Goal: Task Accomplishment & Management: Complete application form

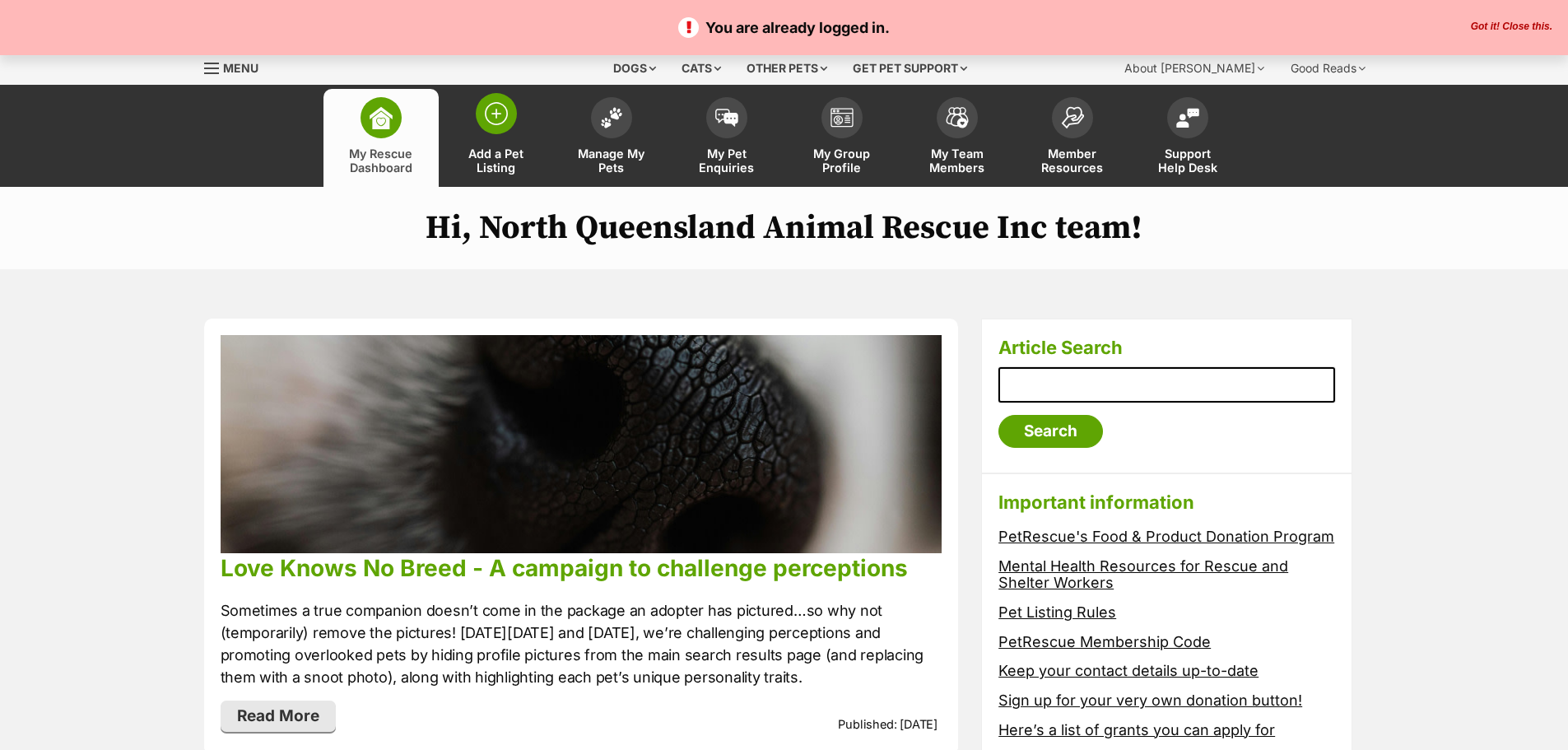
click at [493, 127] on span at bounding box center [496, 113] width 41 height 41
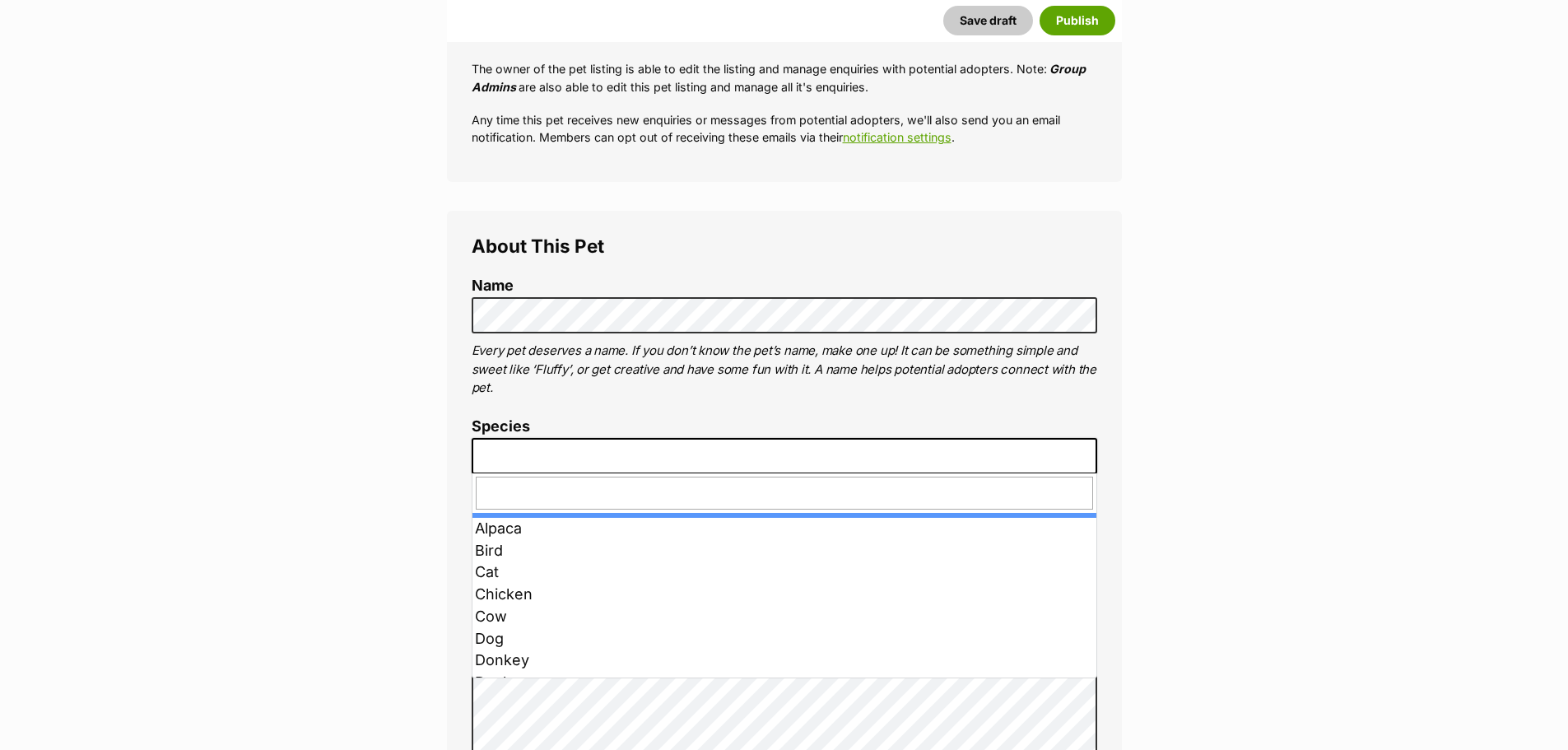
click at [527, 455] on span at bounding box center [785, 456] width 626 height 36
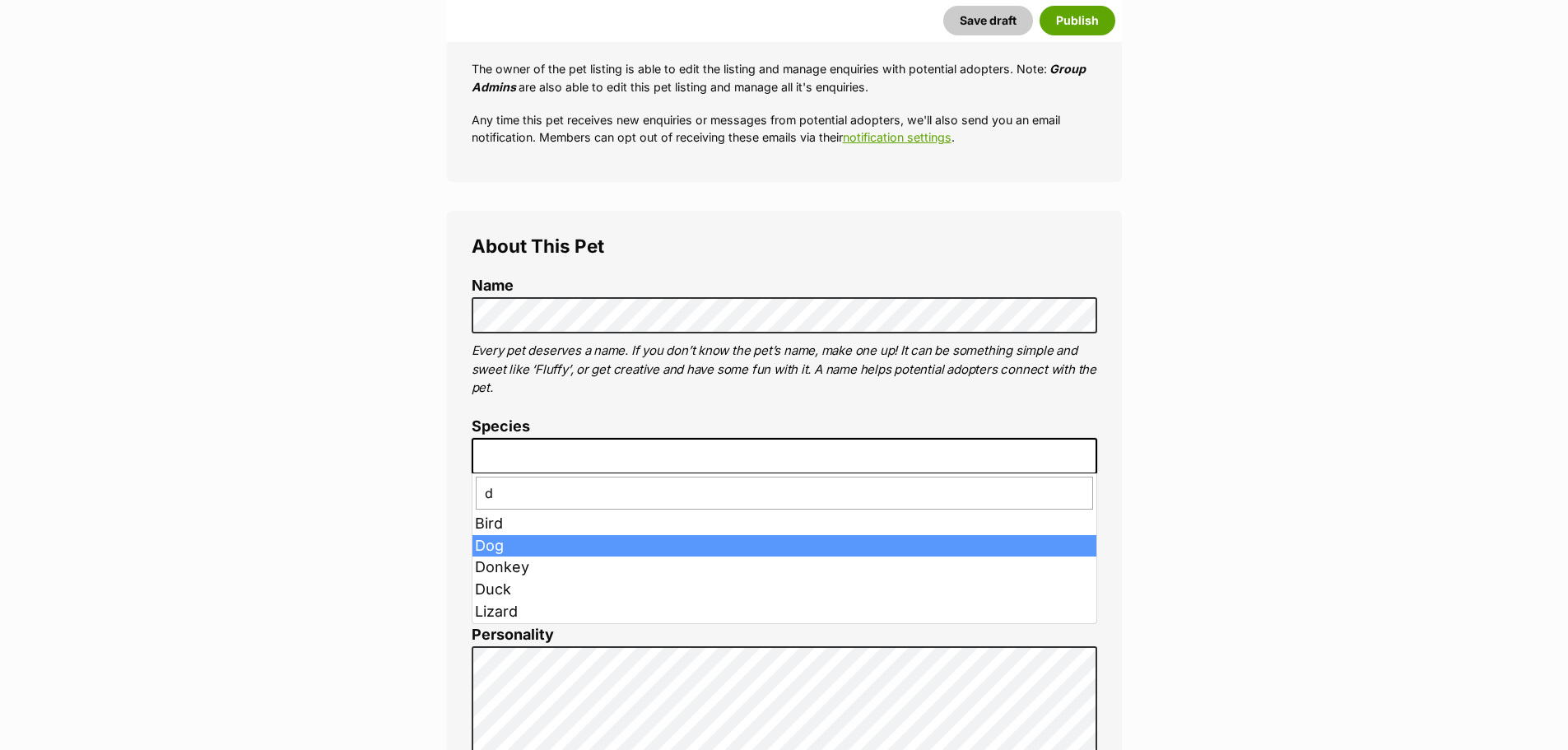
type input "d"
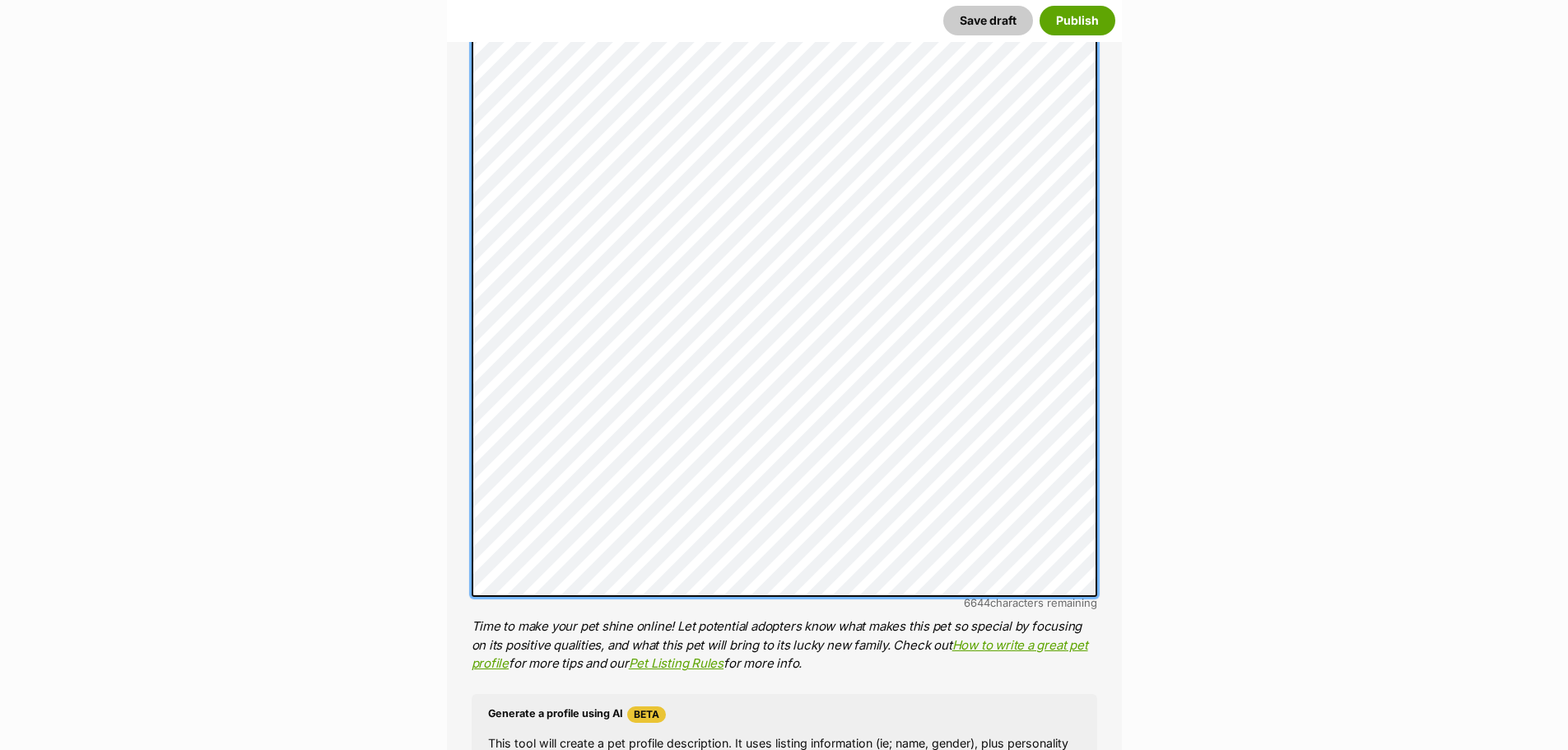
scroll to position [1160, 0]
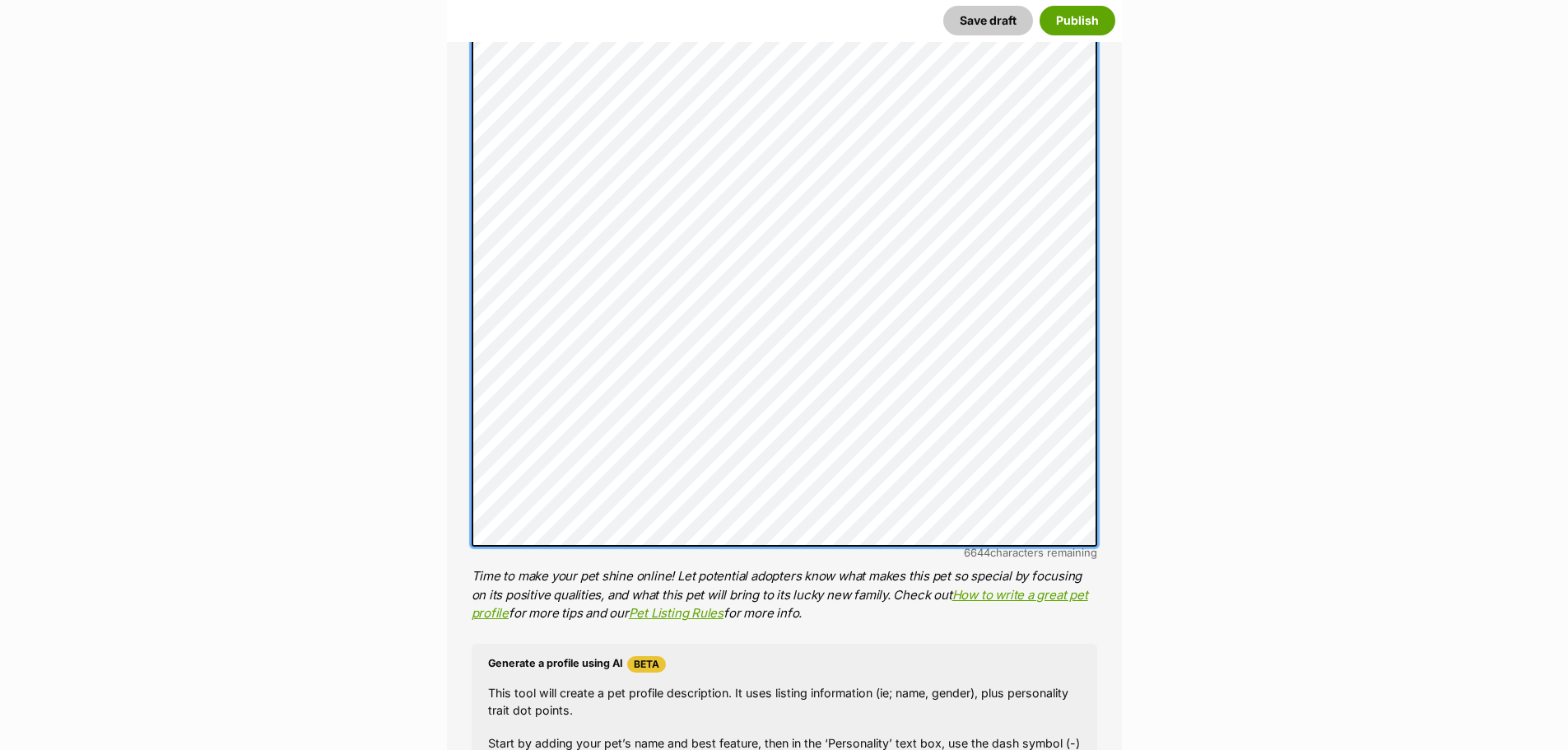
click at [992, 584] on li "Personality 6644 characters remaining Time to make your pet shine online! Let p…" at bounding box center [785, 250] width 626 height 745
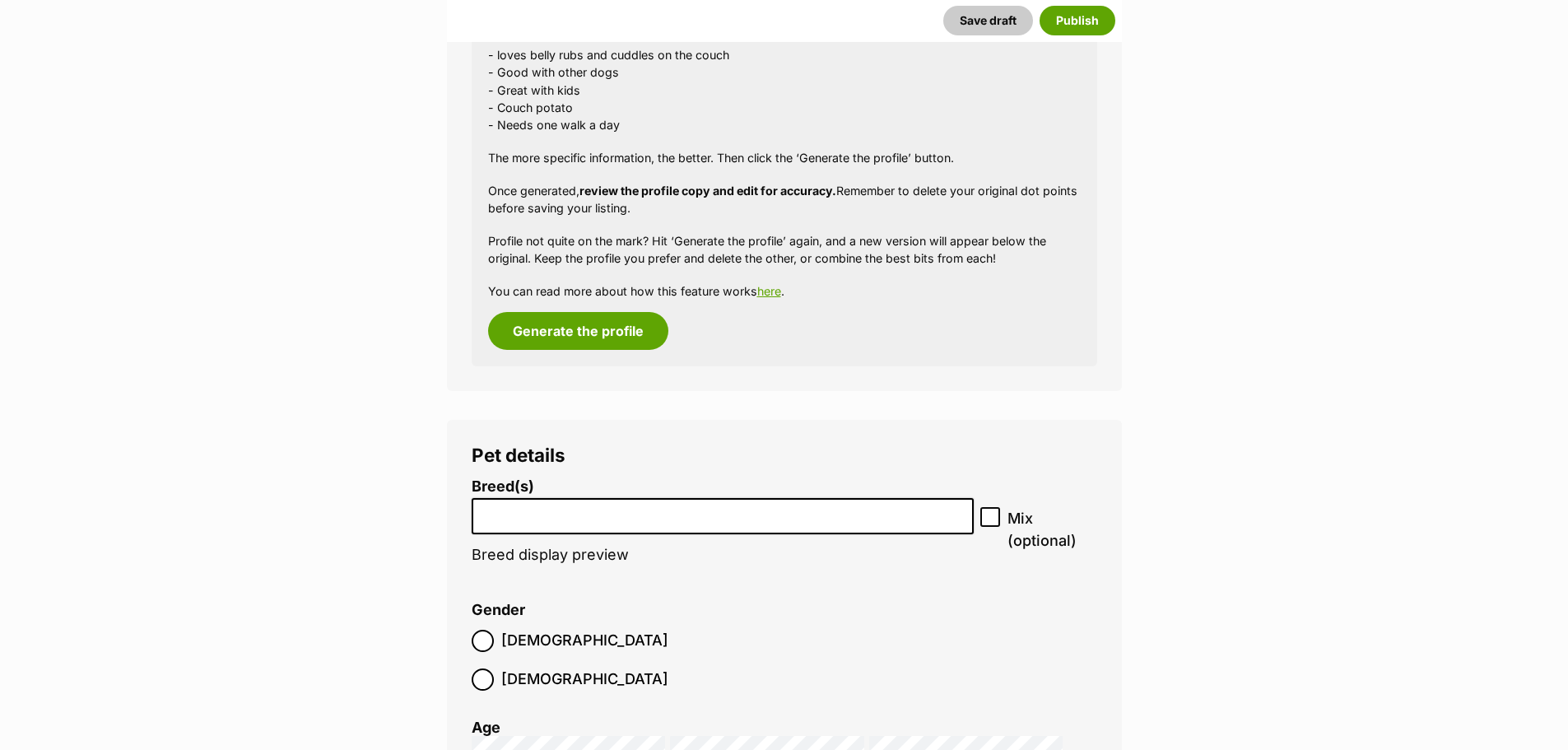
scroll to position [2117, 0]
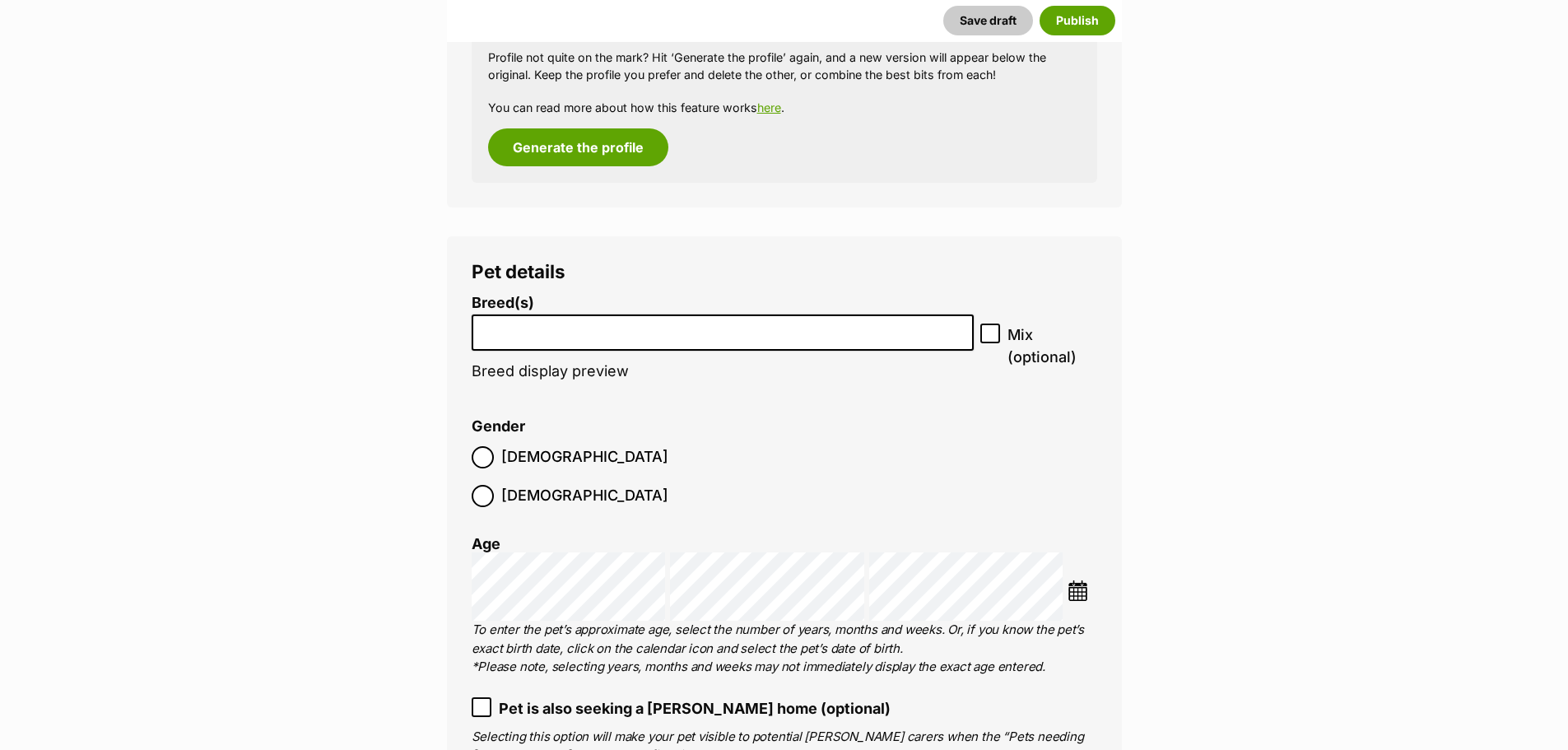
click at [594, 328] on input "search" at bounding box center [723, 328] width 492 height 17
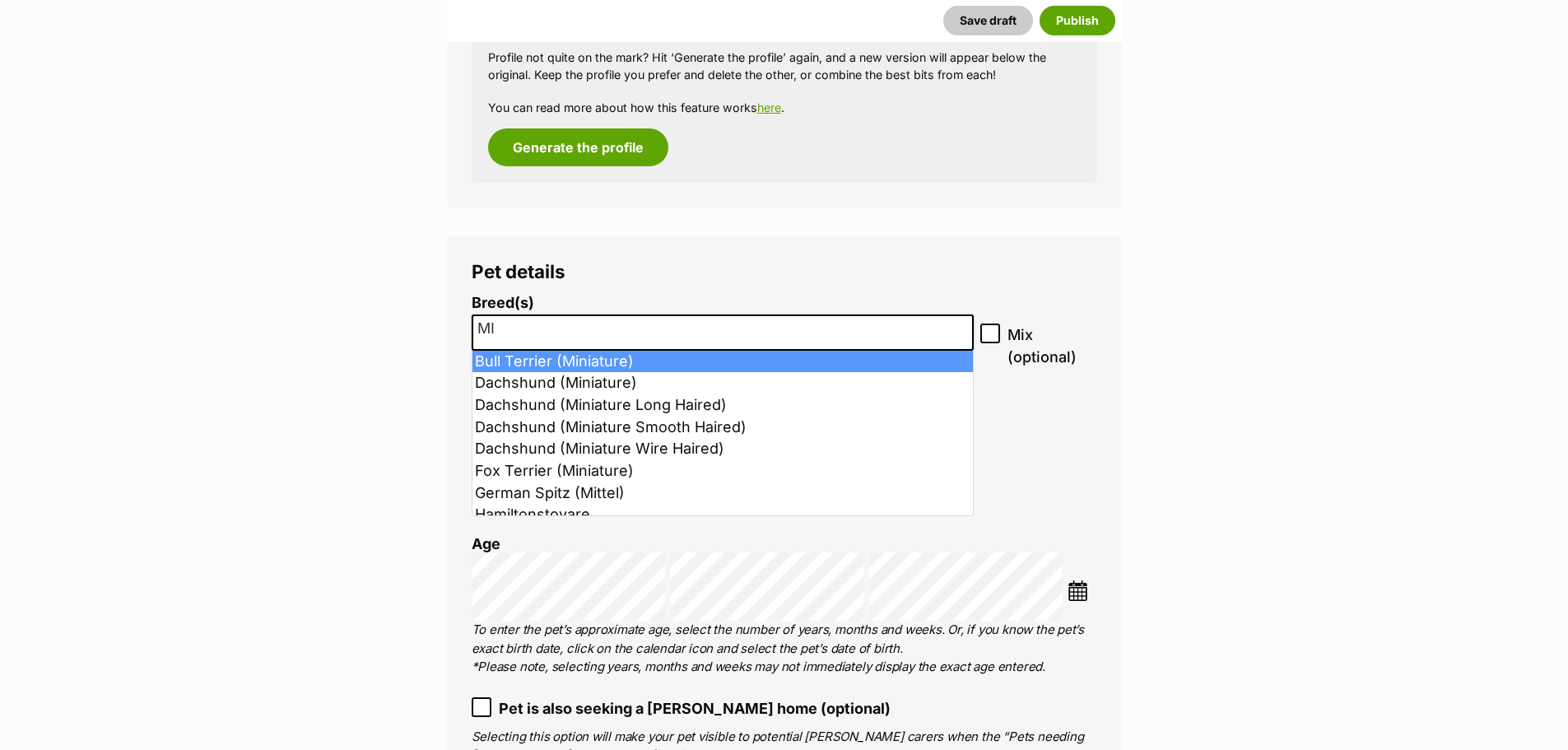
type input "MI"
click at [598, 328] on input "MI" at bounding box center [723, 328] width 492 height 17
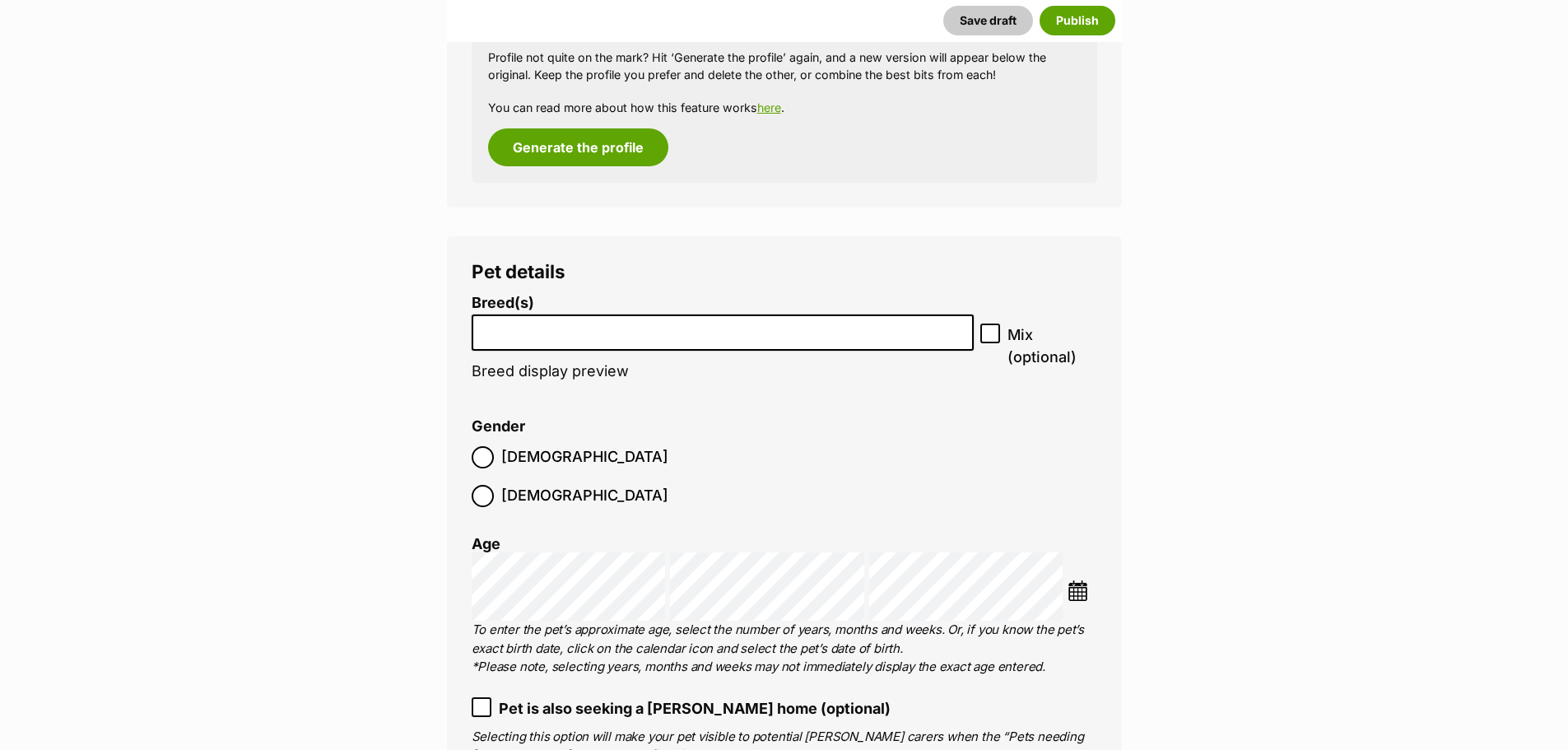
click at [598, 331] on input "search" at bounding box center [723, 328] width 492 height 17
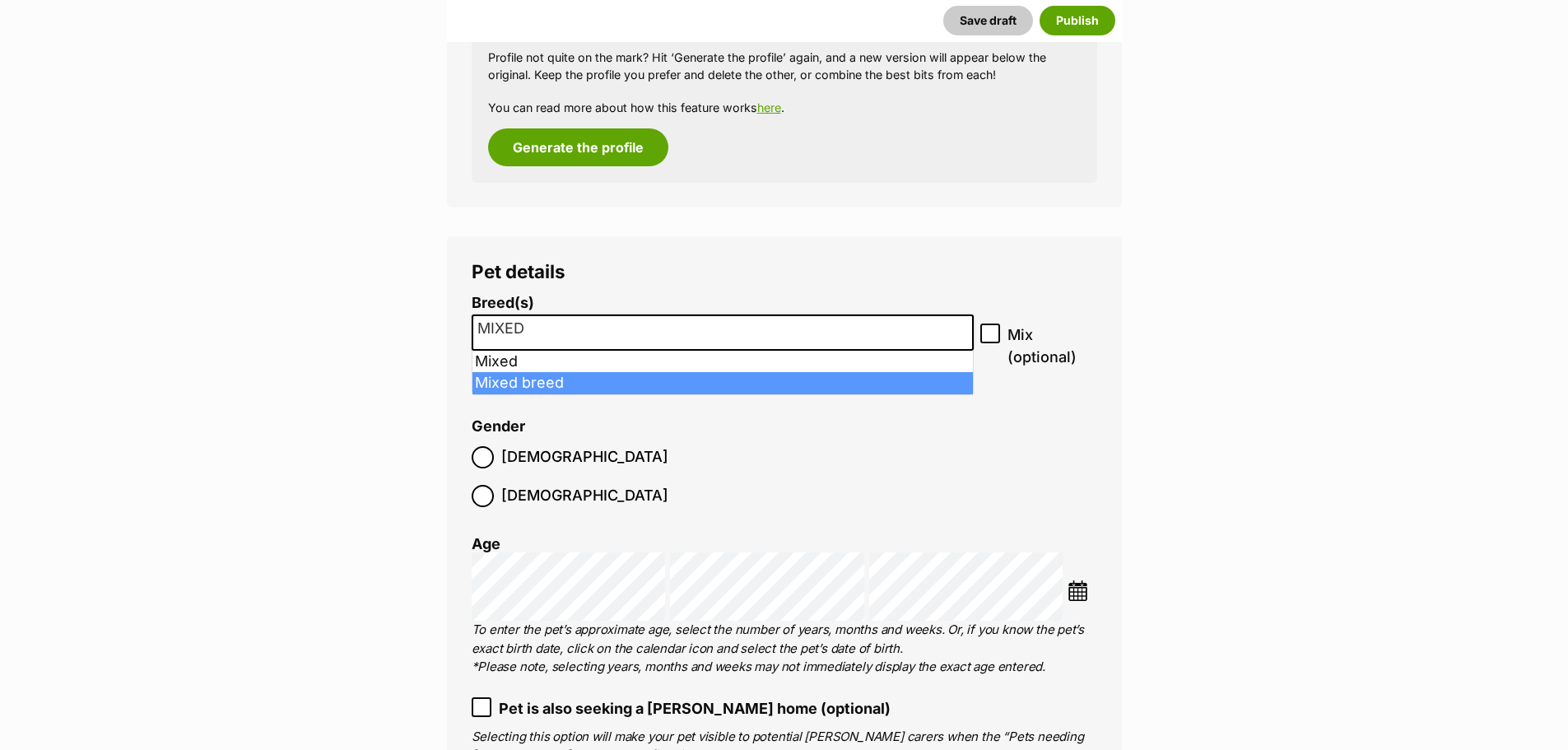
type input "MIXED"
drag, startPoint x: 573, startPoint y: 381, endPoint x: 584, endPoint y: 373, distance: 13.6
select select "252261"
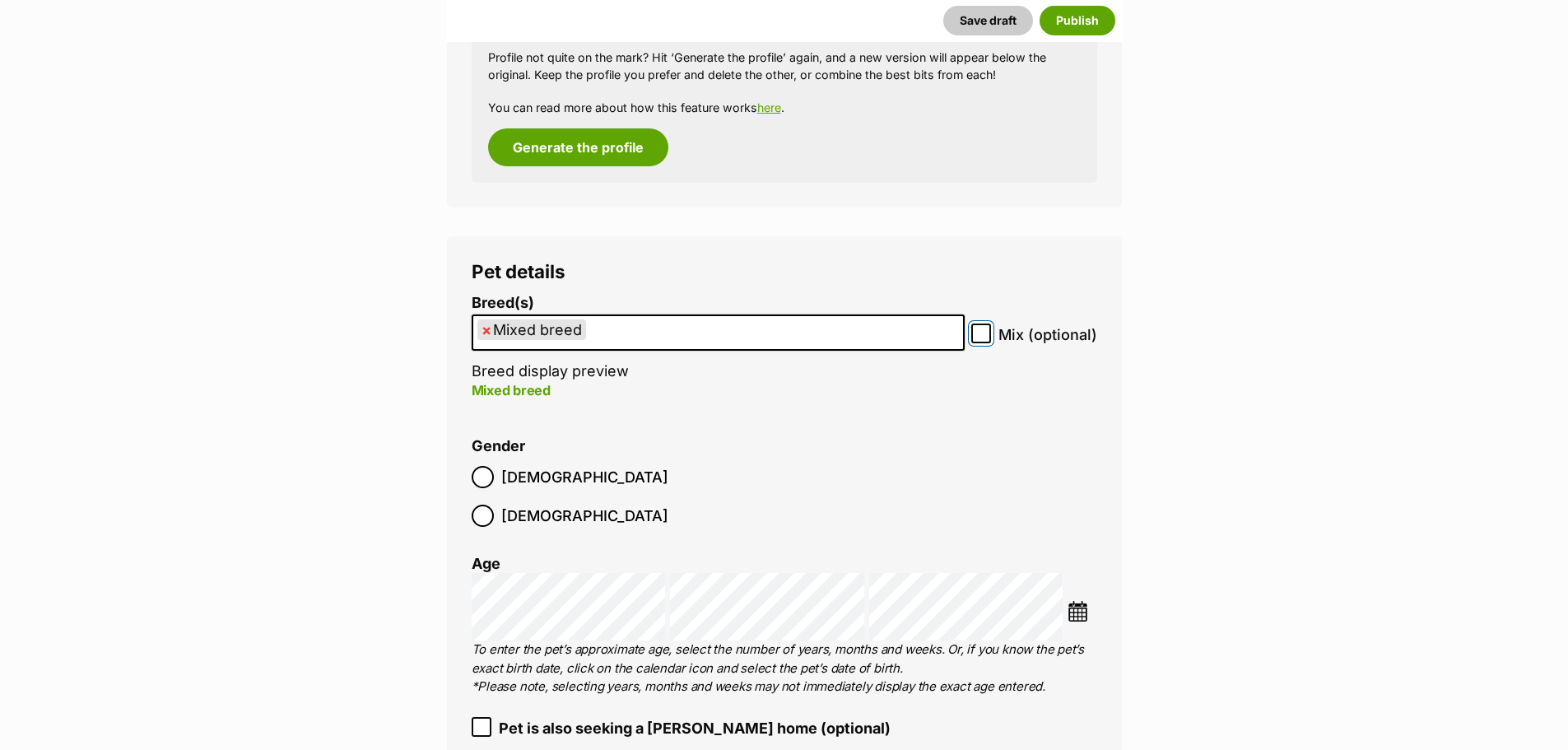
drag, startPoint x: 985, startPoint y: 343, endPoint x: 985, endPoint y: 327, distance: 16.0
click at [985, 337] on span at bounding box center [982, 335] width 20 height 22
click at [985, 337] on input "Mix (optional)" at bounding box center [982, 334] width 20 height 20
checkbox input "true"
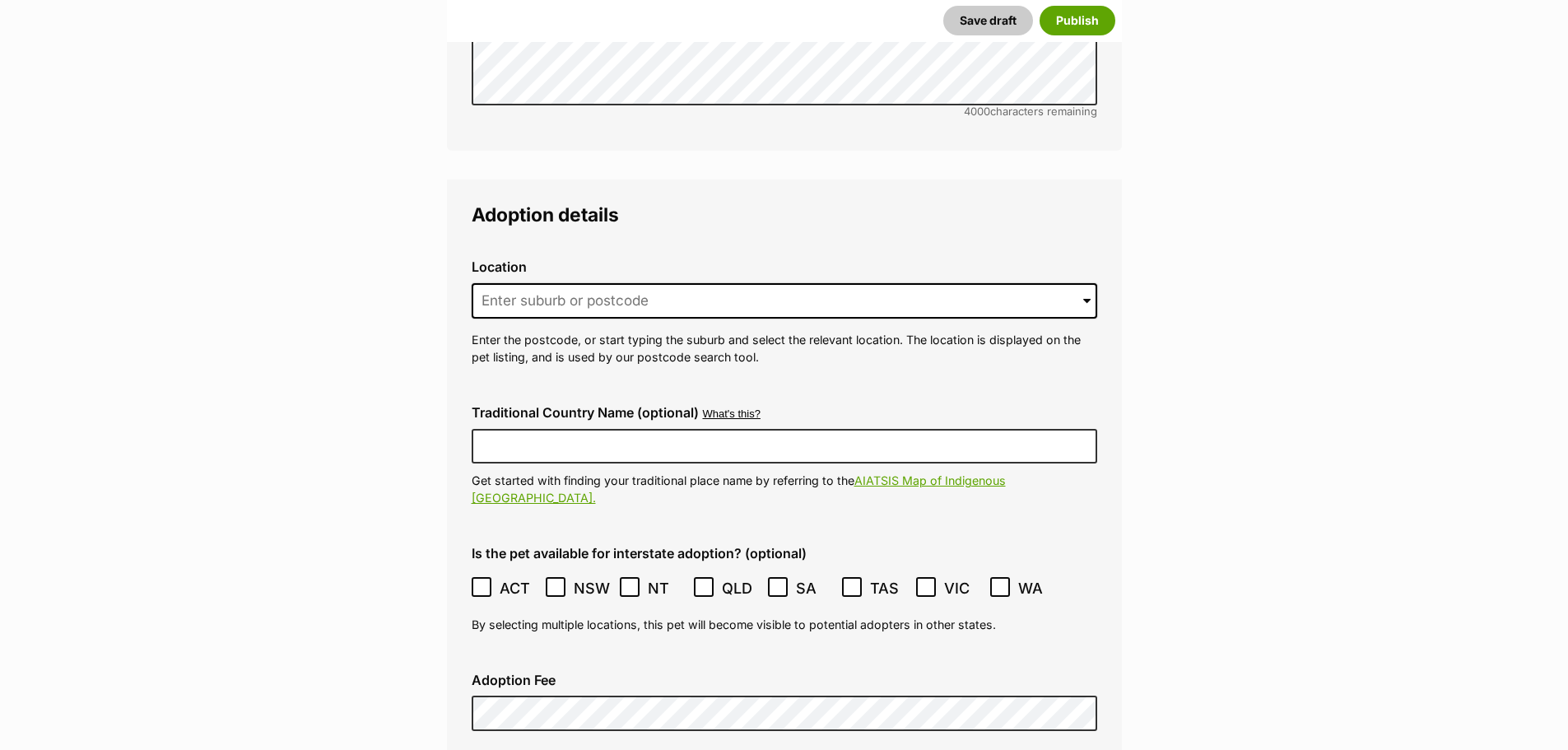
scroll to position [4092, 0]
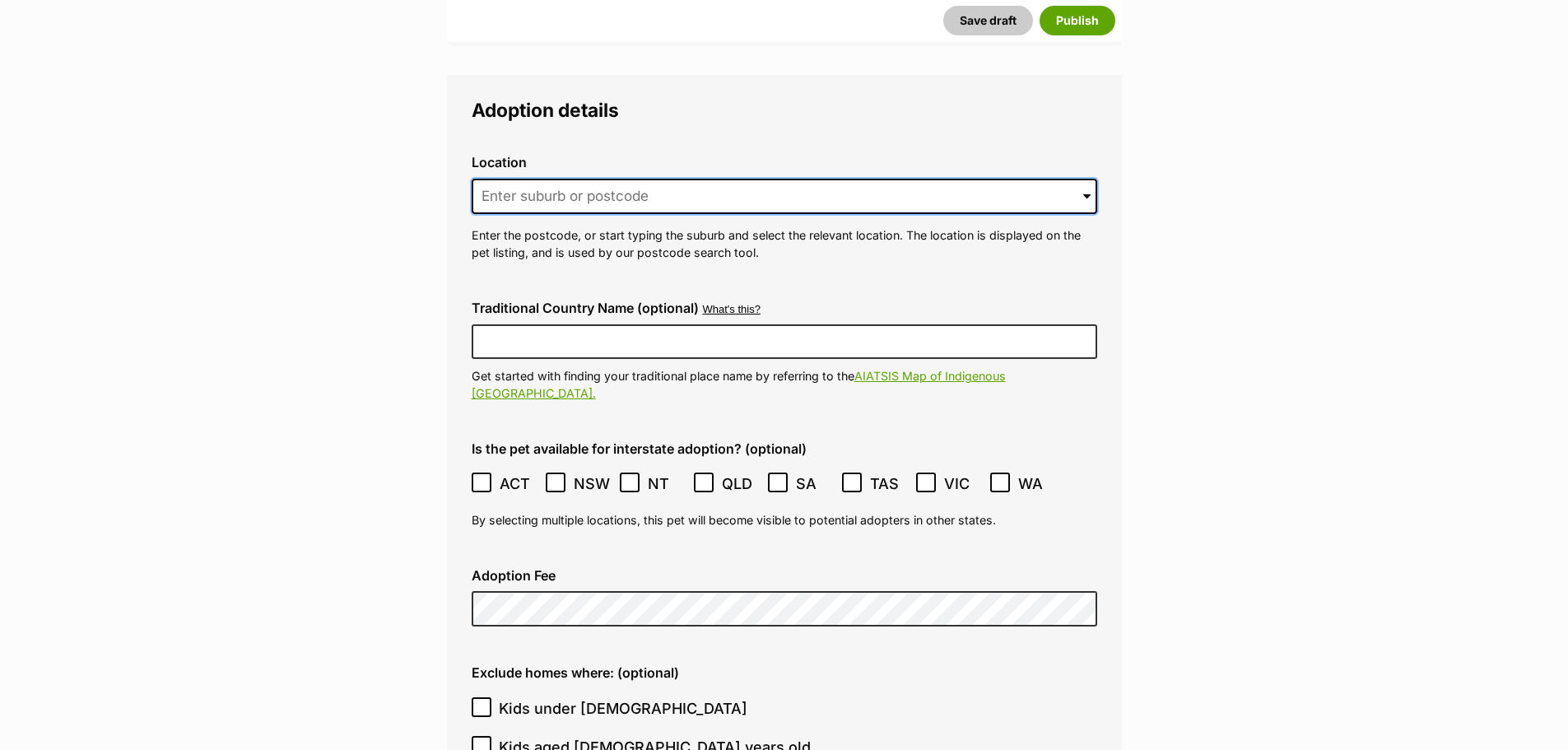
click at [571, 179] on input at bounding box center [785, 197] width 626 height 36
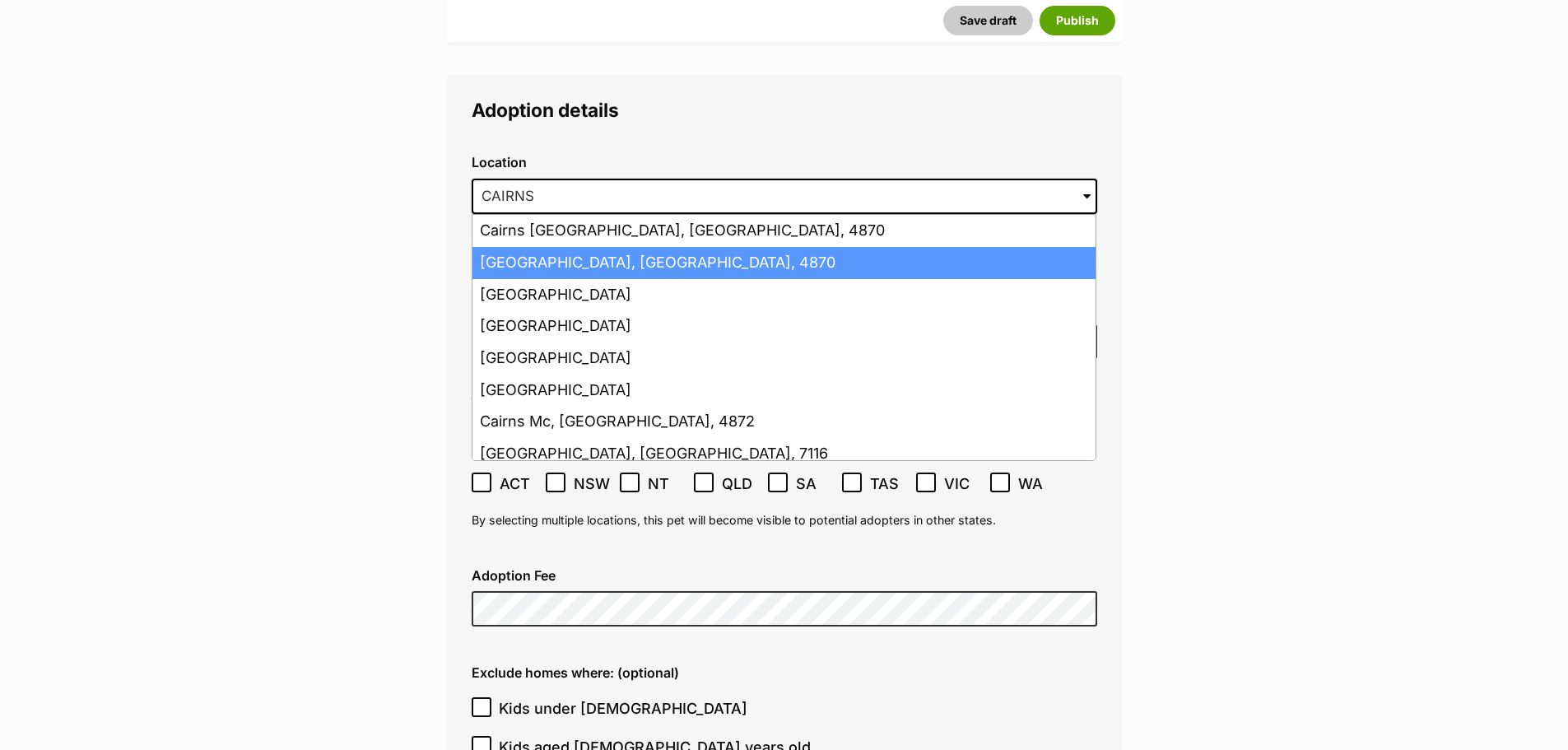
click at [510, 247] on li "Cairns, Queensland, 4870" at bounding box center [784, 263] width 623 height 32
type input "Cairns, Queensland, 4870"
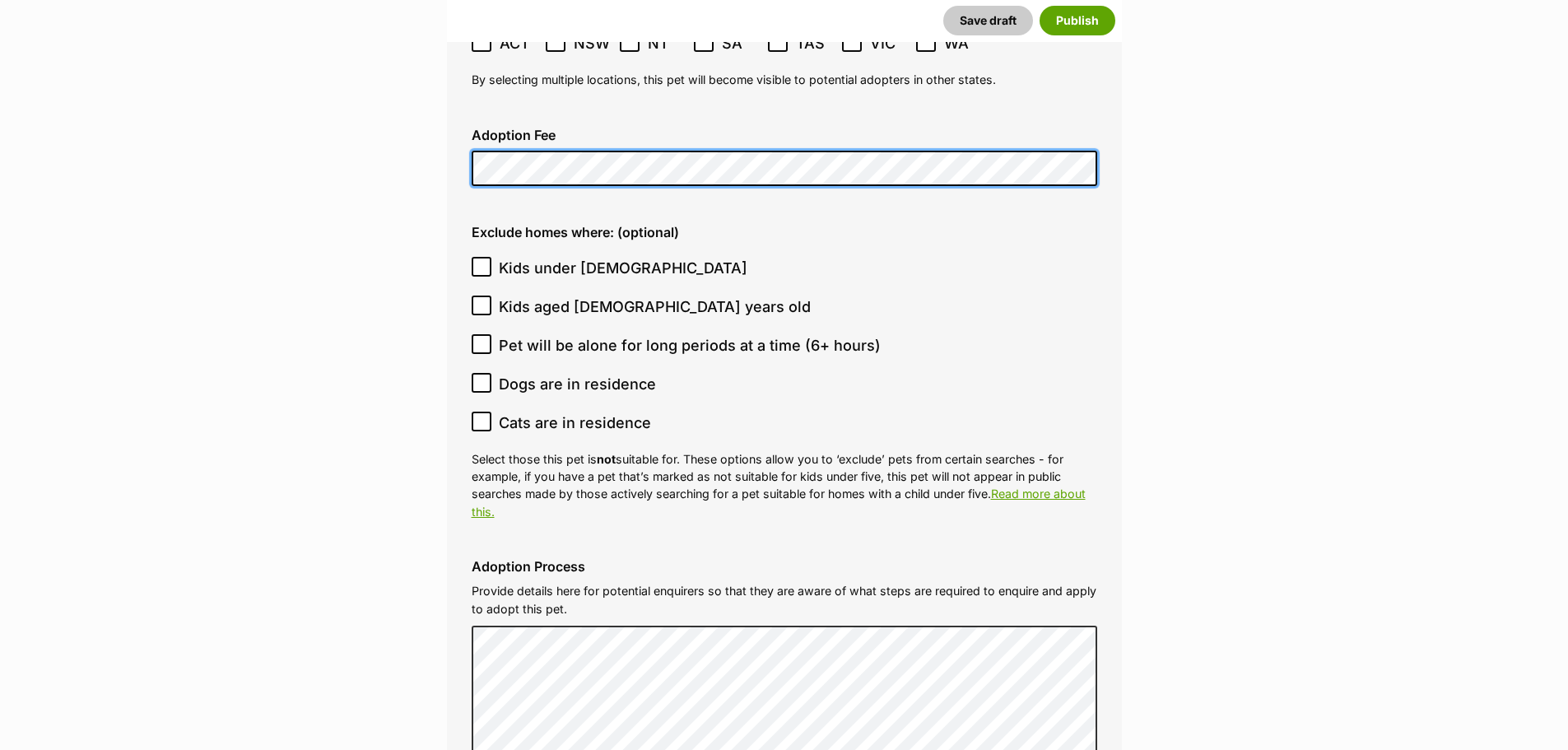
scroll to position [4504, 0]
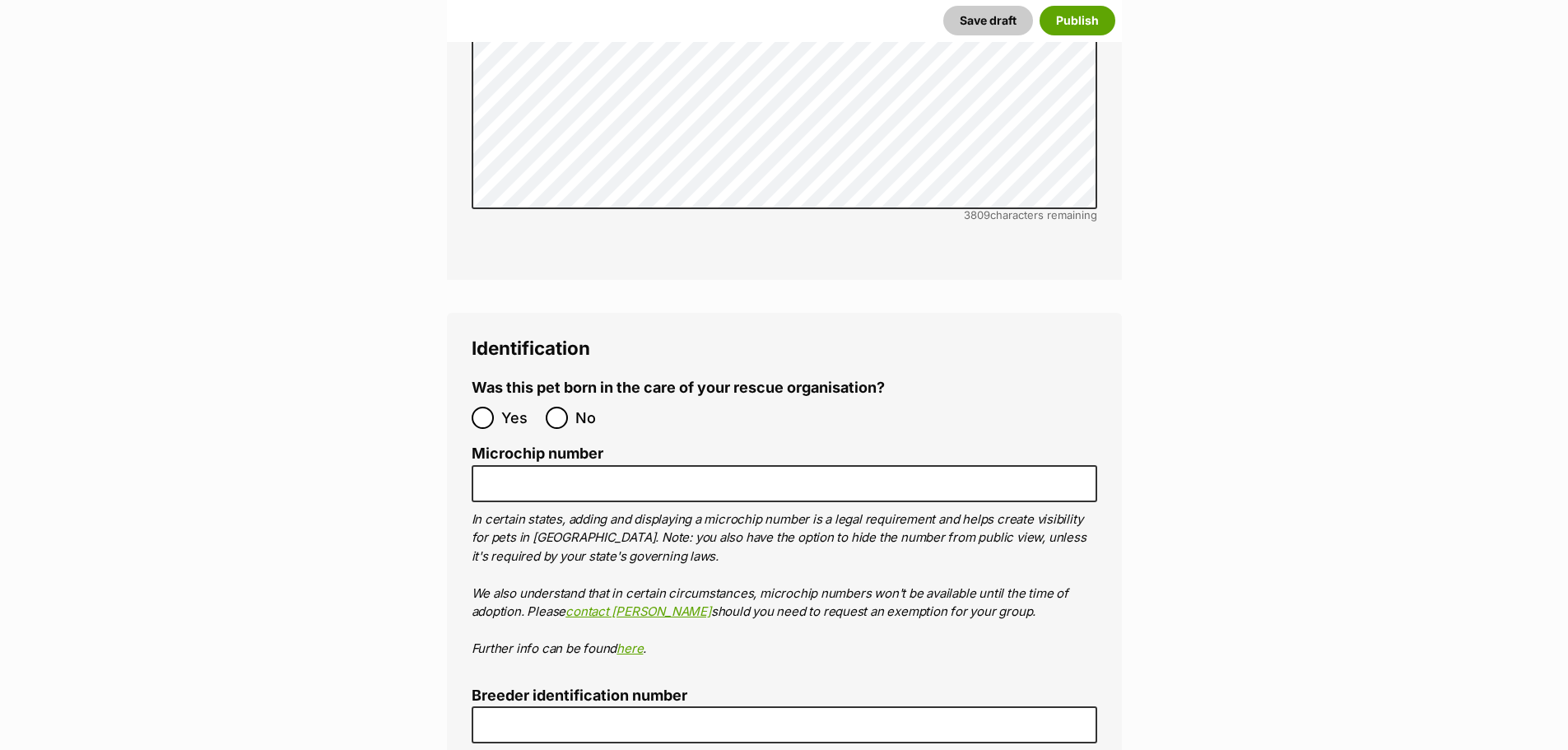
scroll to position [5409, 0]
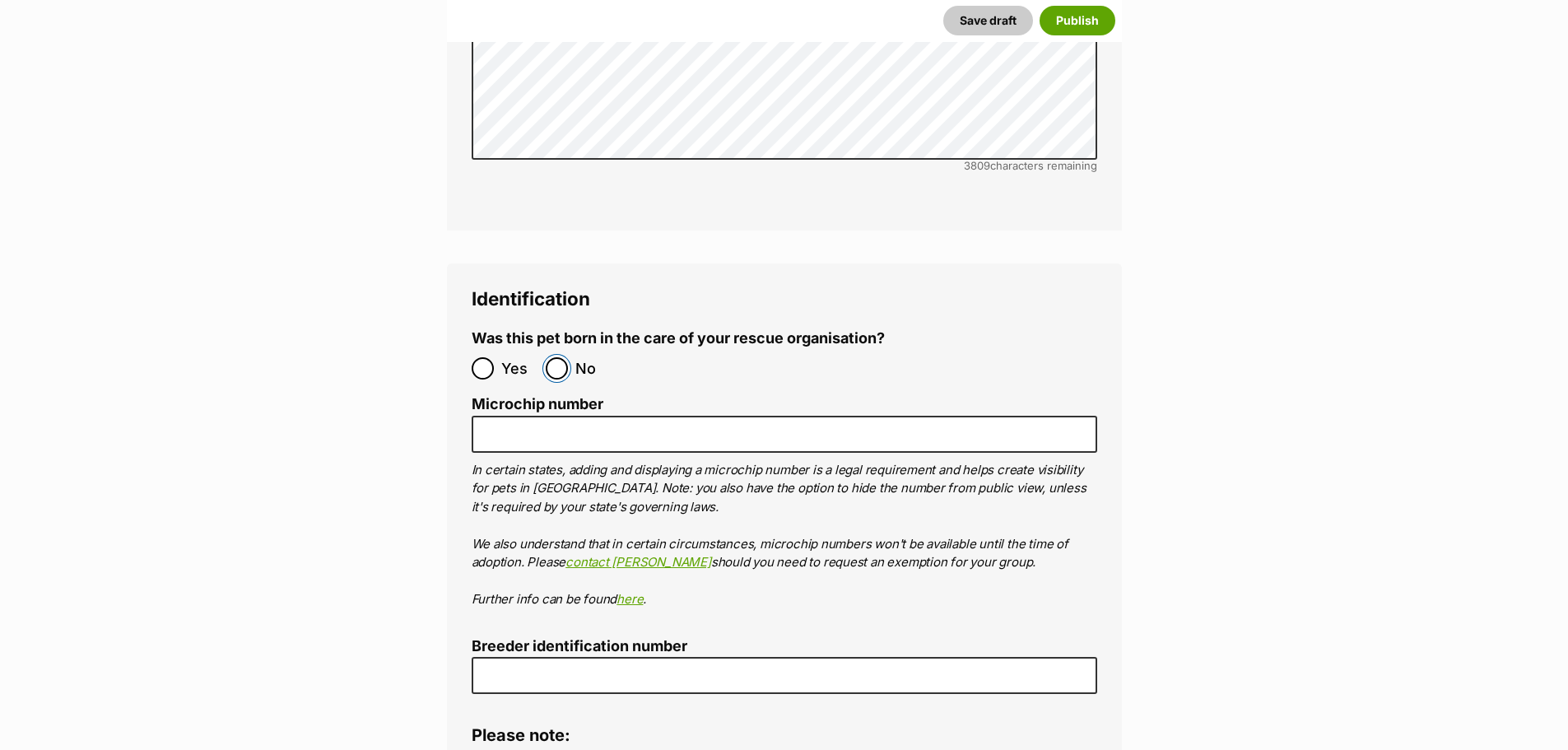
drag, startPoint x: 560, startPoint y: 311, endPoint x: 575, endPoint y: 314, distance: 15.3
click at [566, 358] on input "No" at bounding box center [556, 369] width 22 height 22
radio input "true"
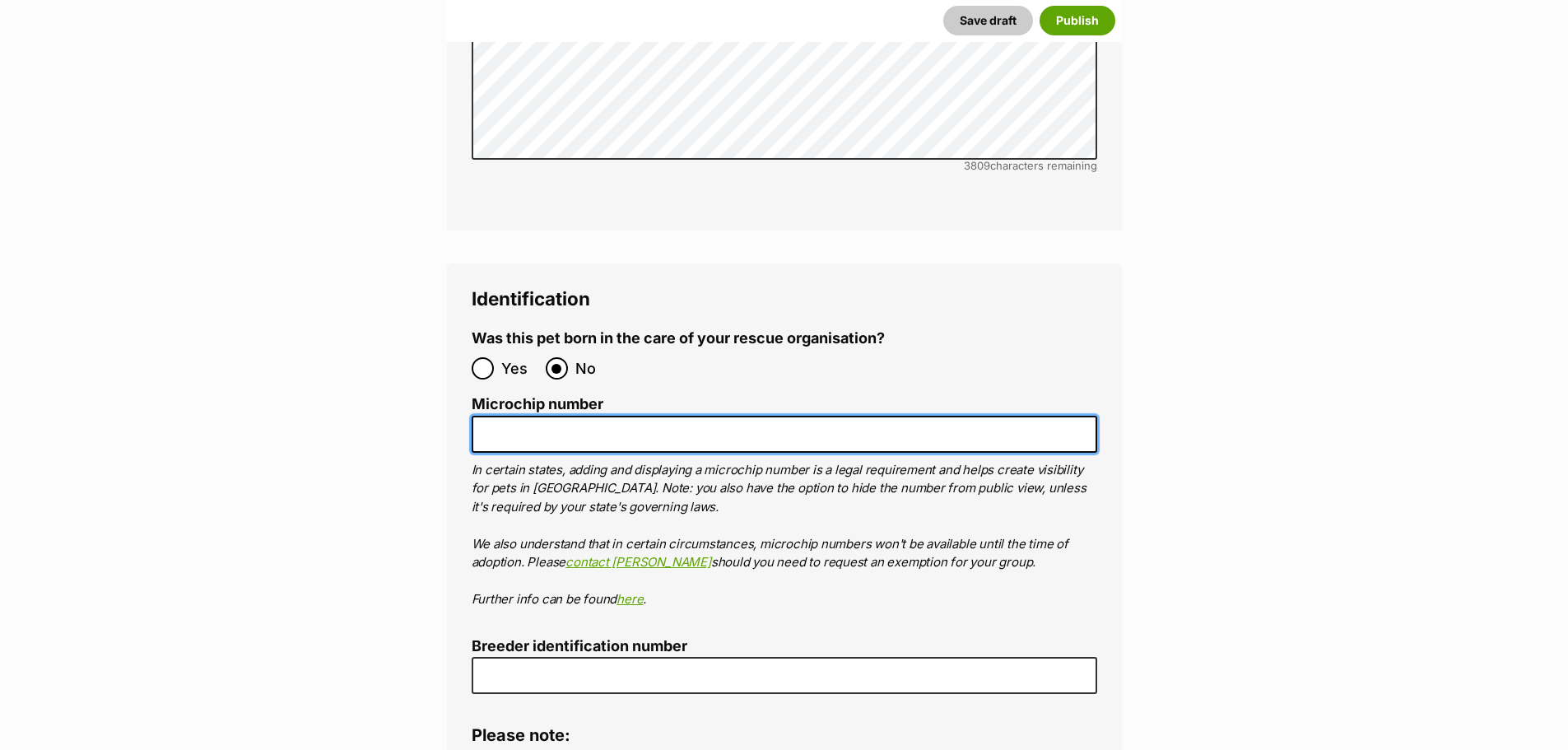
click at [730, 415] on input "Microchip number" at bounding box center [785, 433] width 626 height 37
paste input "953010007982732"
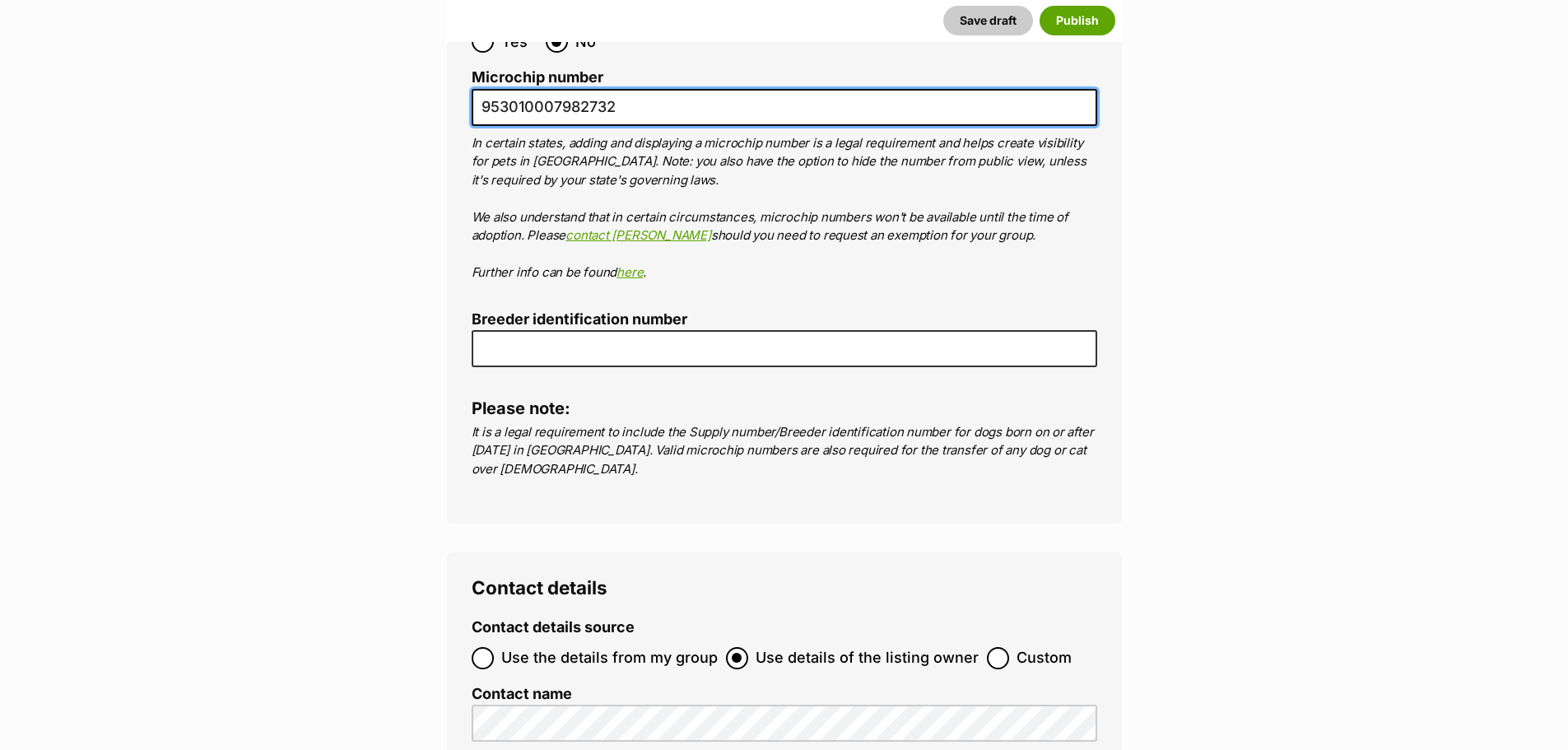
scroll to position [5739, 0]
type input "953010007982732"
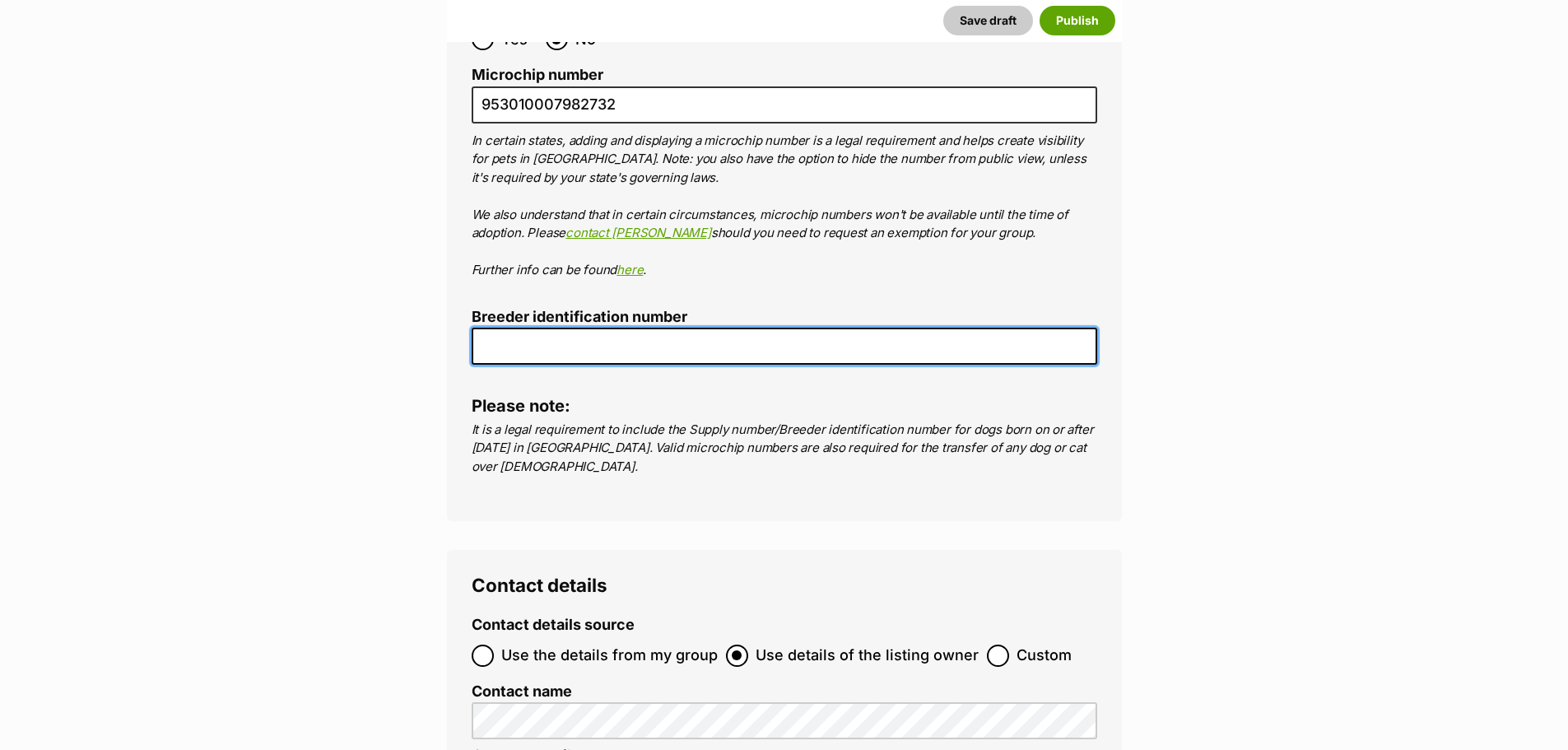
drag, startPoint x: 603, startPoint y: 283, endPoint x: 609, endPoint y: 291, distance: 10.0
click at [603, 328] on input "Breeder identification number" at bounding box center [785, 346] width 626 height 37
type input "BIN0000372669521"
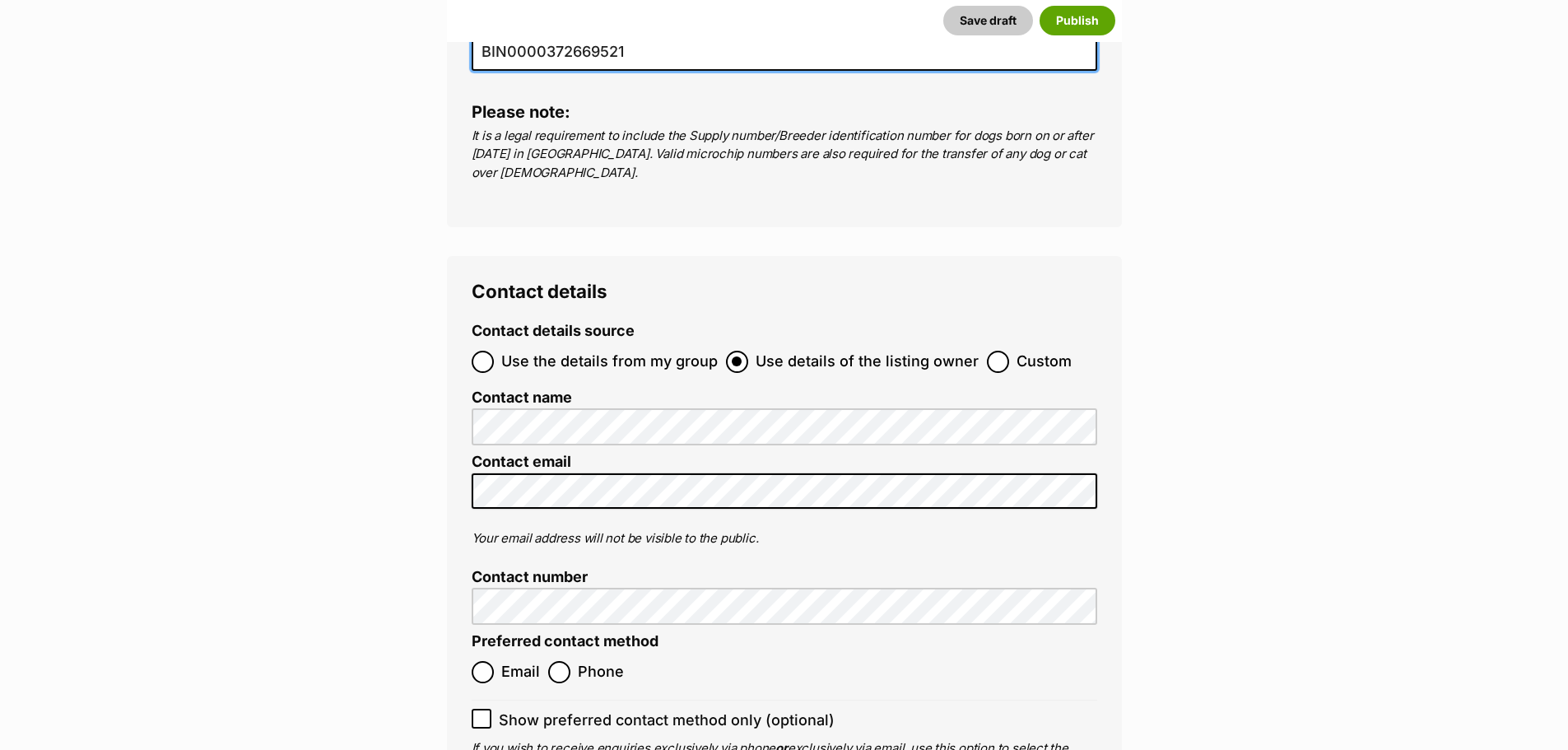
scroll to position [6068, 0]
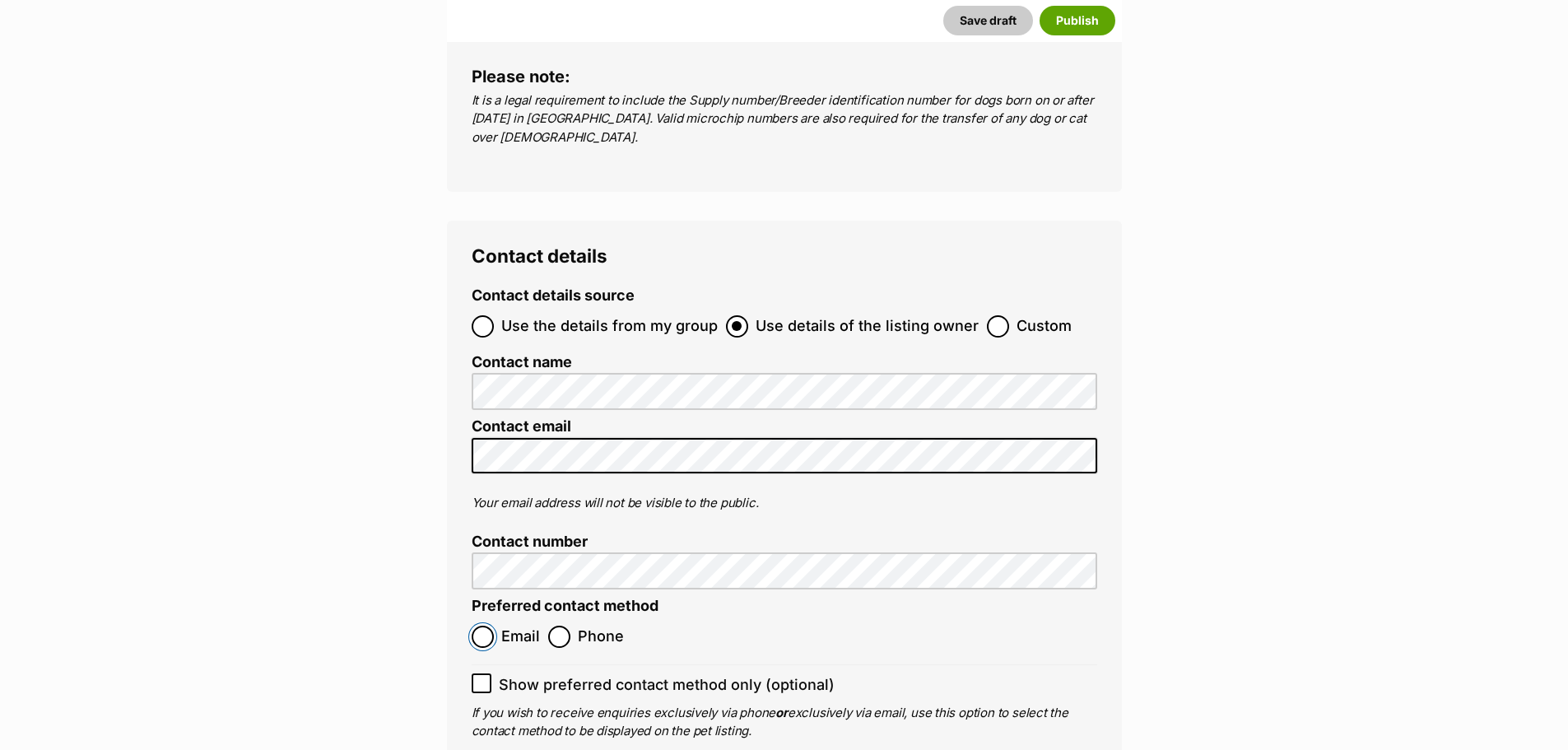
click at [473, 626] on input "Email" at bounding box center [483, 637] width 22 height 22
radio input "true"
click at [487, 674] on input "Show preferred contact method only (optional)" at bounding box center [482, 683] width 20 height 20
checkbox input "true"
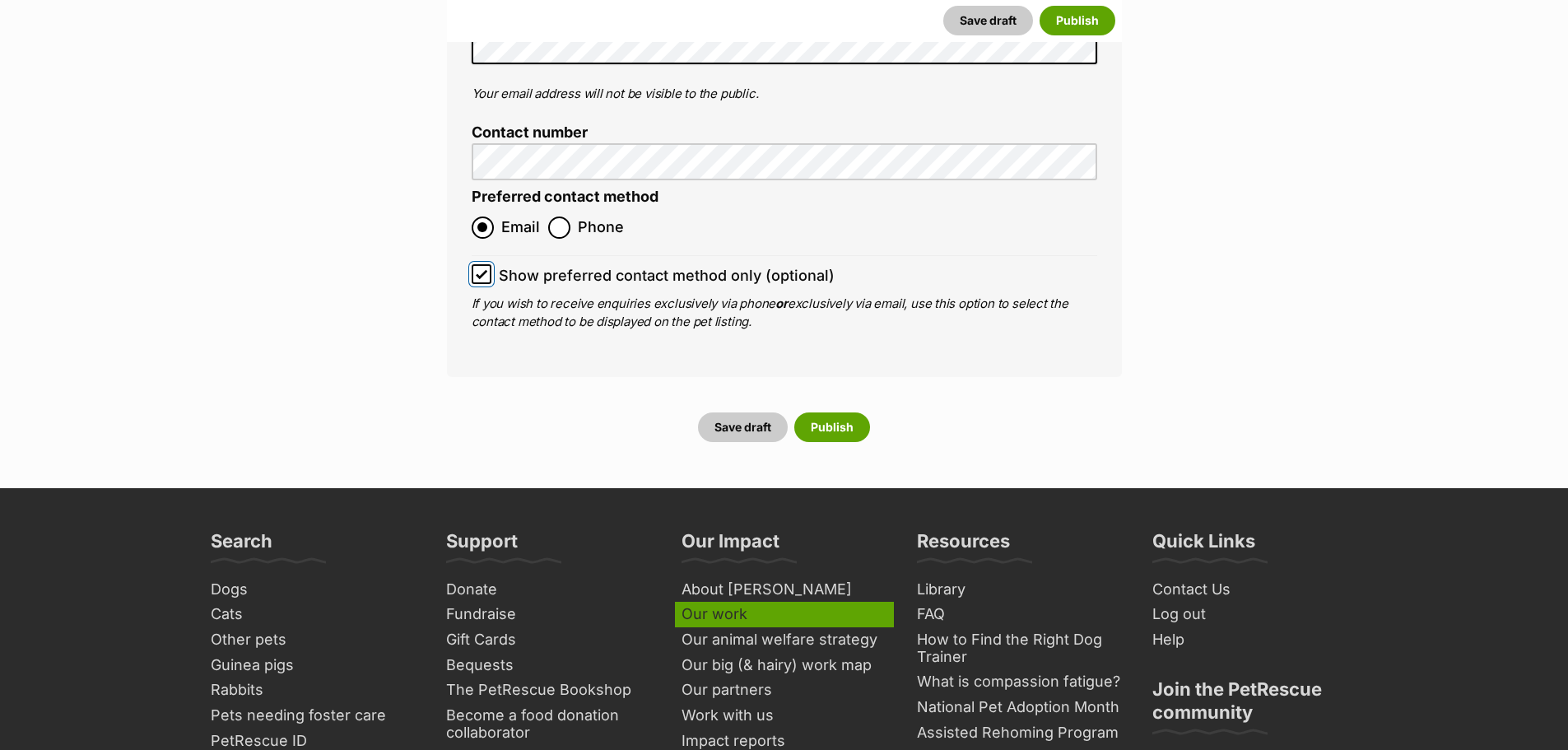
scroll to position [6479, 0]
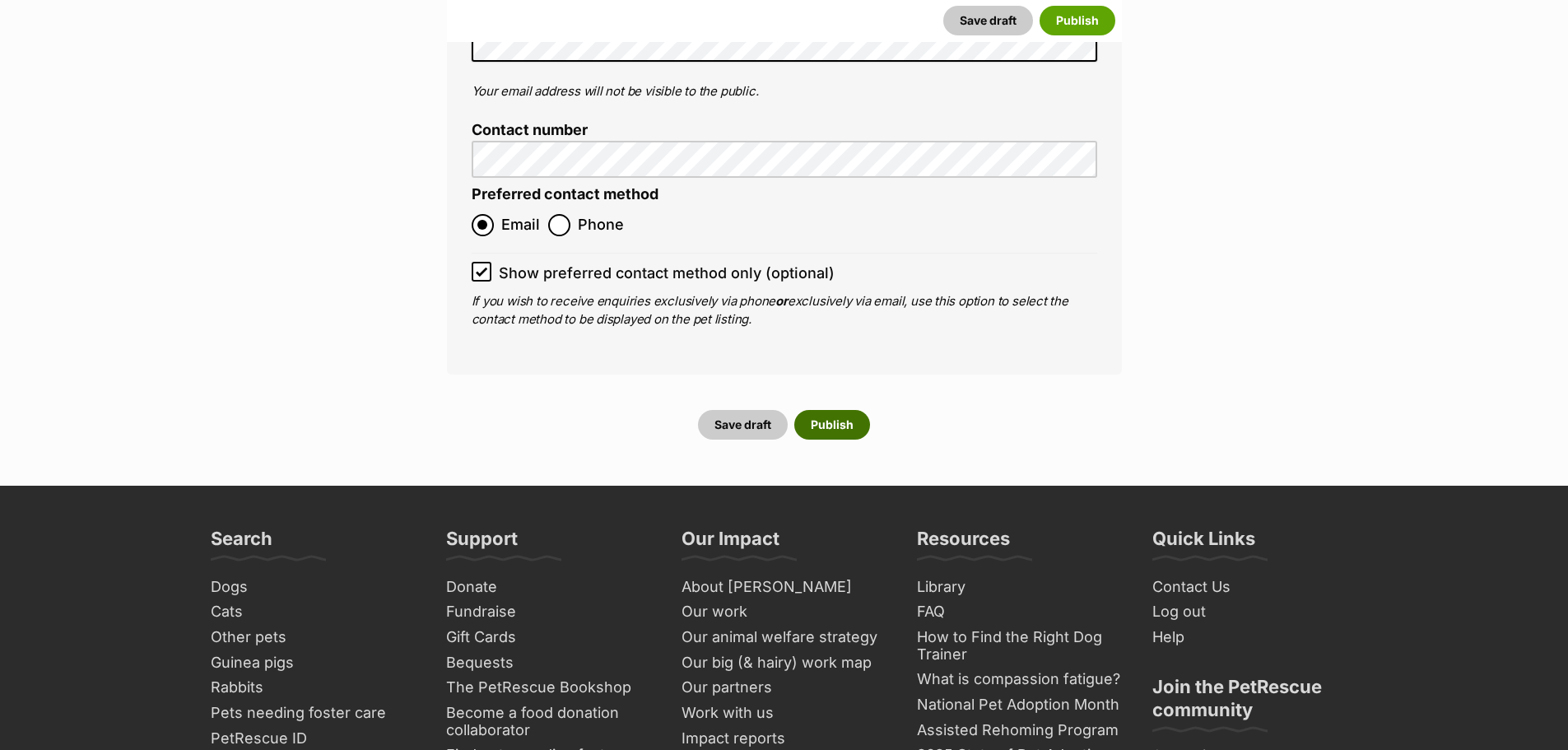
click at [832, 410] on button "Publish" at bounding box center [833, 425] width 76 height 30
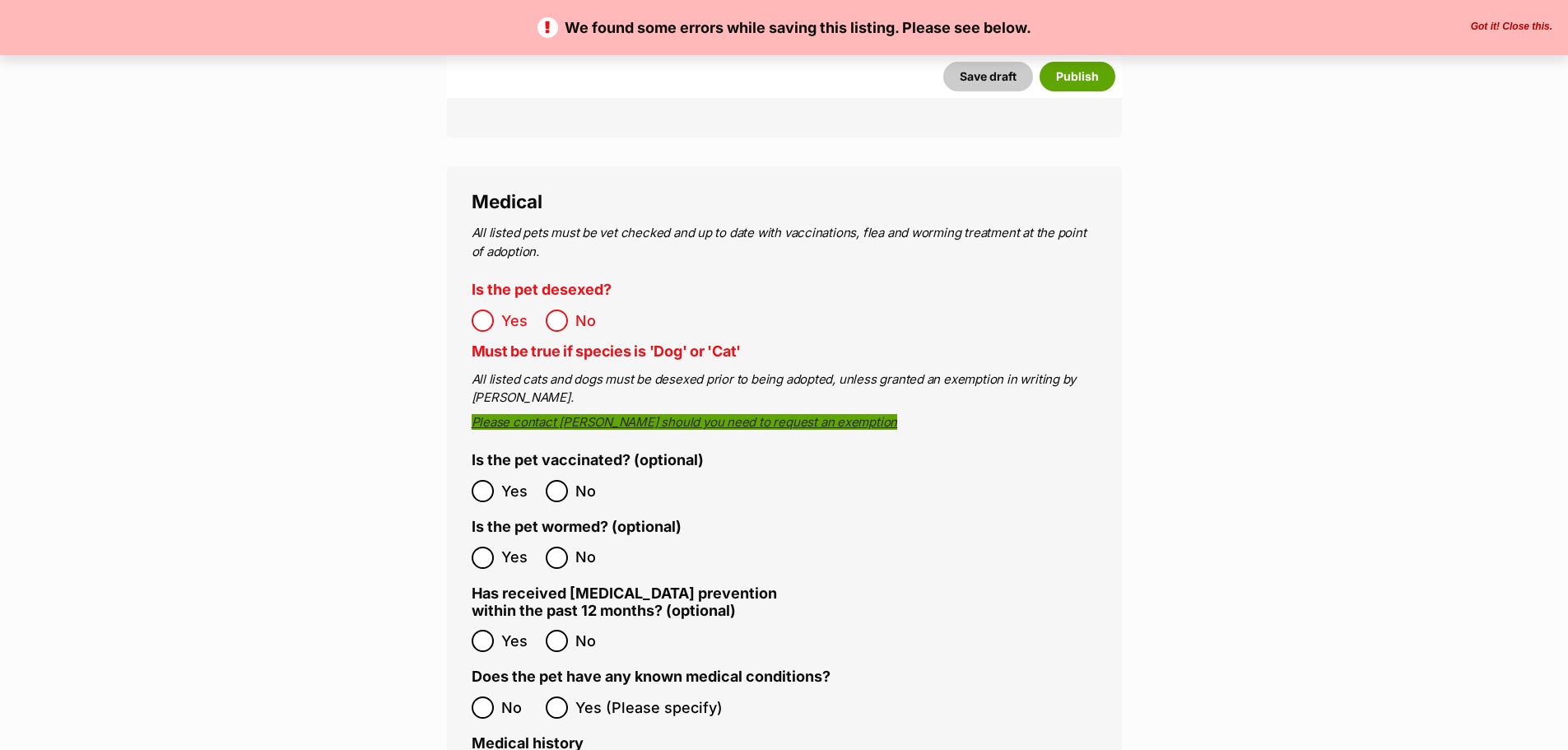
scroll to position [3046, 0]
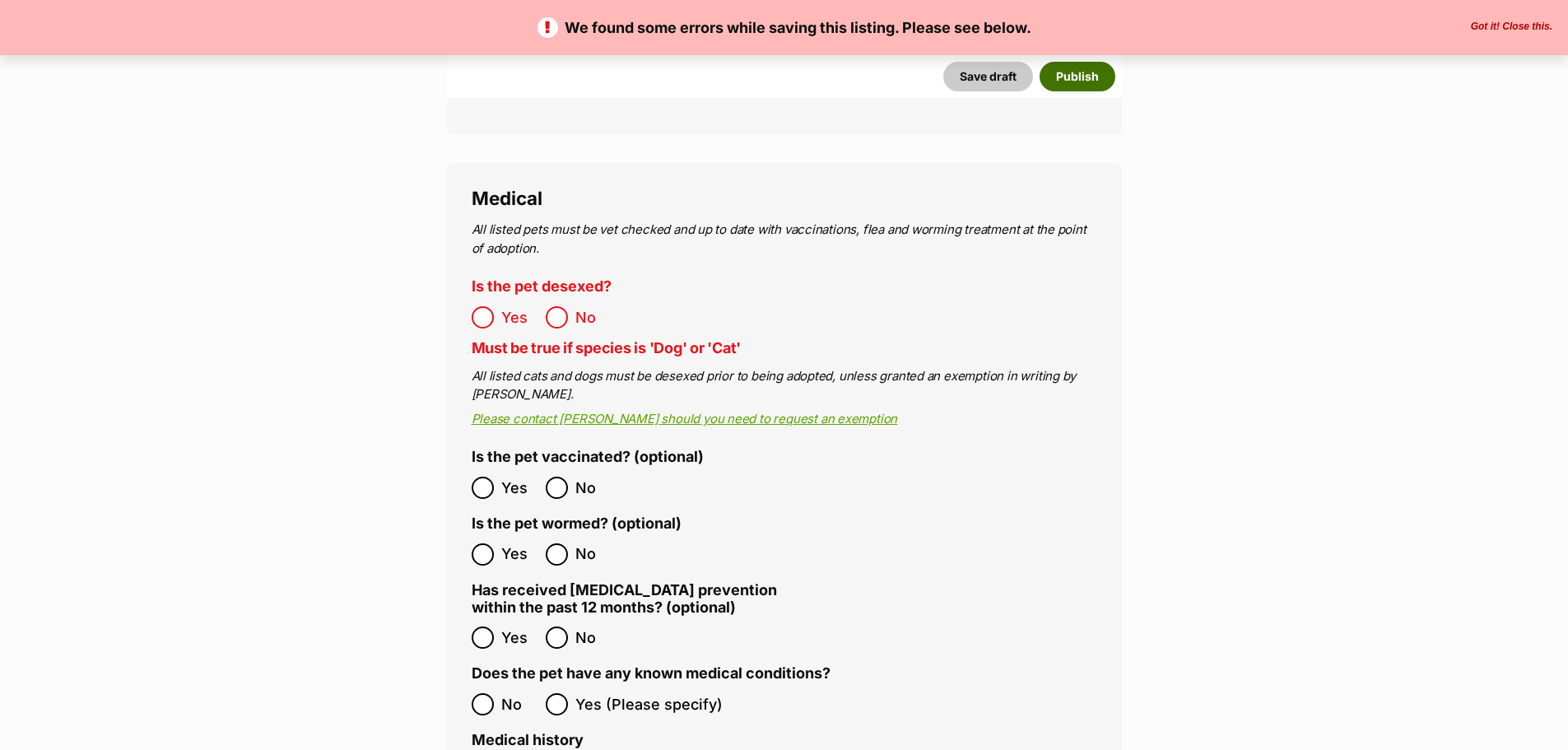
click at [1088, 75] on button "Publish" at bounding box center [1077, 76] width 76 height 30
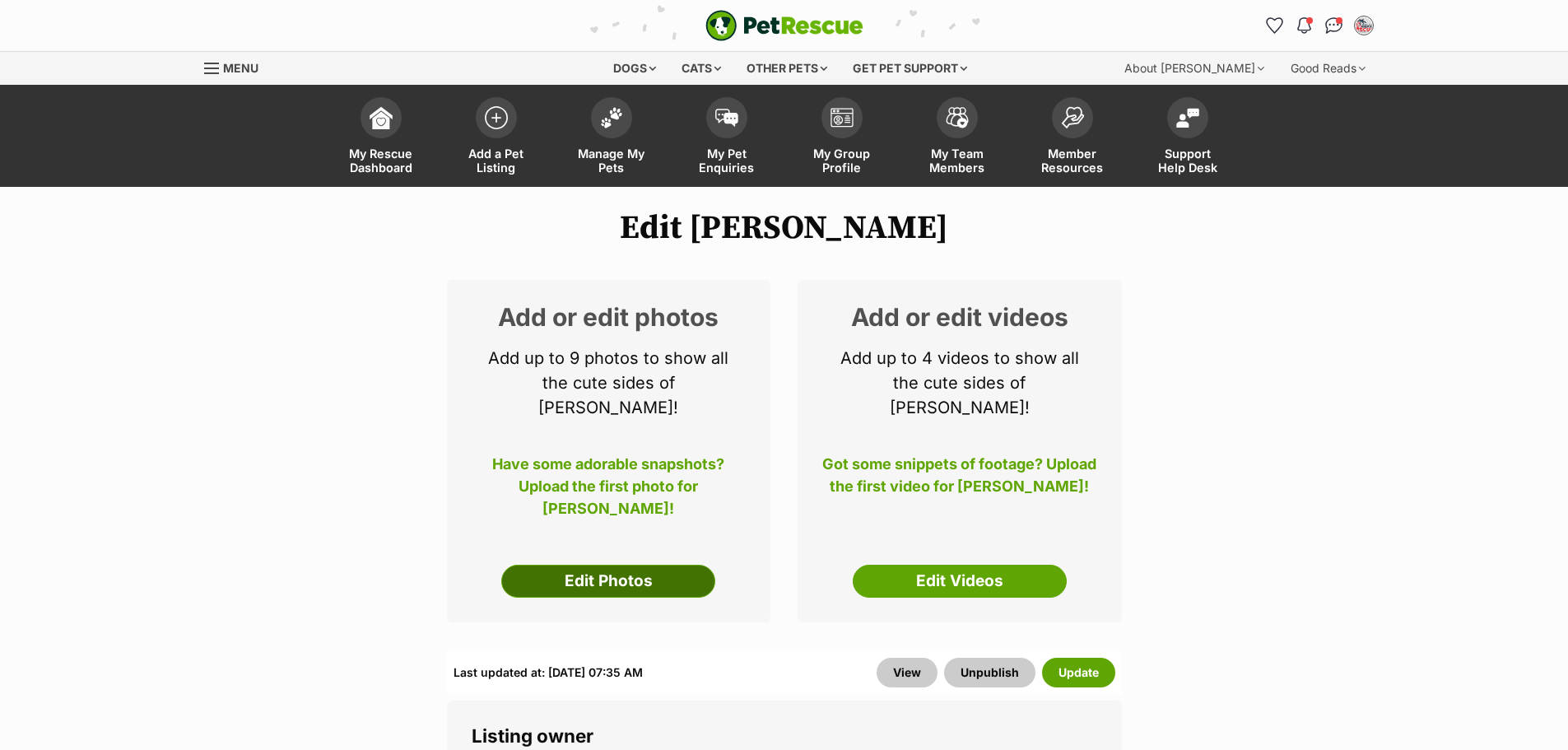
click at [589, 564] on link "Edit Photos" at bounding box center [608, 580] width 214 height 33
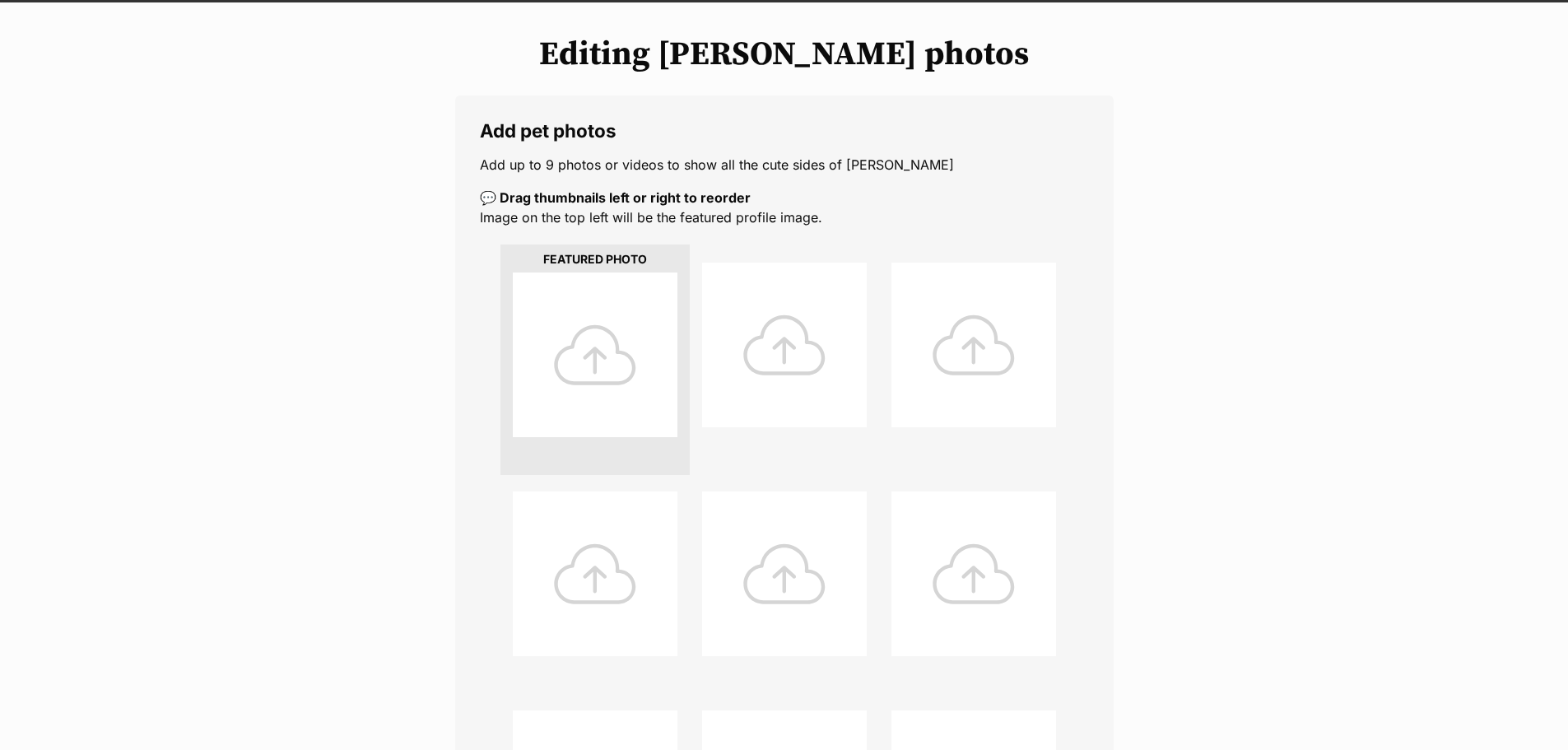
scroll to position [576, 0]
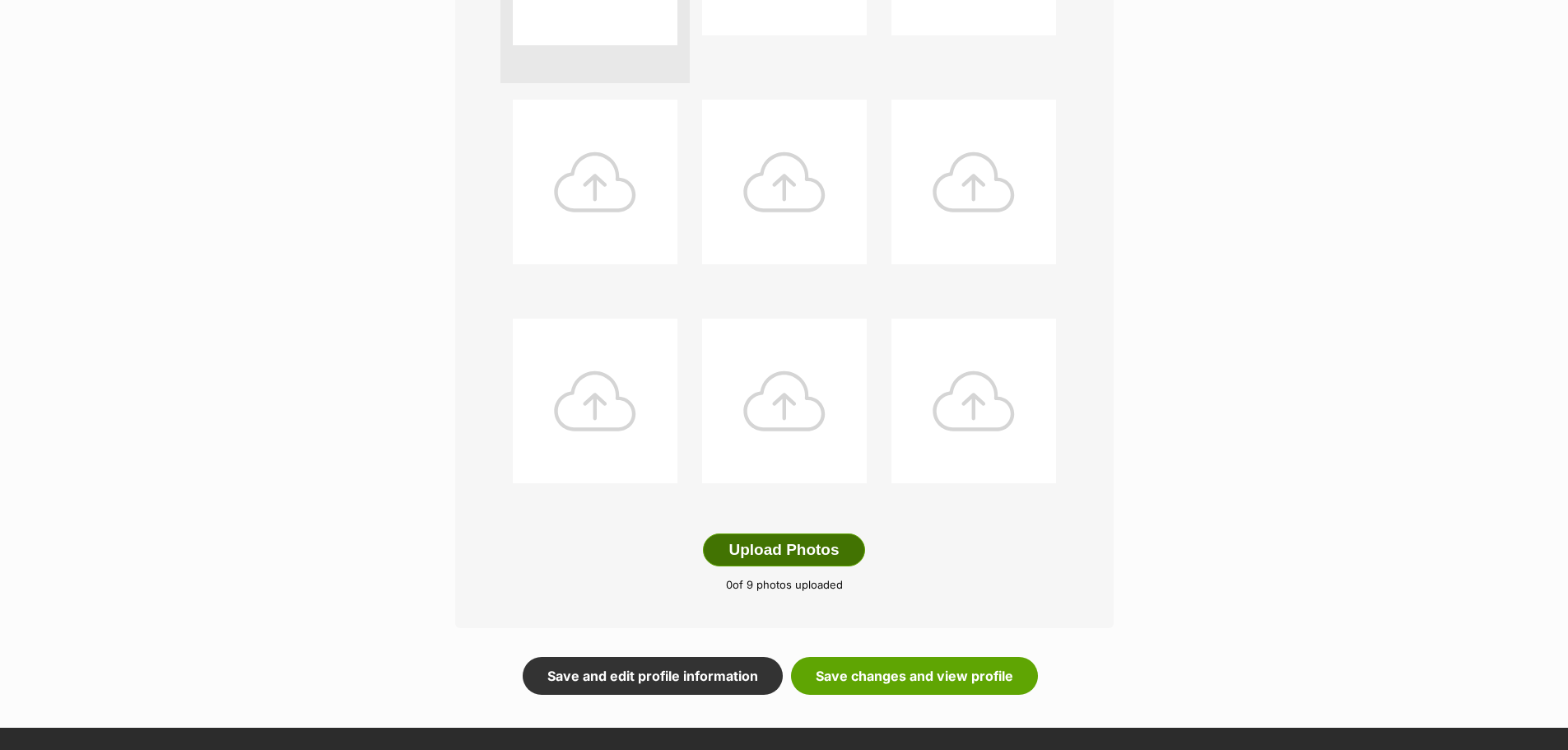
click at [786, 541] on button "Upload Photos" at bounding box center [784, 549] width 161 height 33
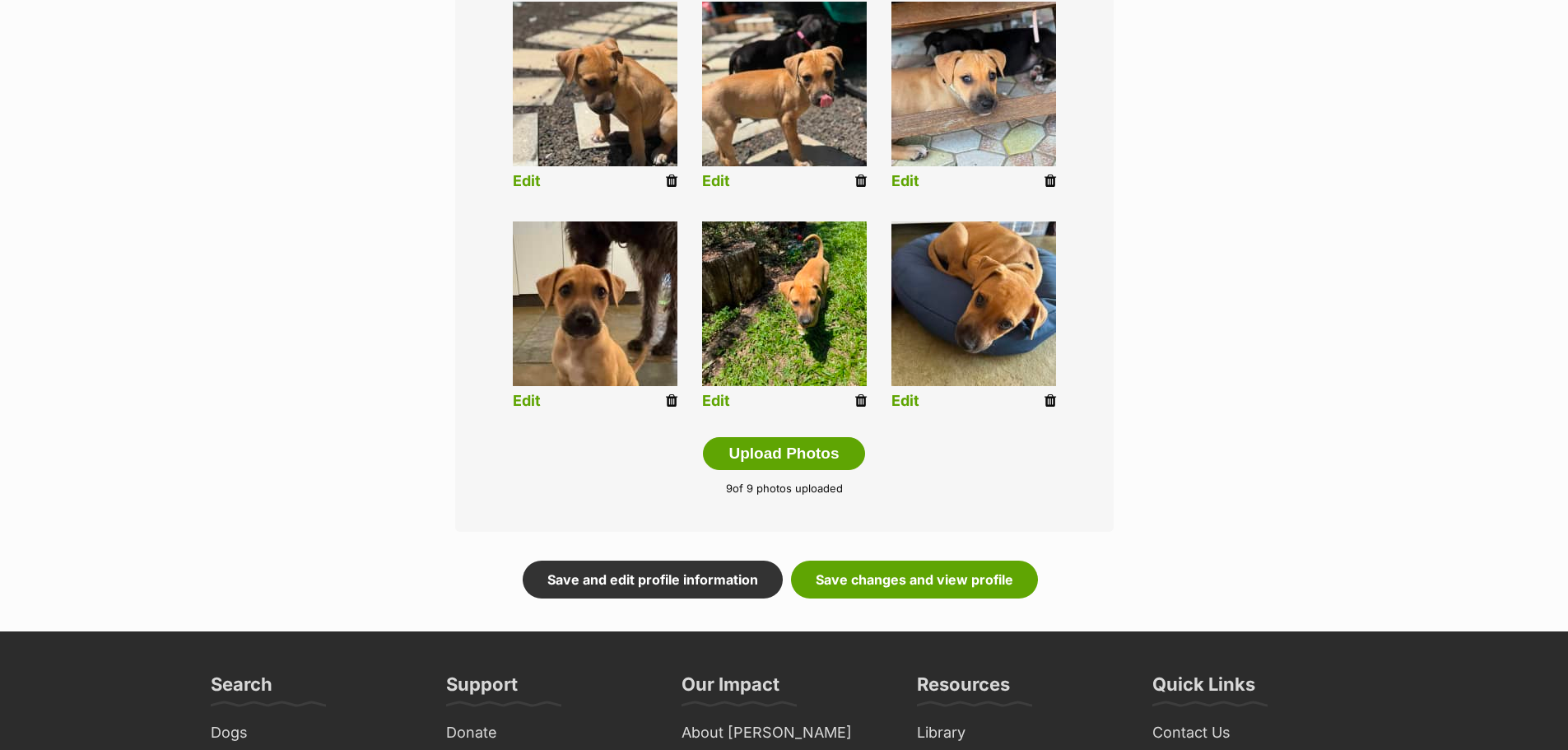
scroll to position [824, 0]
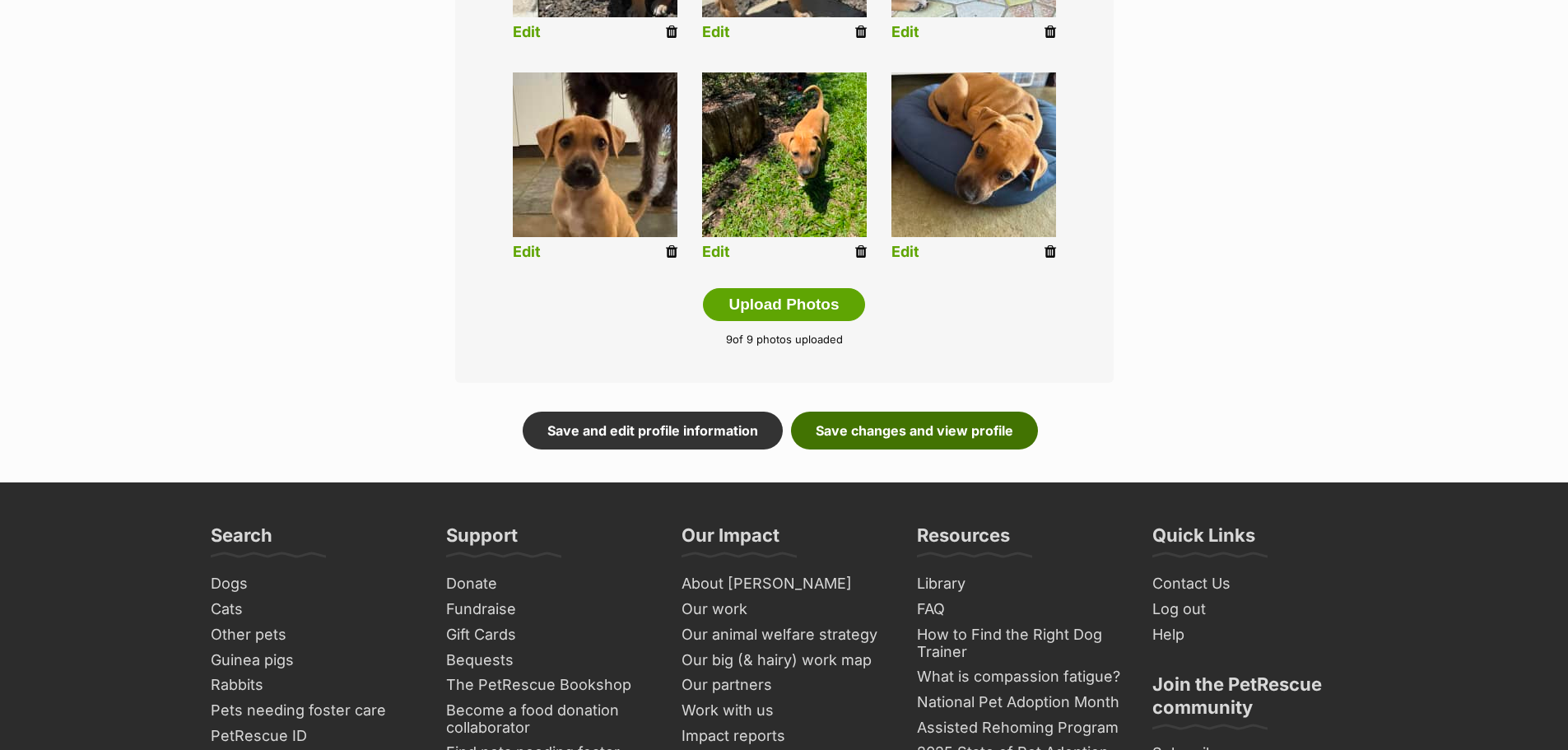
click at [879, 438] on link "Save changes and view profile" at bounding box center [914, 430] width 247 height 38
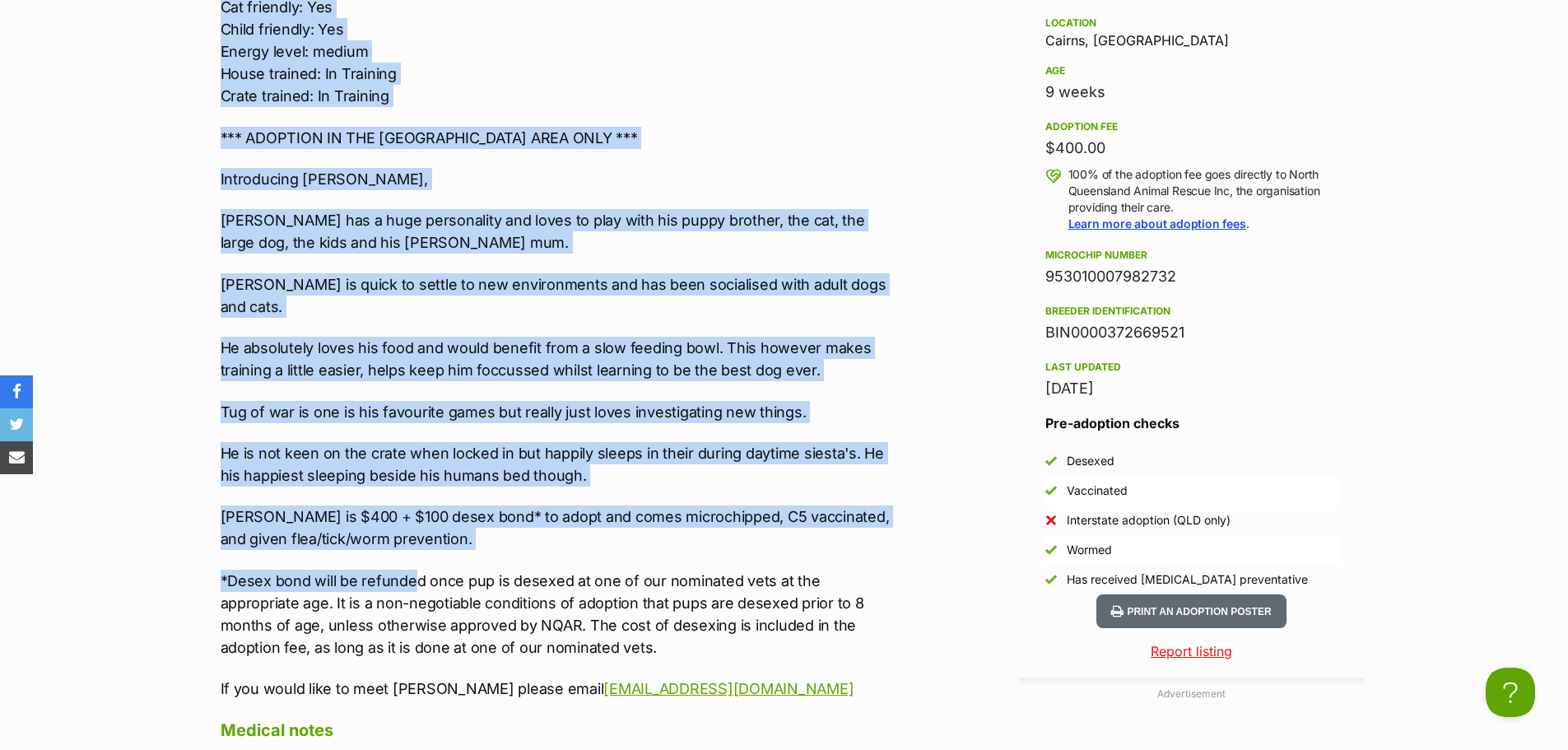
scroll to position [1728, 0]
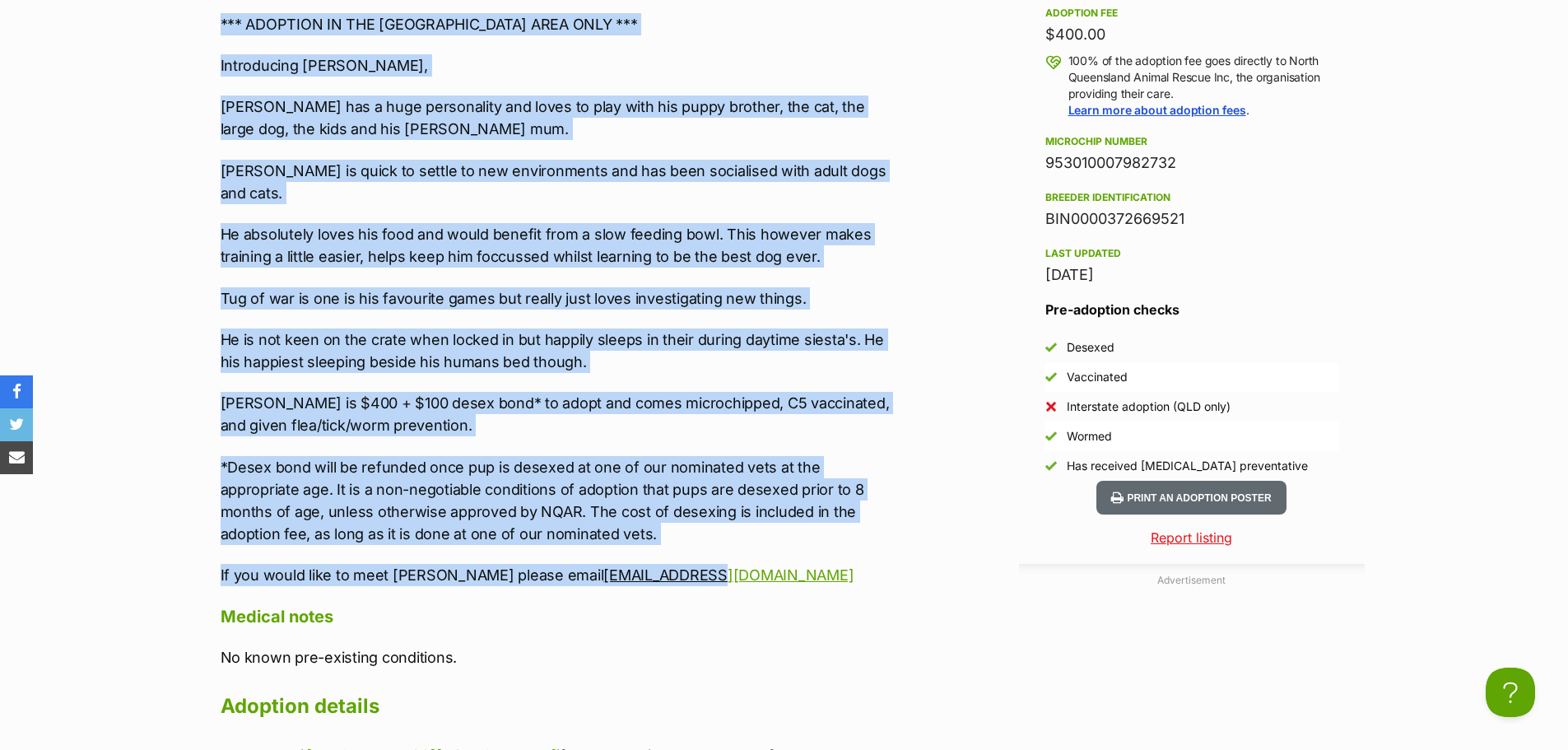
drag, startPoint x: 221, startPoint y: 237, endPoint x: 627, endPoint y: 559, distance: 518.2
click at [627, 559] on div "[PERSON_NAME] | [DEMOGRAPHIC_DATA] | Mixed Breed | 9 weeks Dog friendly: Yes Ca…" at bounding box center [560, 203] width 680 height 767
copy div "Riley | Male | Mixed Breed | 9 weeks Dog friendly: Yes Cat friendly: Yes Child …"
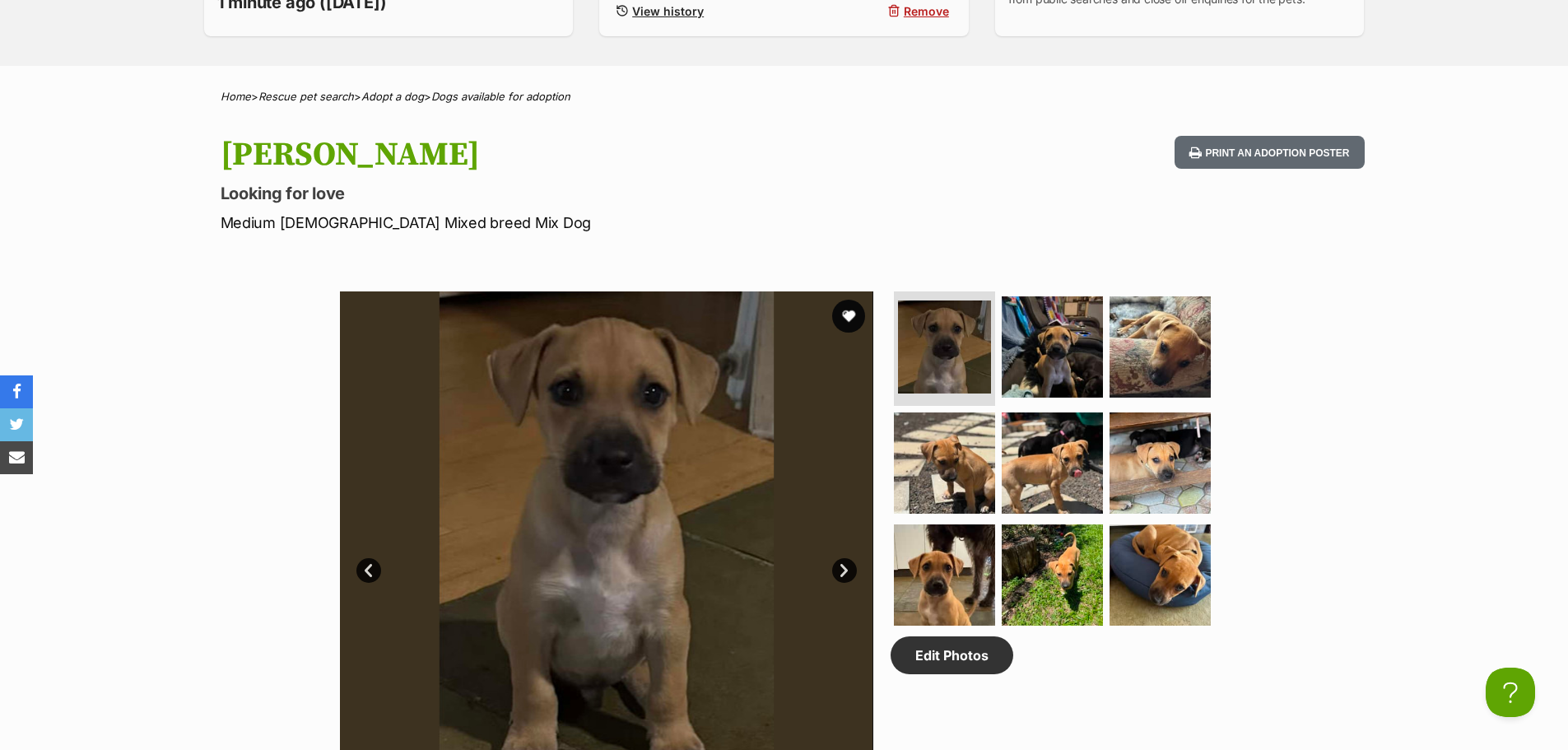
scroll to position [0, 0]
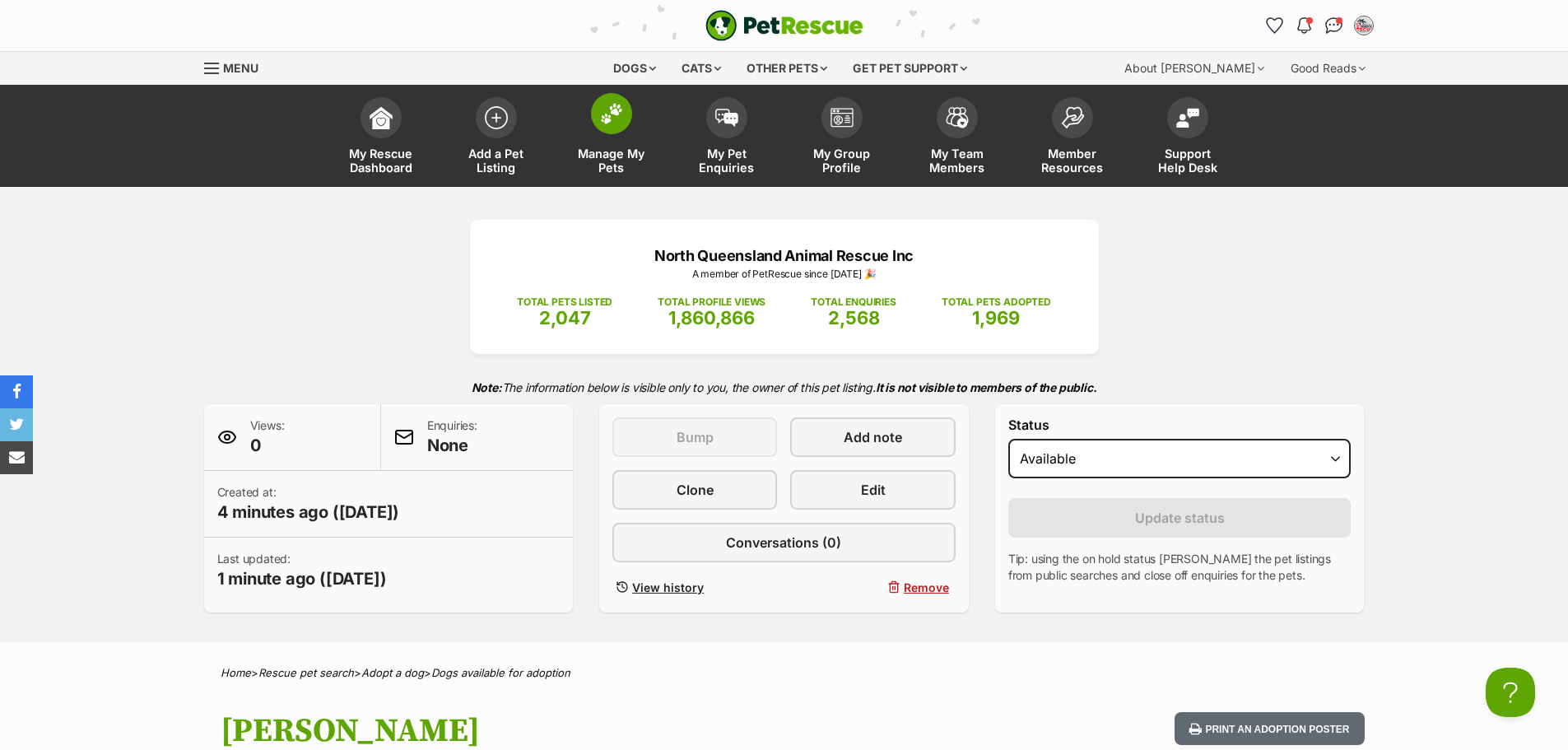
click at [612, 117] on img at bounding box center [611, 114] width 23 height 22
click at [503, 116] on img at bounding box center [496, 113] width 23 height 23
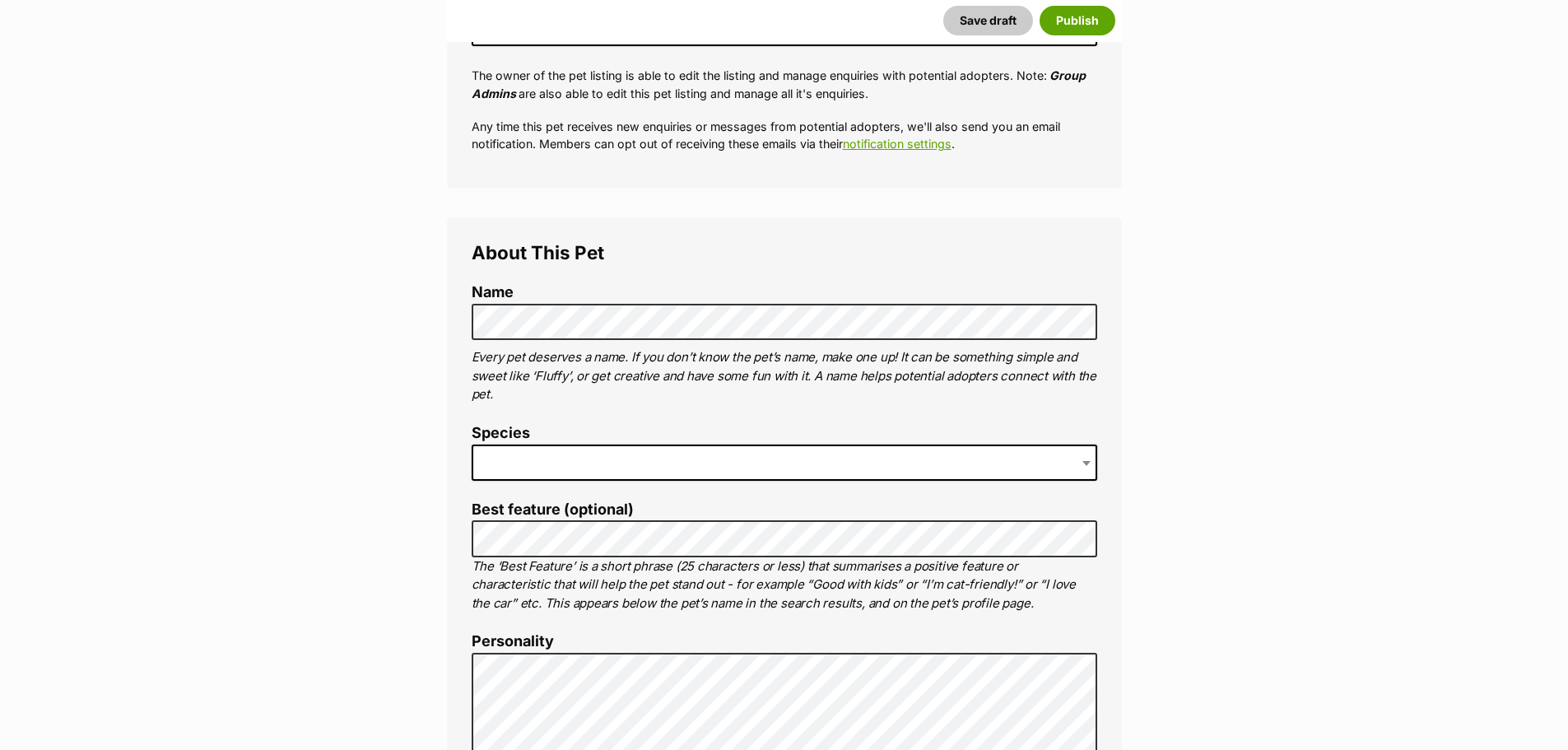
scroll to position [411, 0]
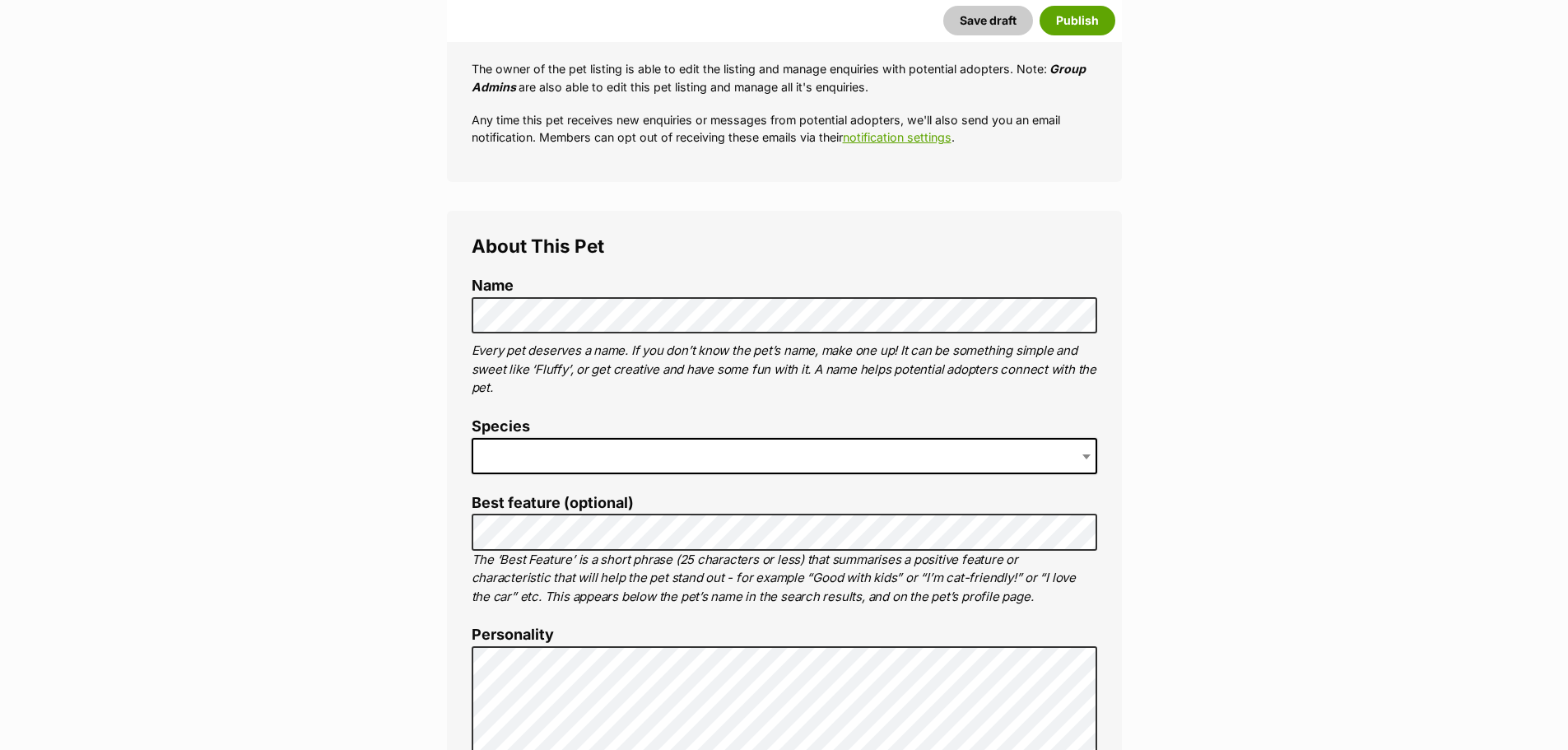
click at [652, 458] on span at bounding box center [785, 456] width 626 height 36
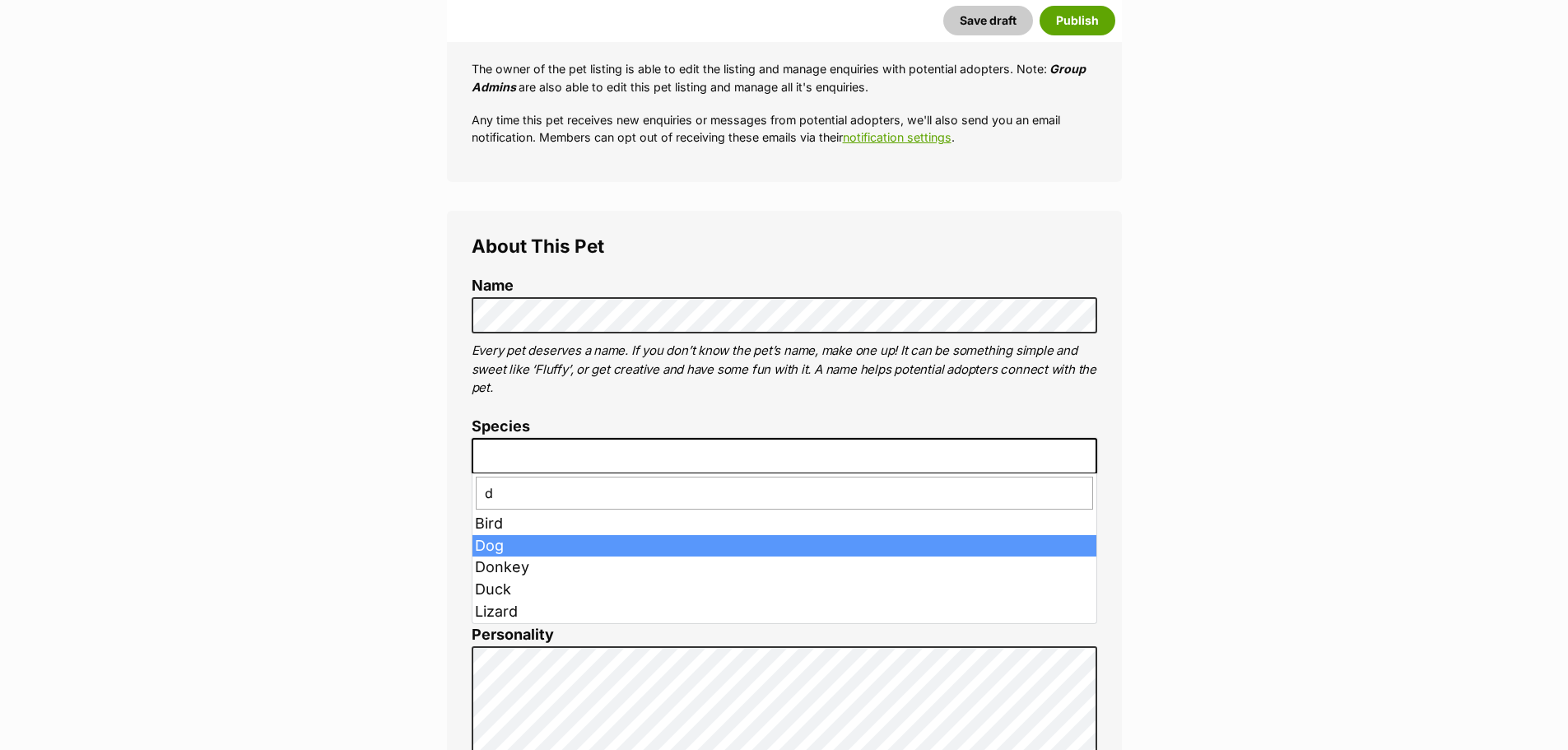
type input "d"
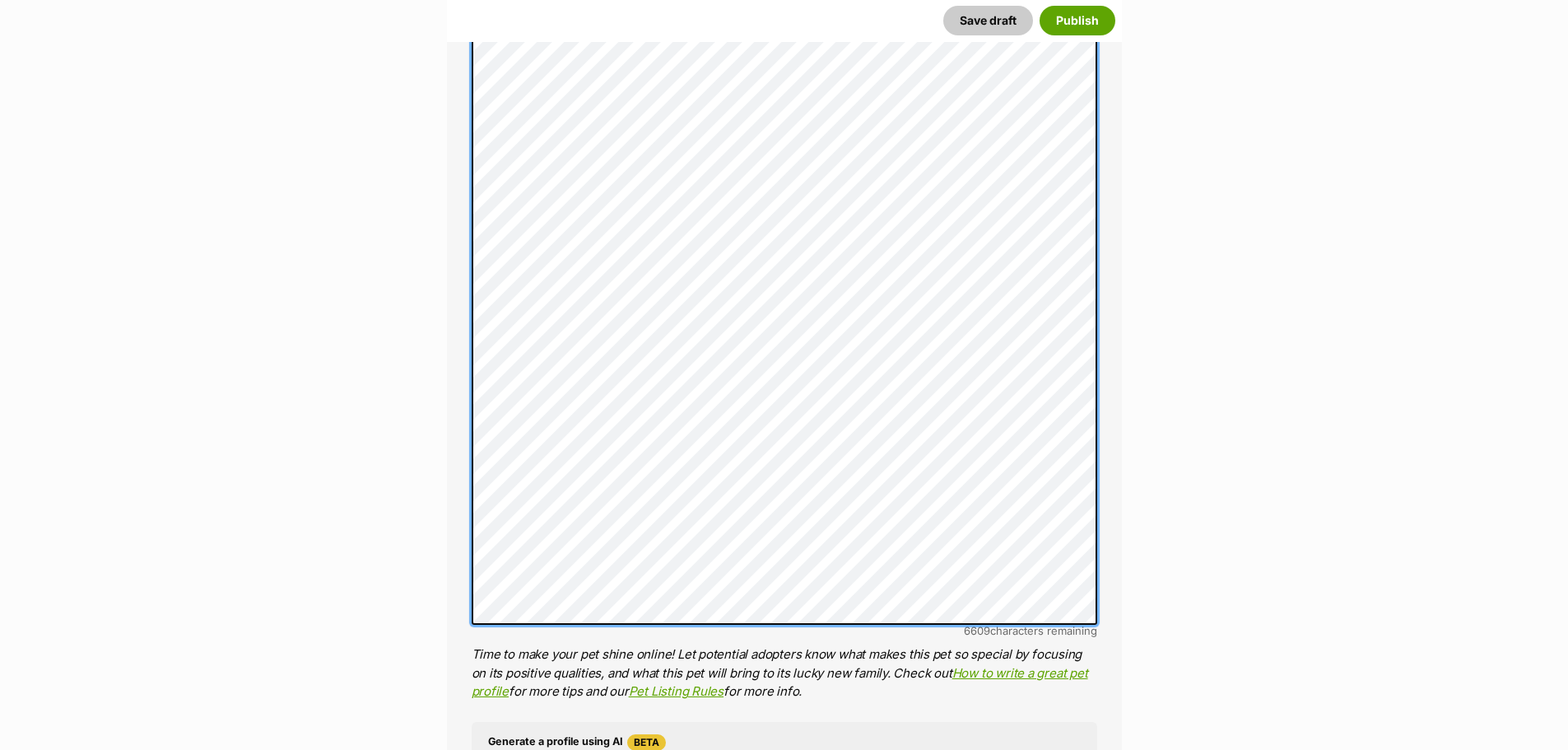
scroll to position [1129, 0]
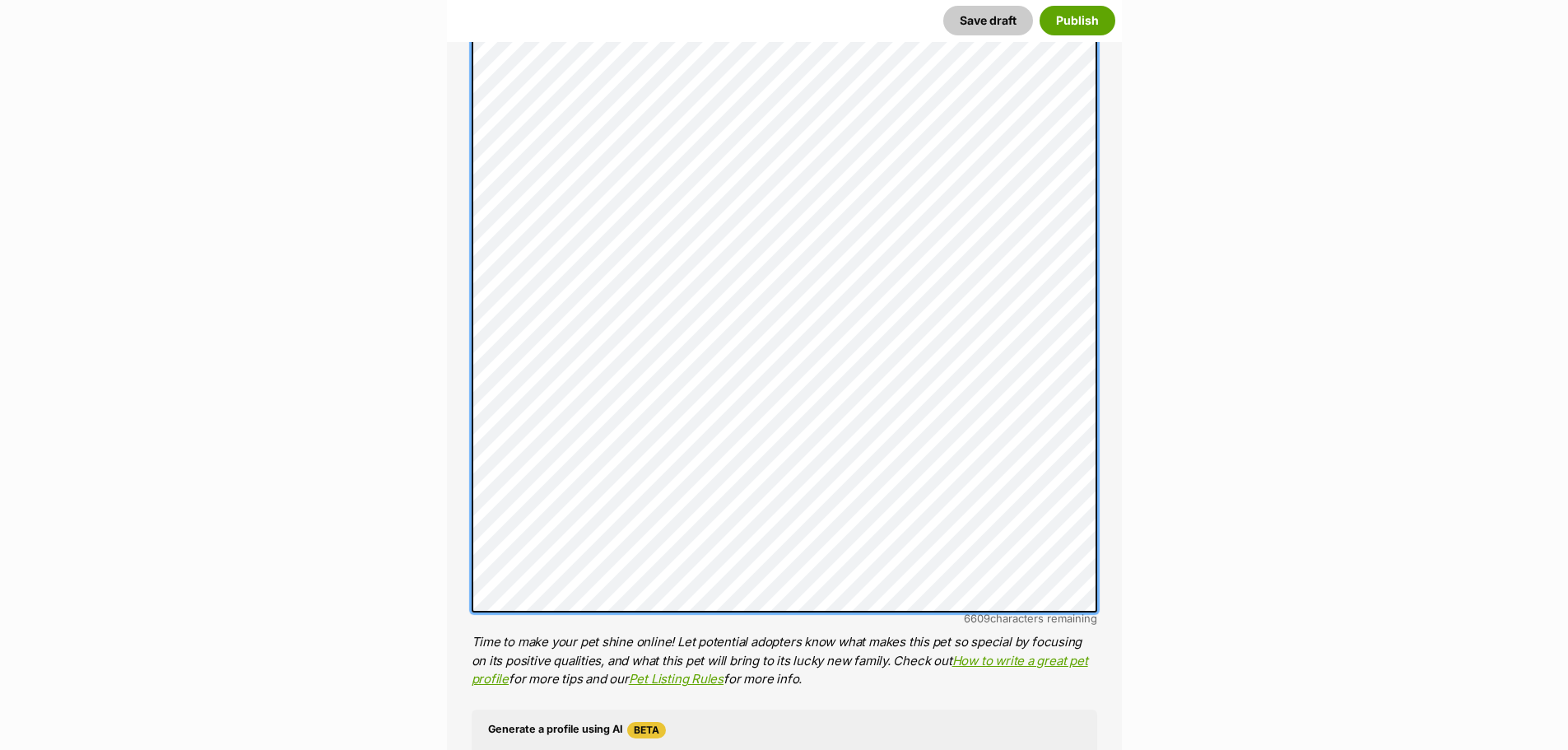
click at [450, 436] on div "About This Pet Name Henlo there, it looks like you might be using the pet name …" at bounding box center [784, 344] width 675 height 1702
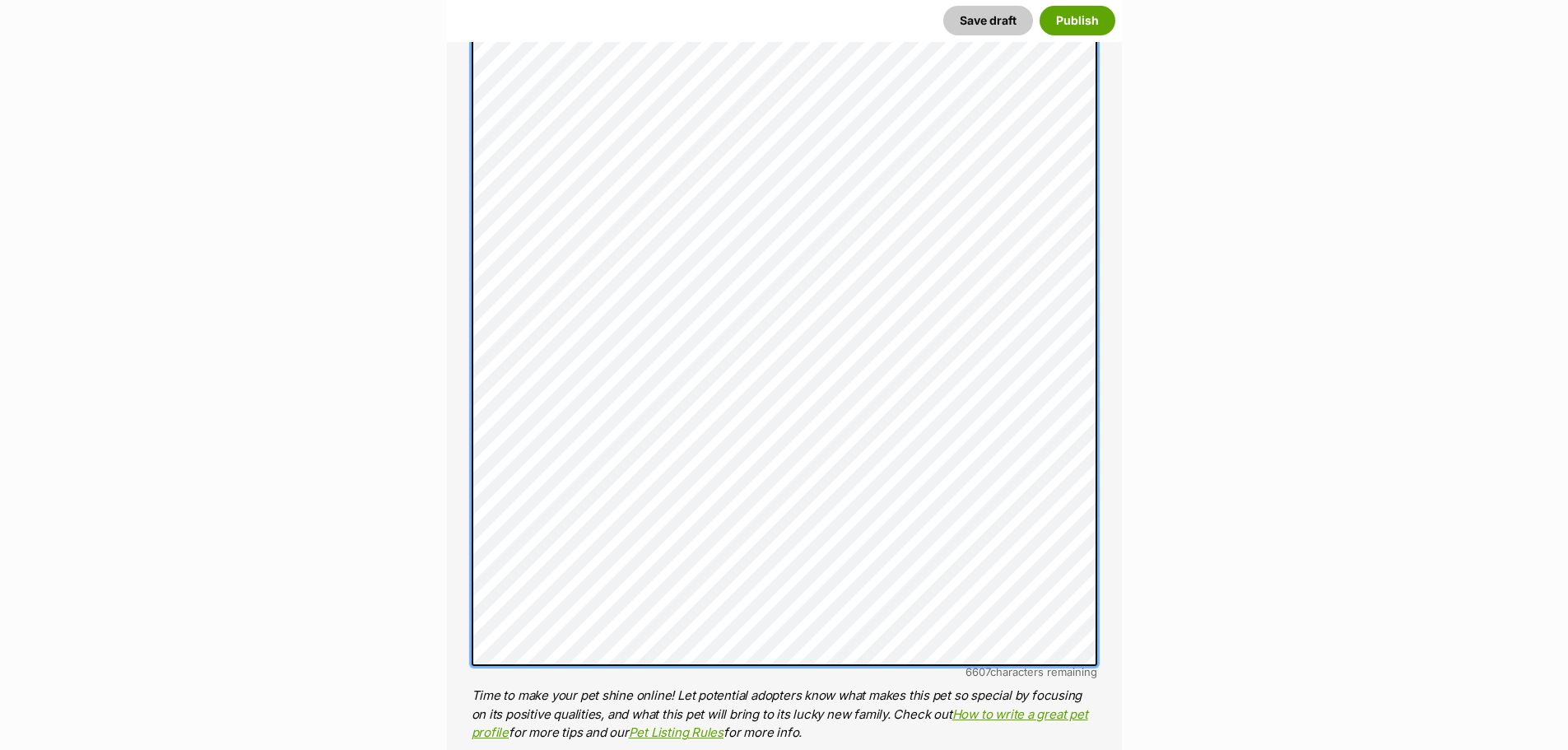
scroll to position [1047, 0]
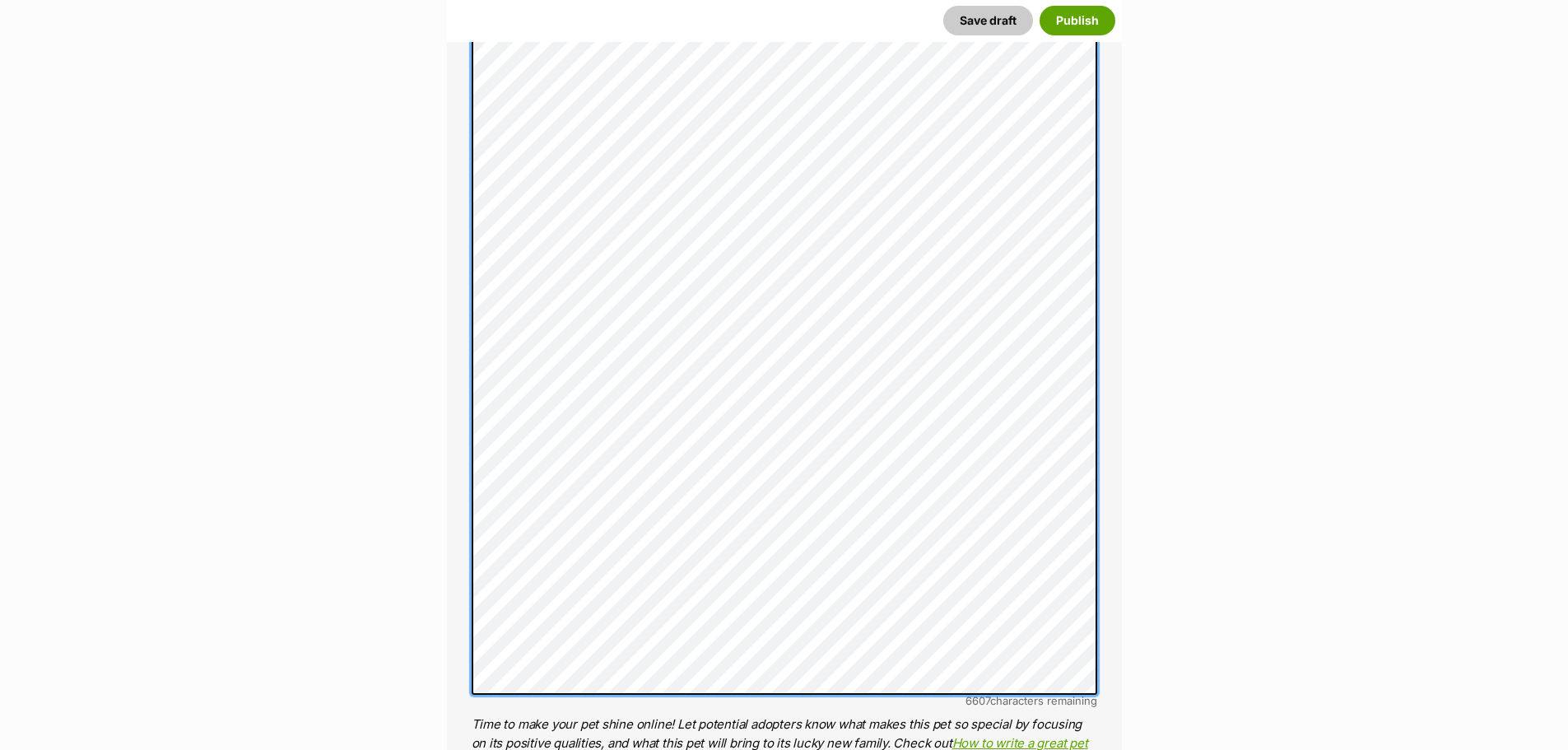
click at [464, 223] on div "About This Pet Name Henlo there, it looks like you might be using the pet name …" at bounding box center [784, 425] width 675 height 1702
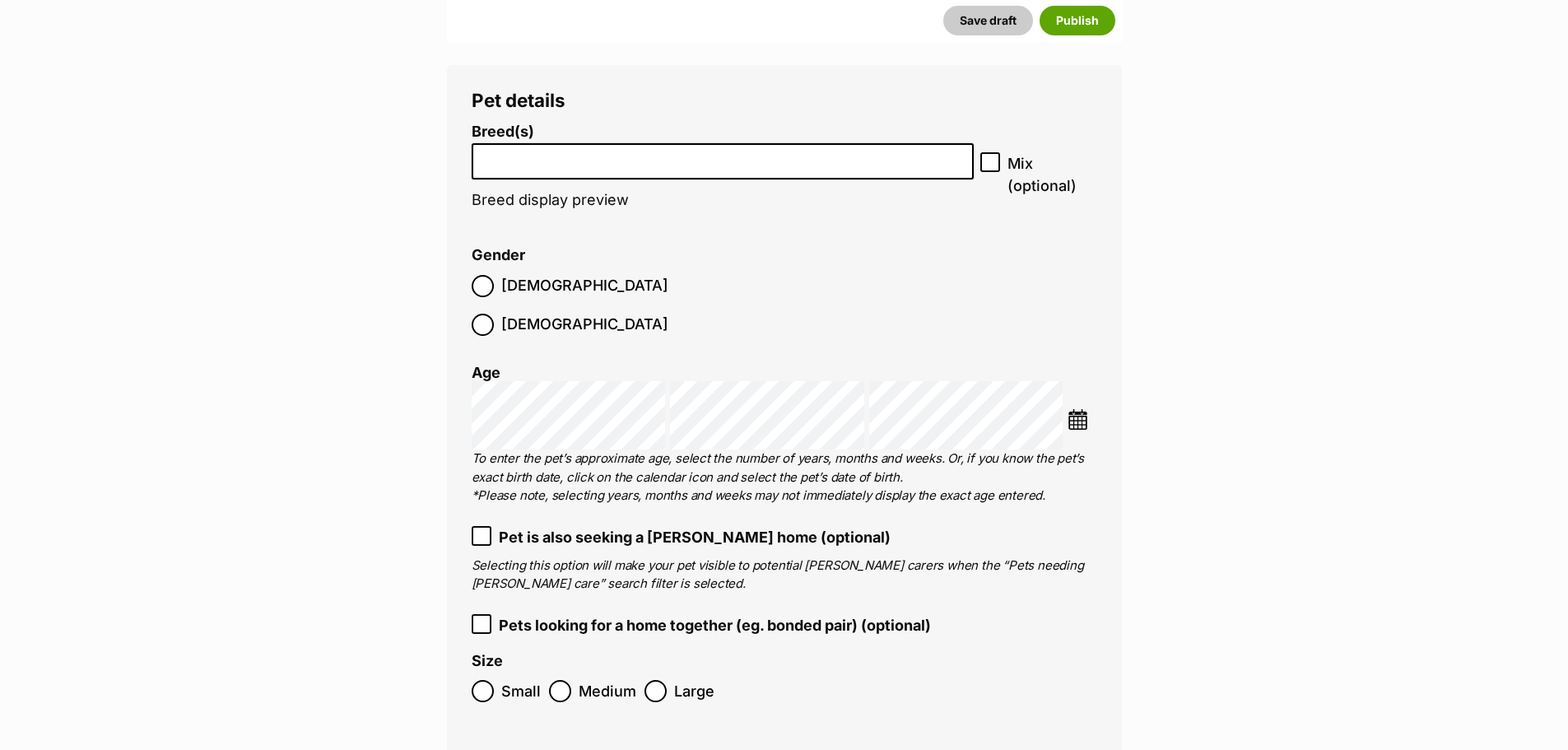
scroll to position [2282, 0]
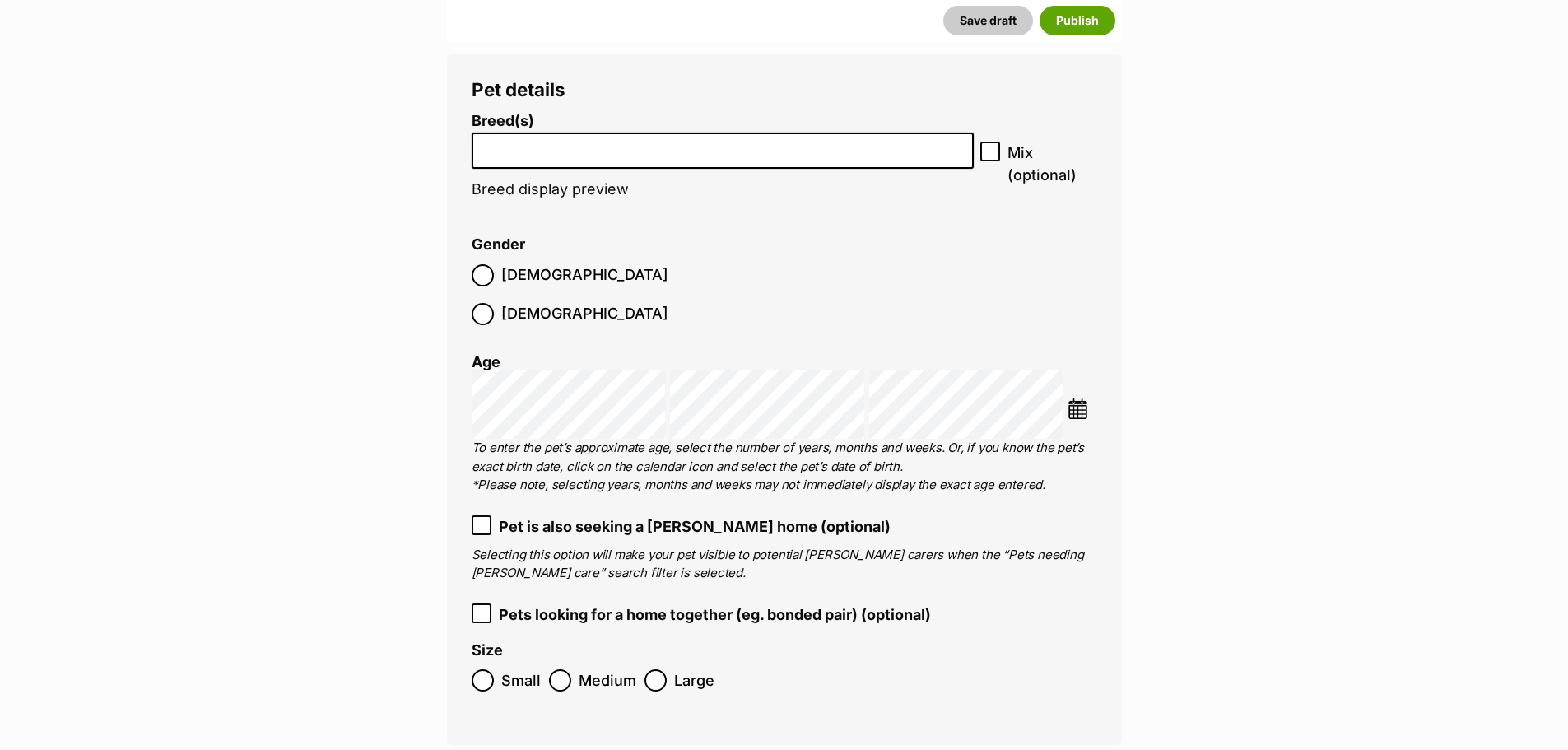
click at [517, 145] on input "search" at bounding box center [723, 146] width 492 height 17
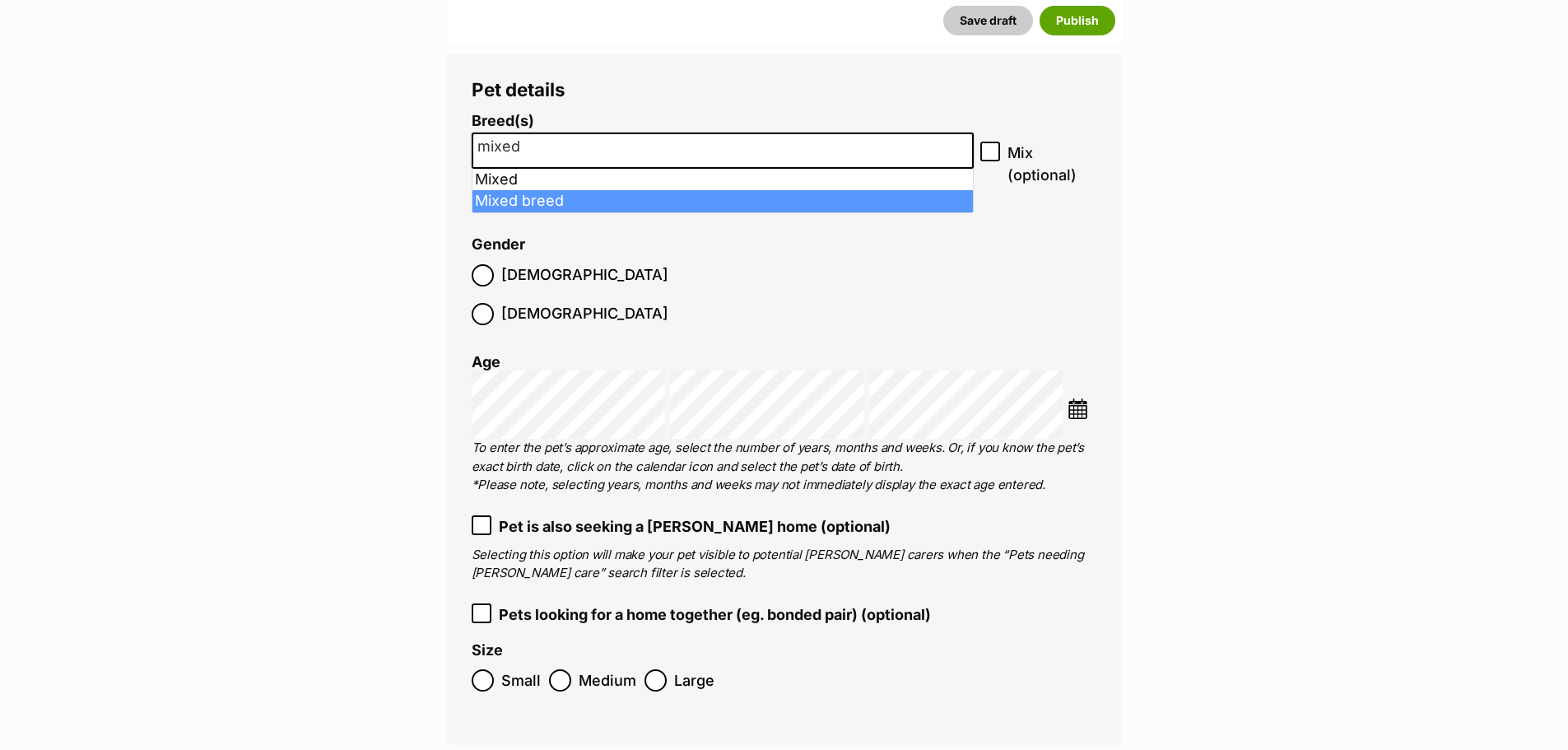
type input "mixed"
select select "252261"
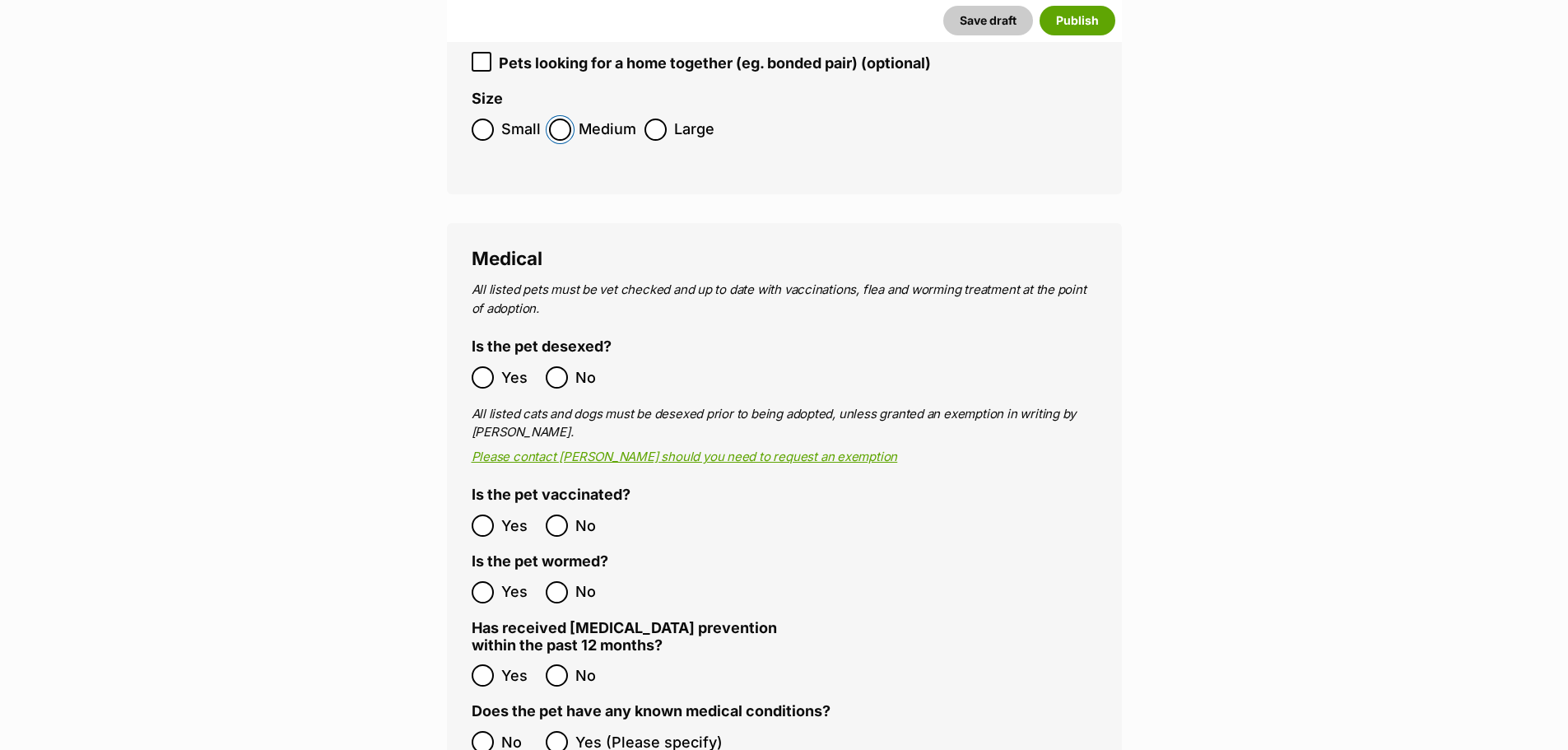
scroll to position [3022, 0]
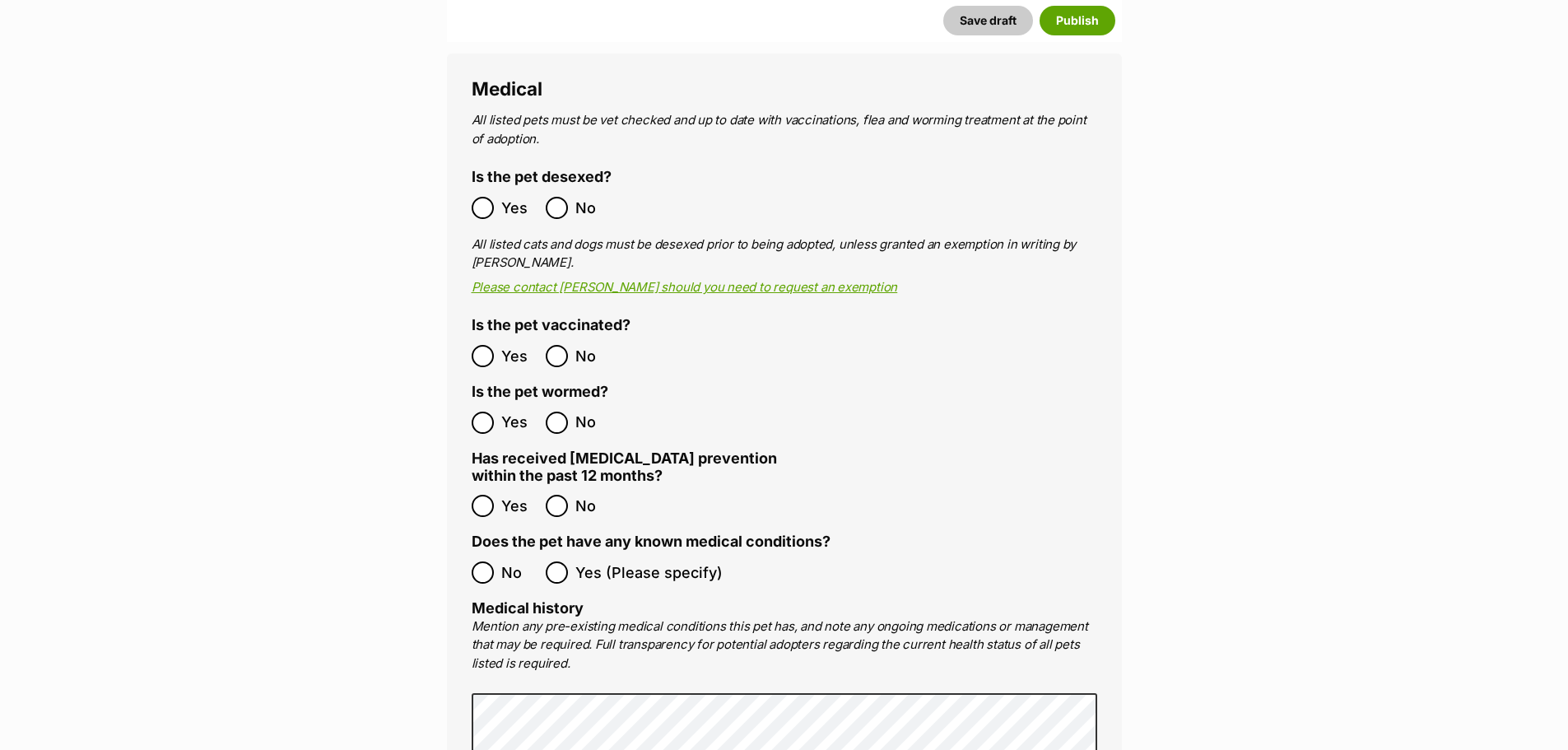
click at [479, 403] on ol "Yes No" at bounding box center [628, 422] width 313 height 39
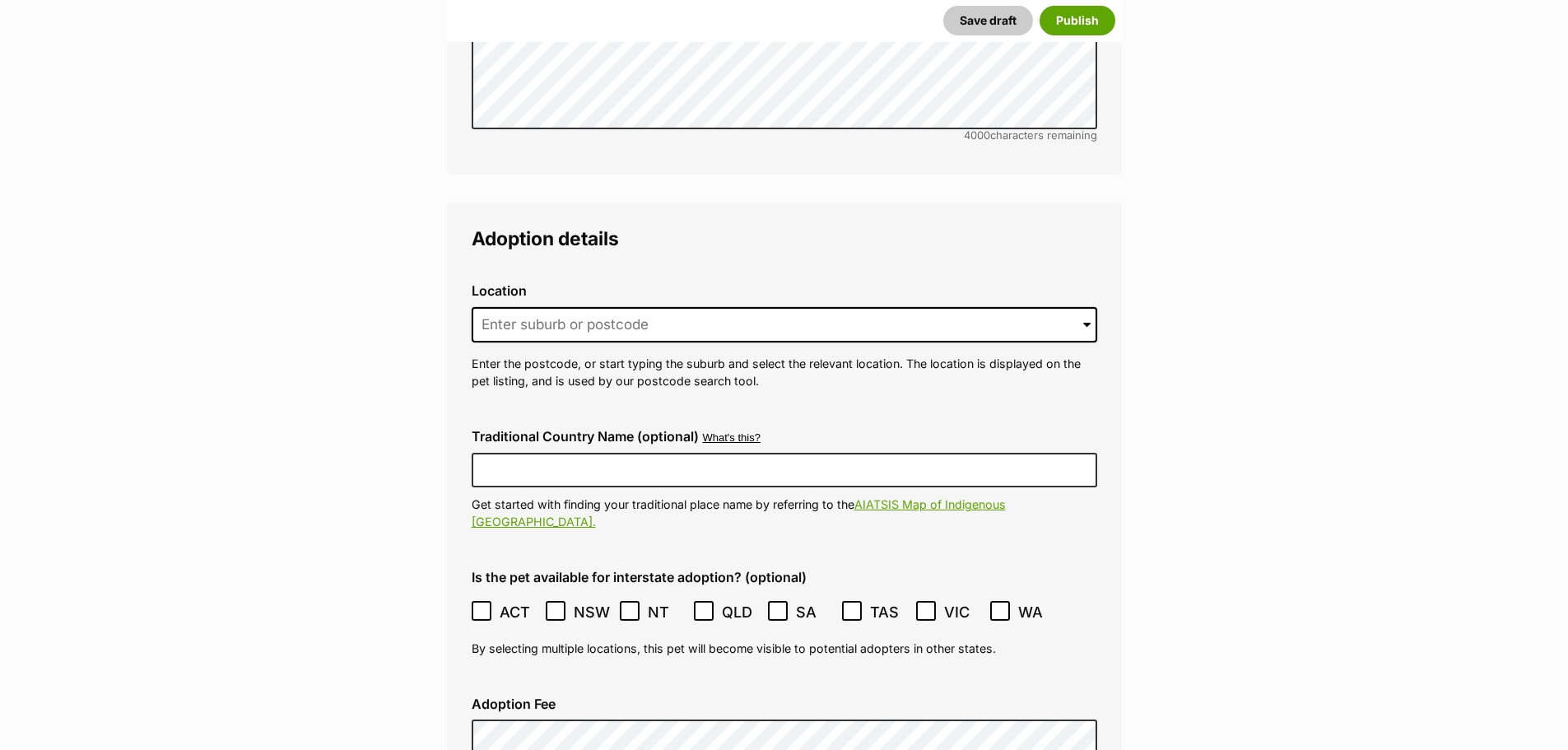
scroll to position [4010, 0]
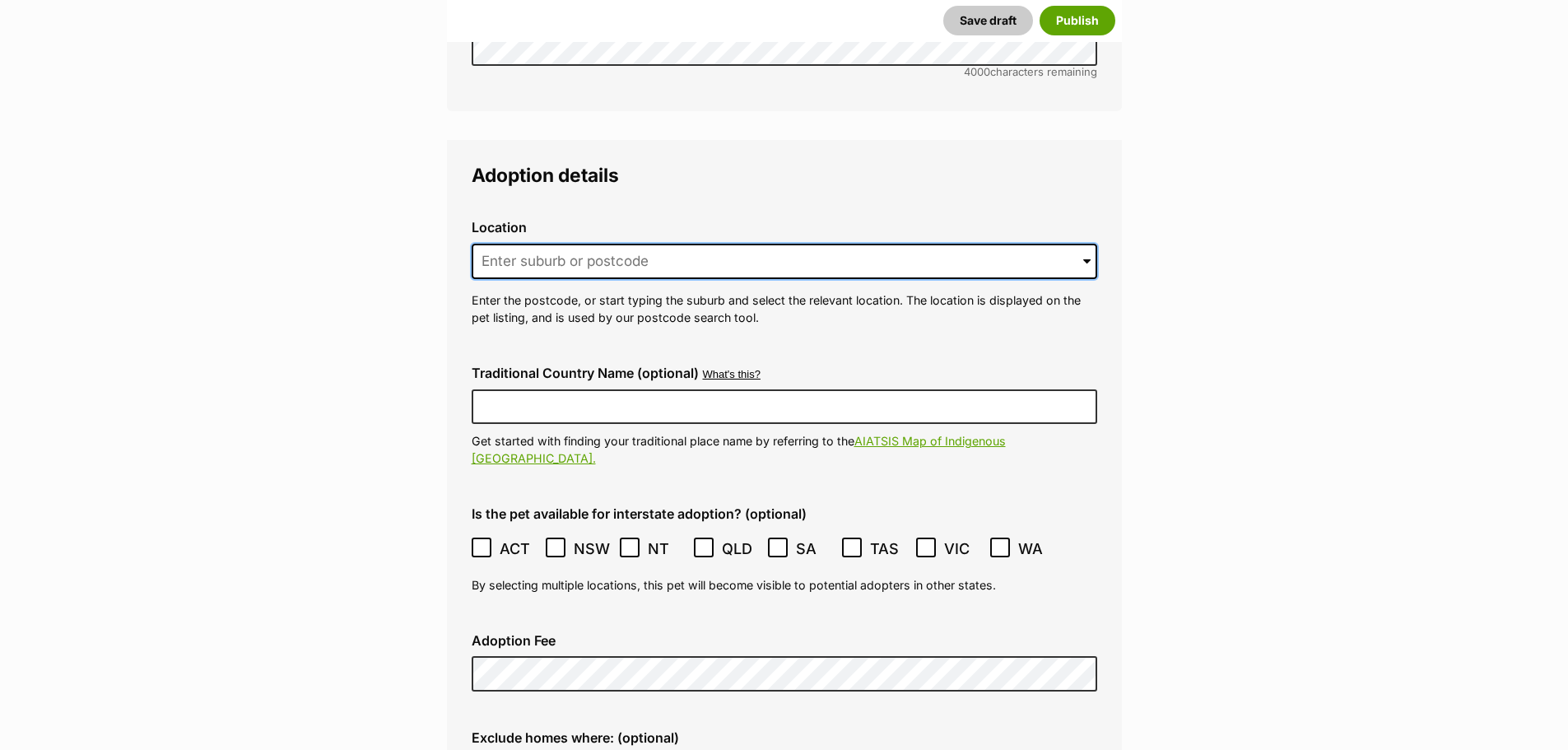
click at [522, 243] on input at bounding box center [785, 261] width 626 height 36
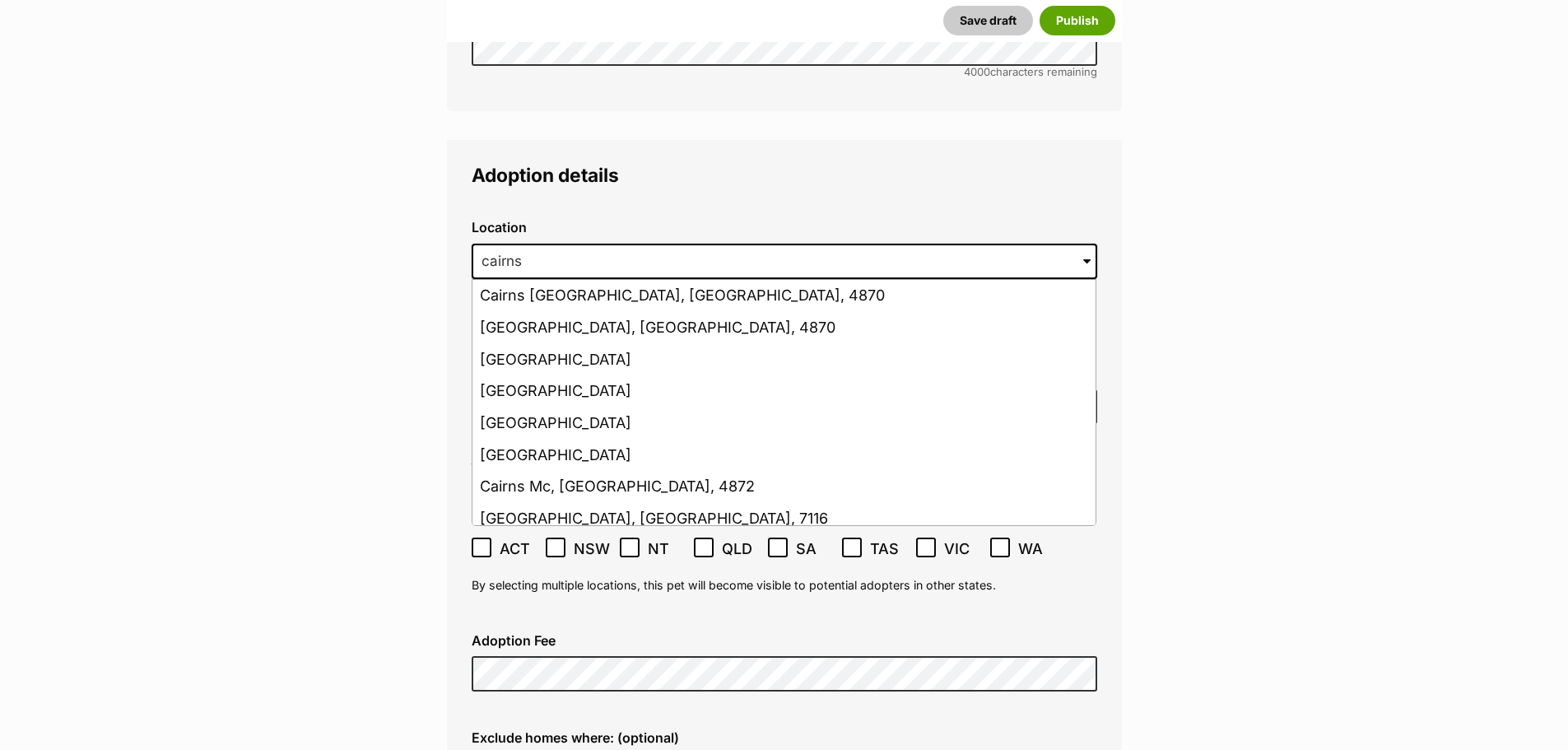
click at [505, 312] on li "Cairns, Queensland, 4870" at bounding box center [784, 328] width 623 height 32
type input "Cairns, Queensland, 4870"
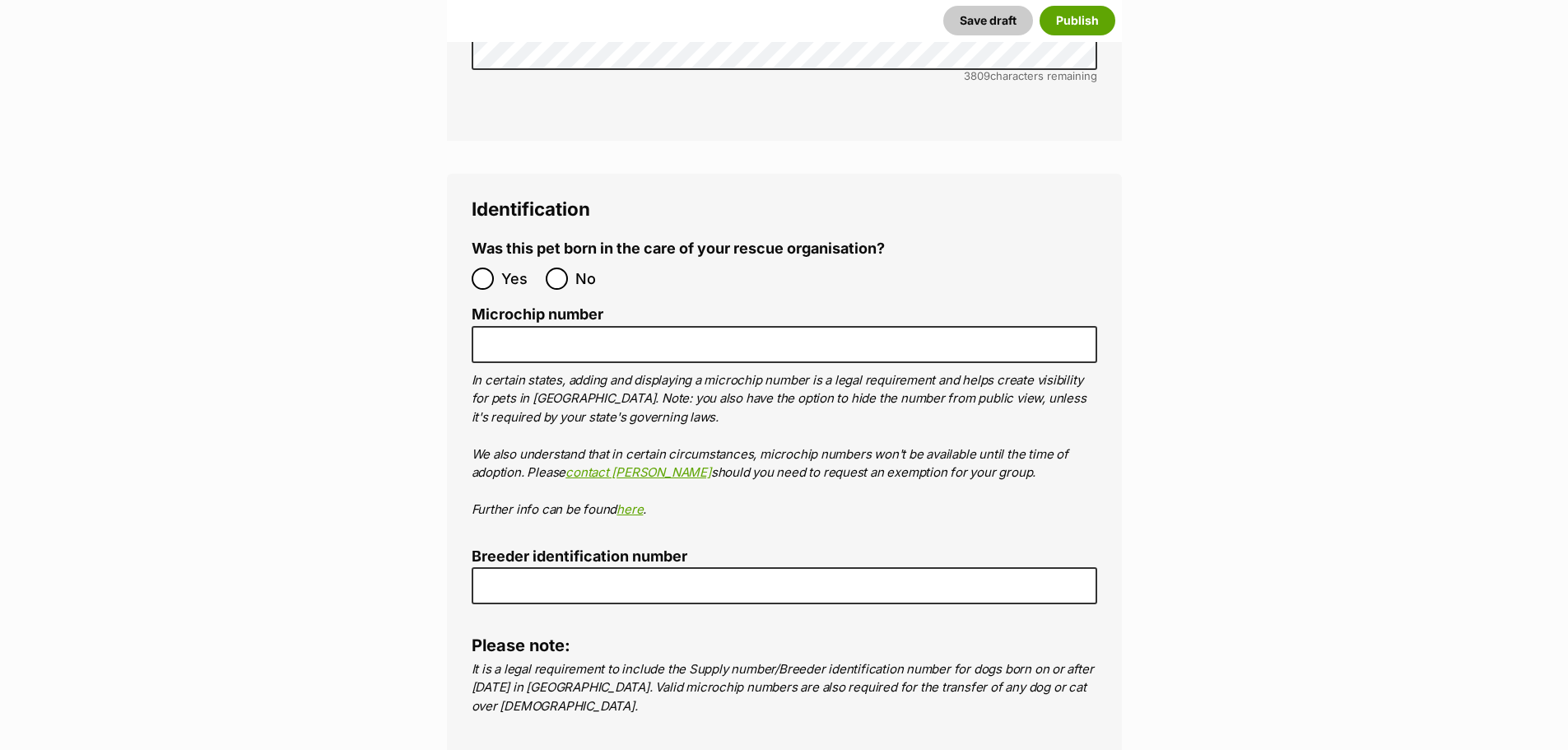
scroll to position [5491, 0]
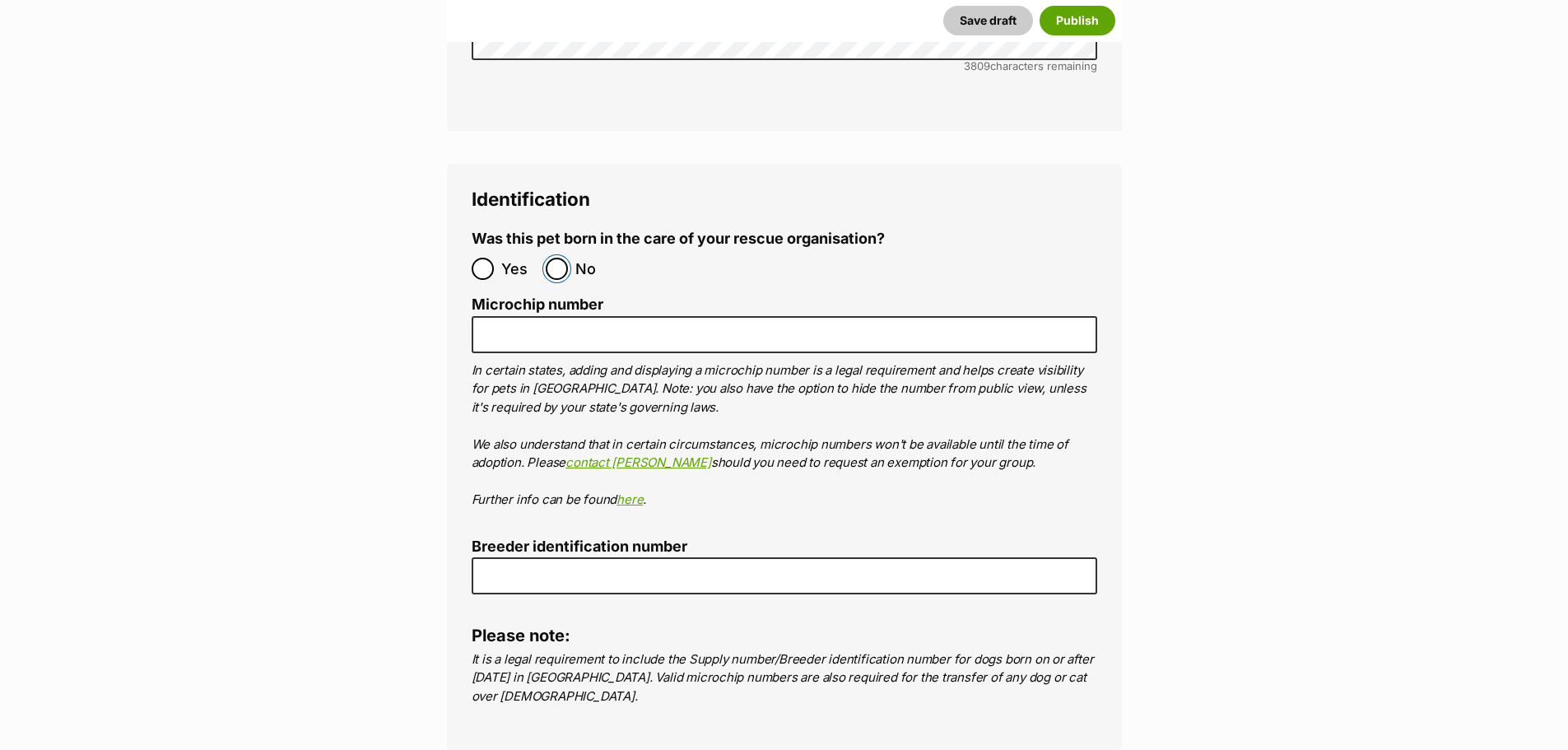
click at [559, 257] on input "No" at bounding box center [556, 268] width 22 height 22
radio input "true"
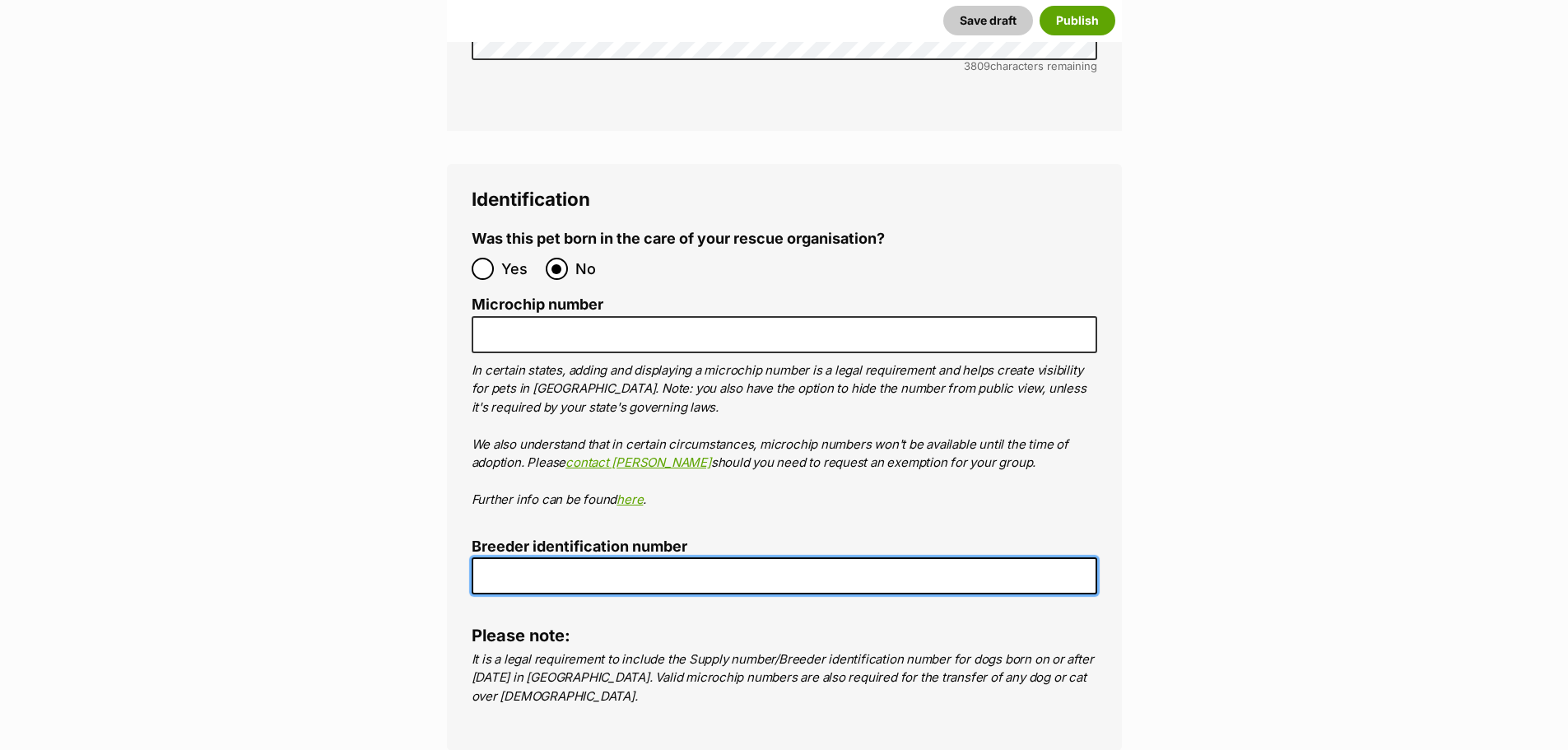
click at [554, 557] on input "Breeder identification number" at bounding box center [785, 575] width 626 height 37
type input "BIN0000372669521"
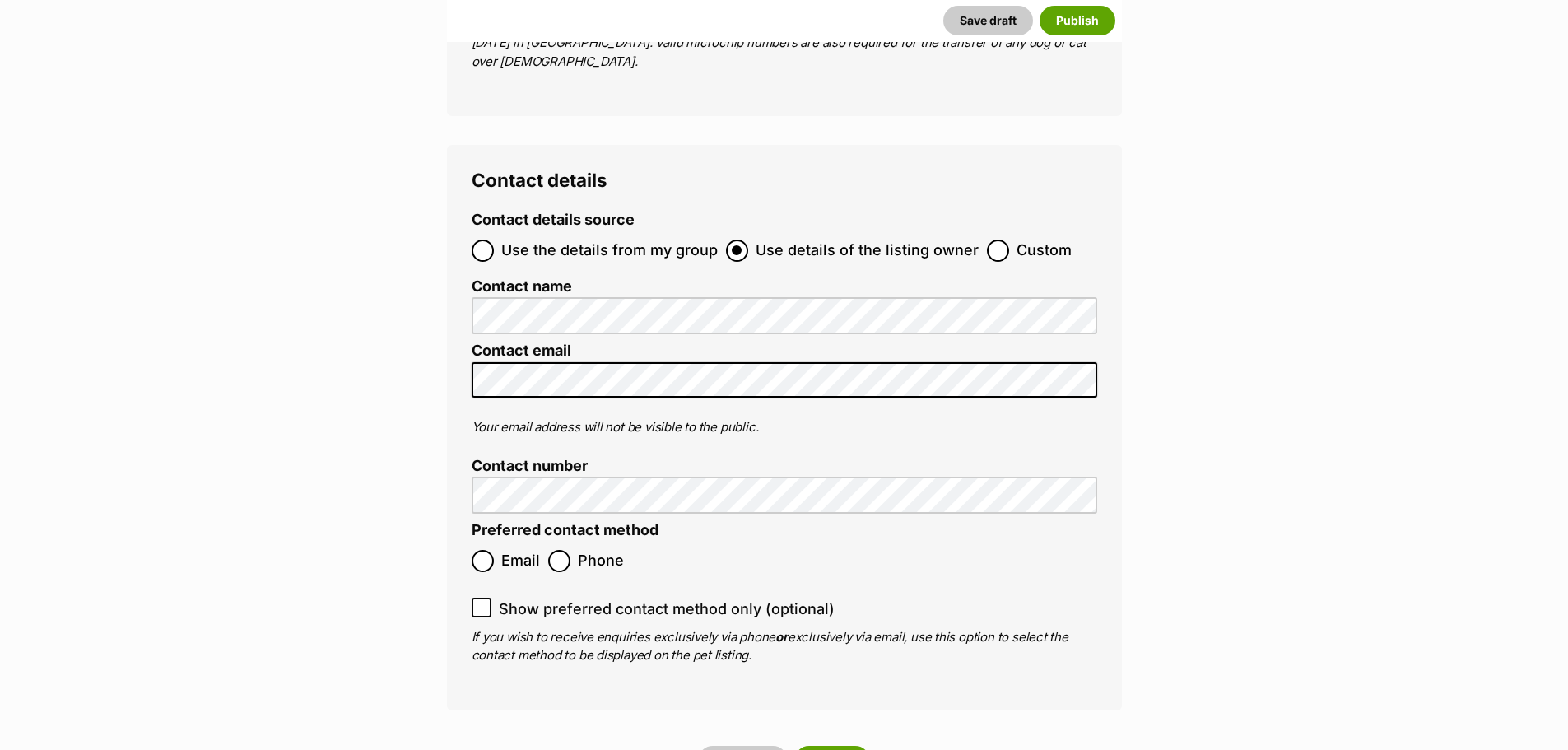
scroll to position [6150, 0]
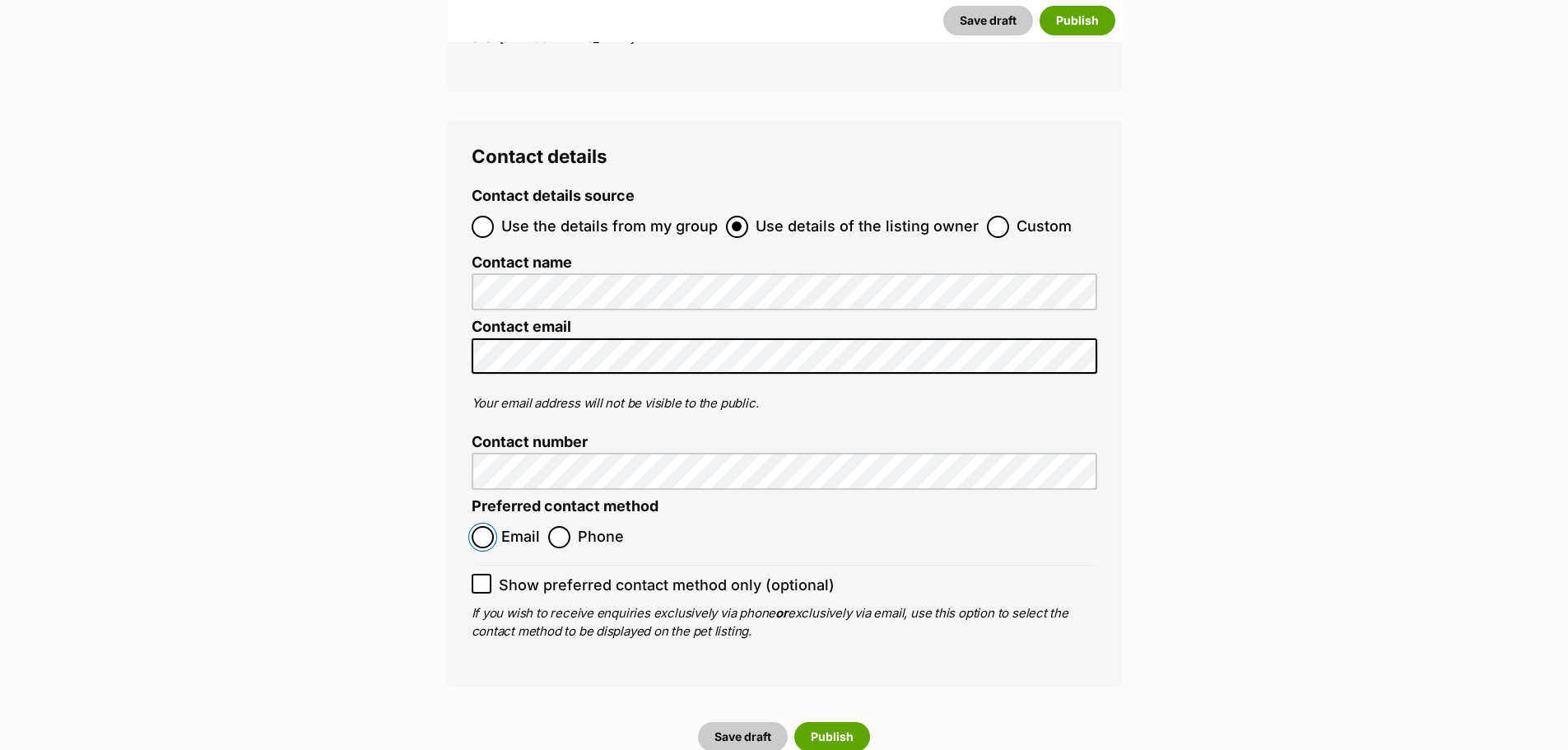
click at [487, 525] on input "Email" at bounding box center [483, 536] width 22 height 22
radio input "true"
click at [490, 573] on input "Show preferred contact method only (optional)" at bounding box center [482, 583] width 20 height 20
checkbox input "true"
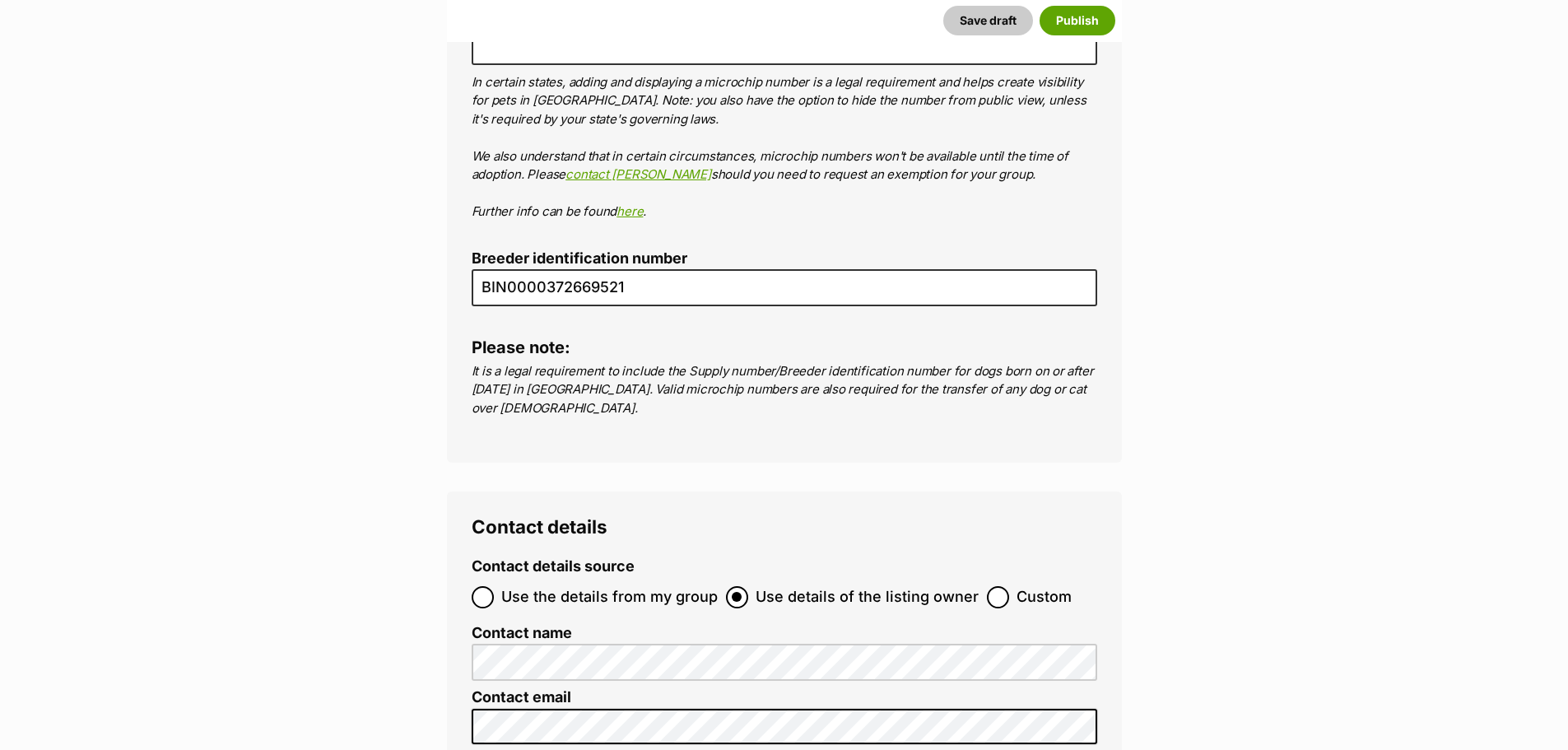
scroll to position [5574, 0]
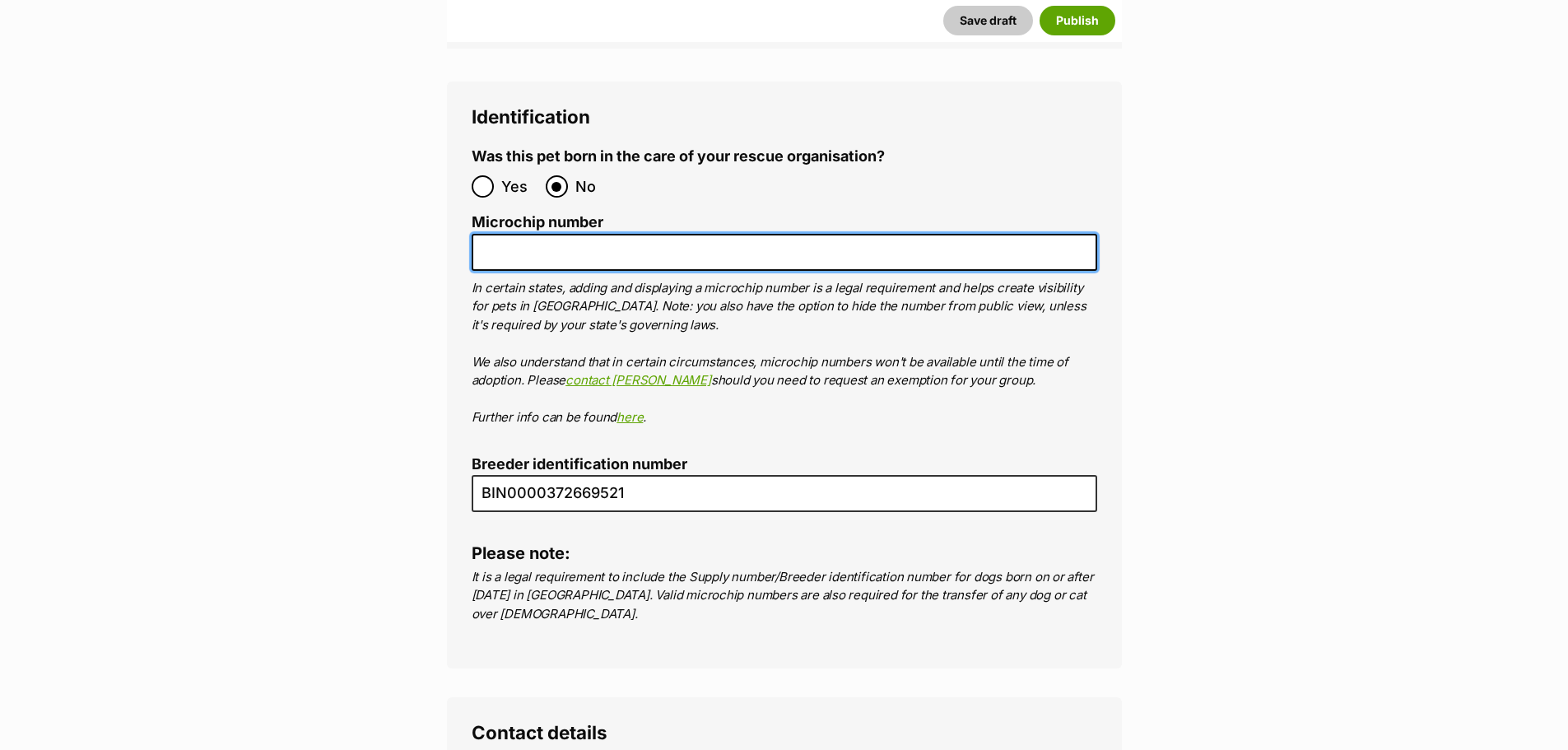
click at [554, 233] on input "Microchip number" at bounding box center [785, 251] width 626 height 37
paste input "953010007982568"
type input "953010007982568"
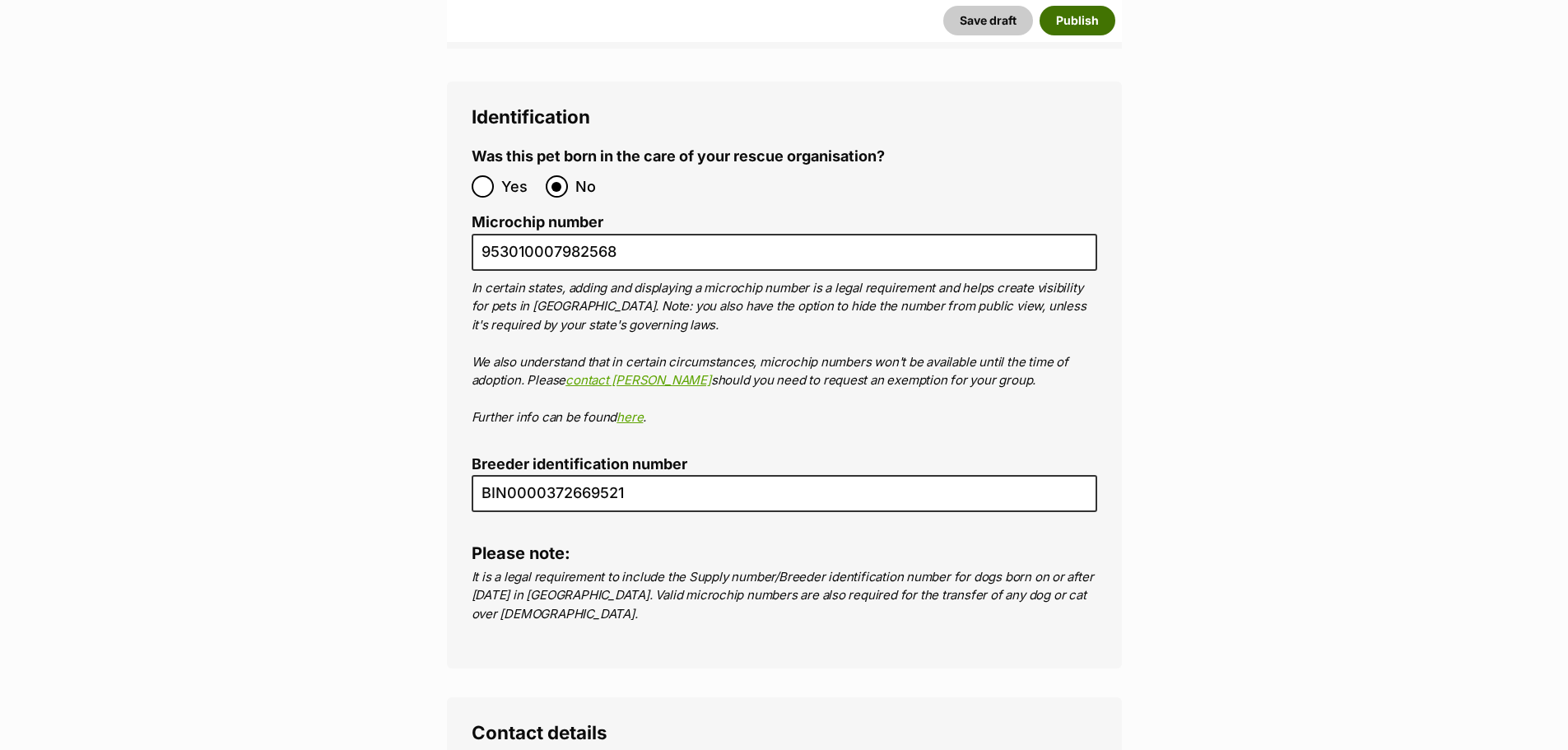
click at [1083, 17] on button "Publish" at bounding box center [1077, 21] width 76 height 30
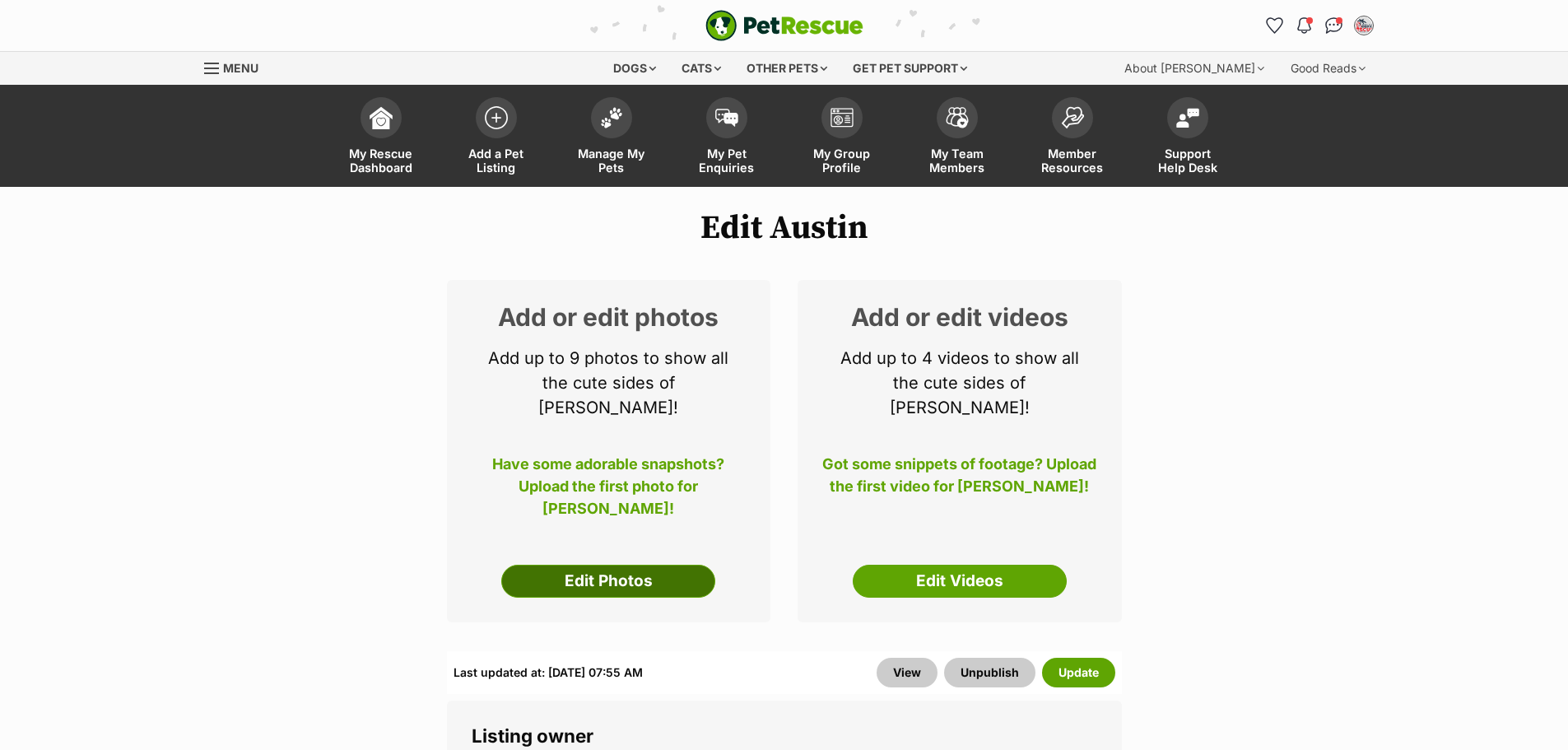
click at [589, 564] on link "Edit Photos" at bounding box center [608, 580] width 214 height 33
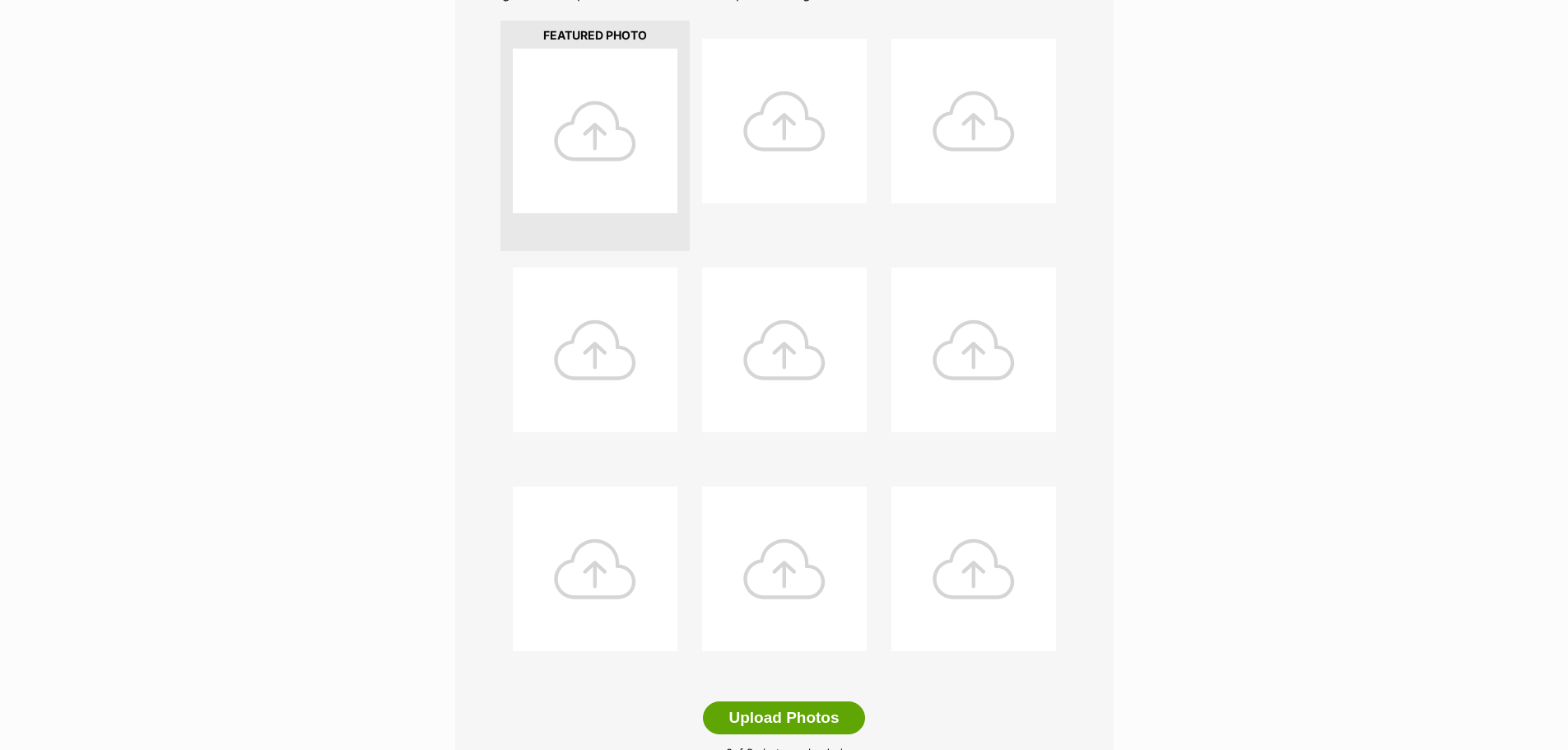
scroll to position [411, 0]
click at [778, 713] on button "Upload Photos" at bounding box center [784, 714] width 161 height 33
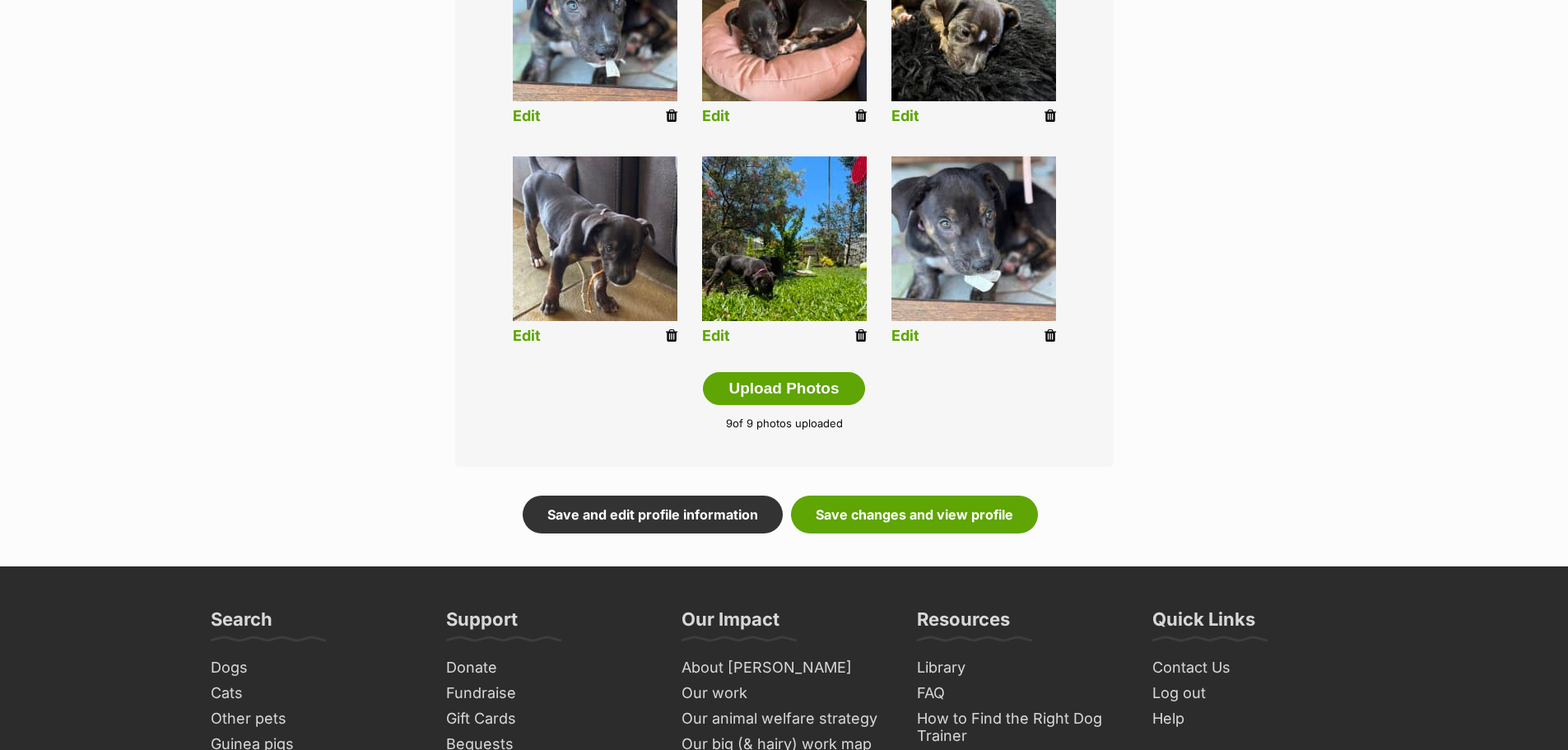
scroll to position [741, 0]
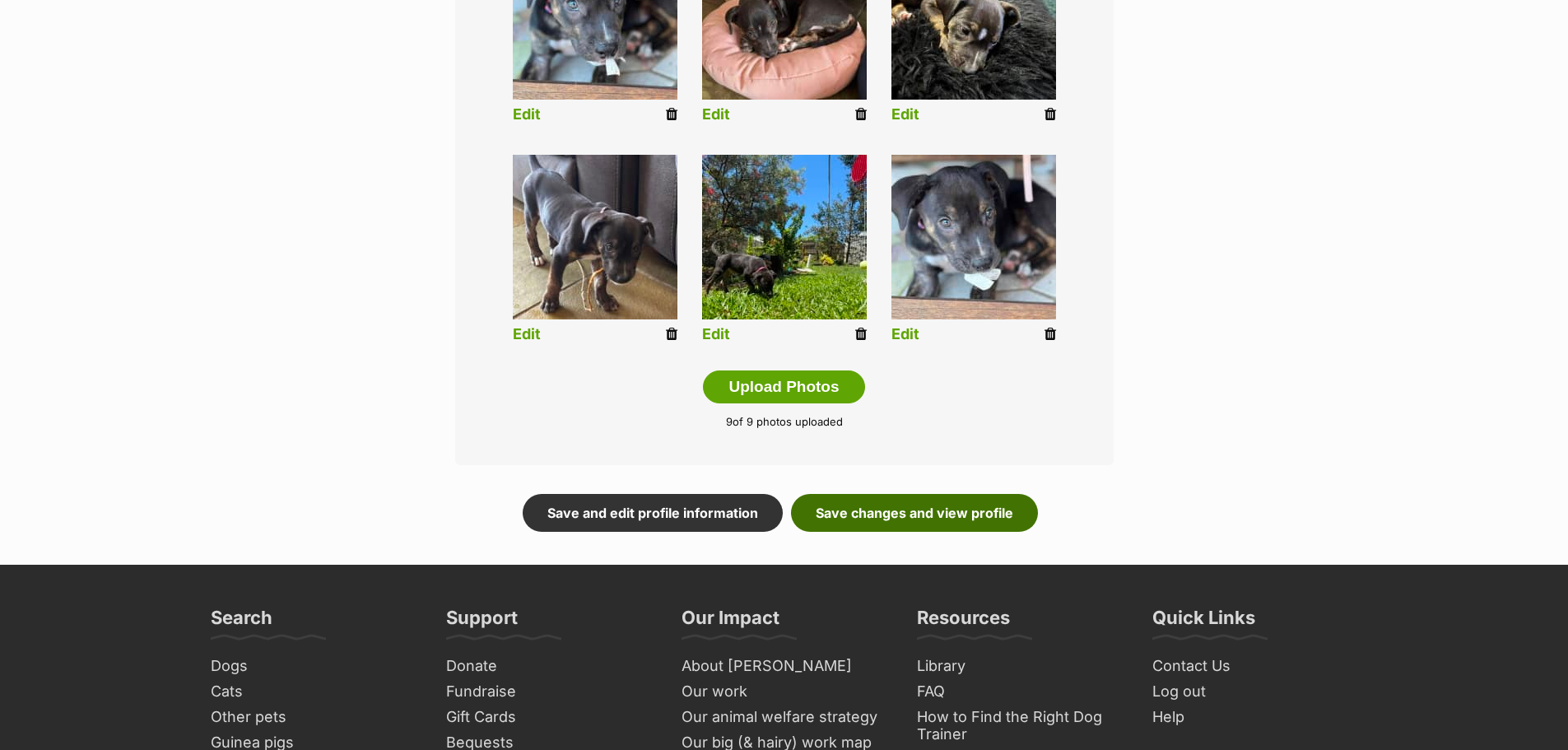
click at [853, 514] on link "Save changes and view profile" at bounding box center [914, 513] width 247 height 38
